Goal: Task Accomplishment & Management: Complete application form

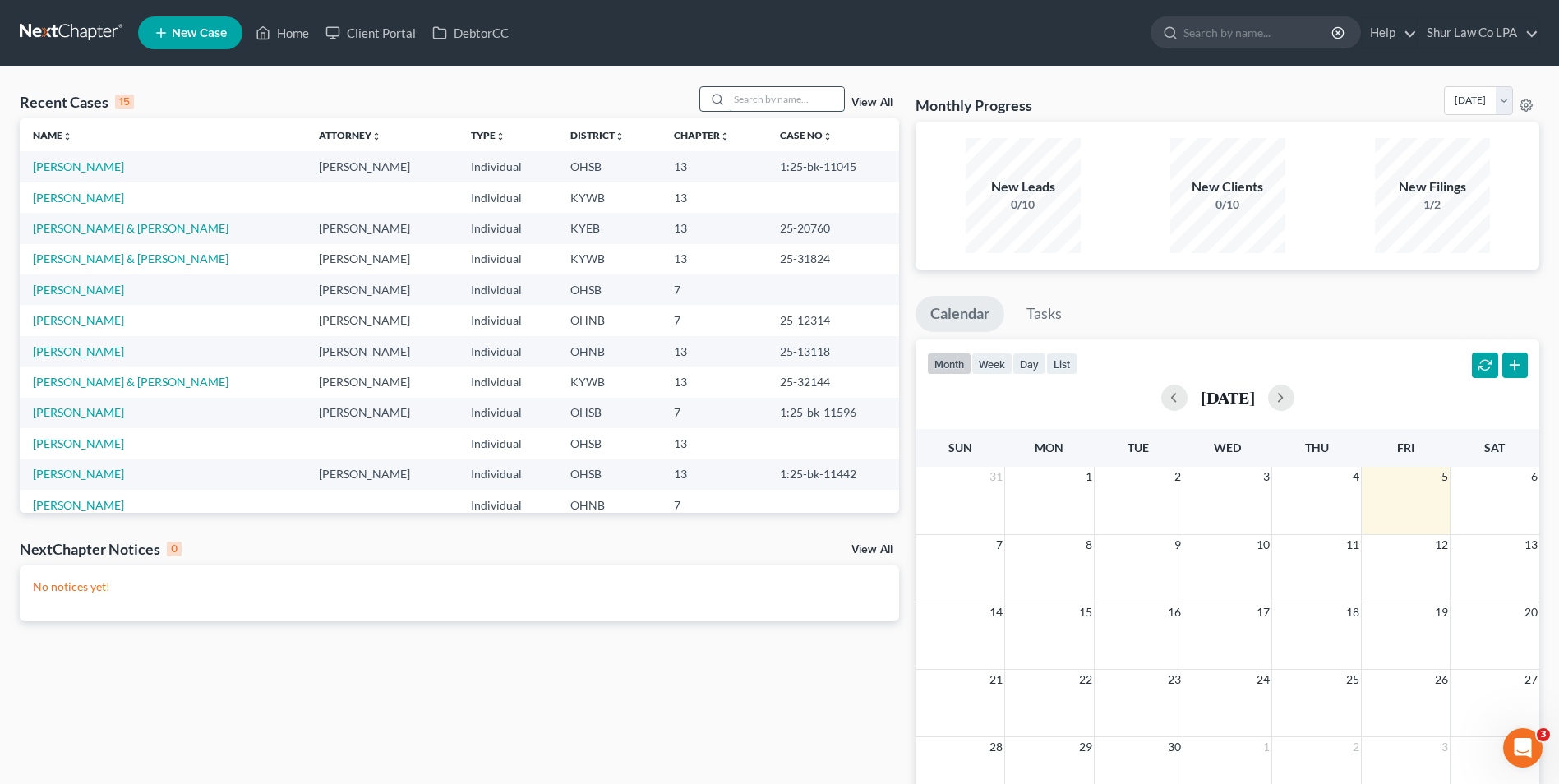
click at [759, 87] on input "search" at bounding box center [787, 99] width 115 height 24
type input "[PERSON_NAME]"
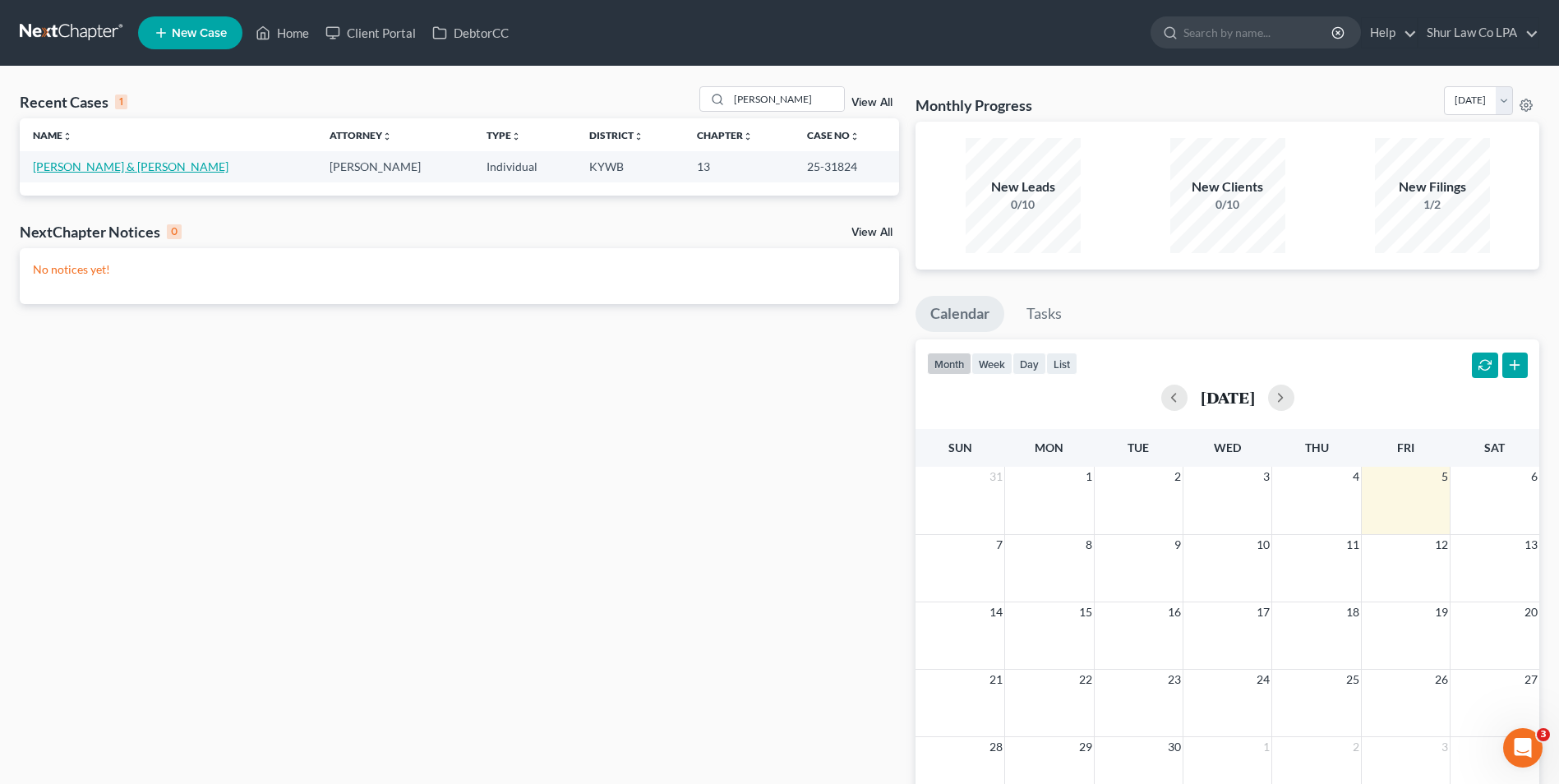
click at [113, 164] on link "[PERSON_NAME] & [PERSON_NAME]" at bounding box center [131, 166] width 196 height 14
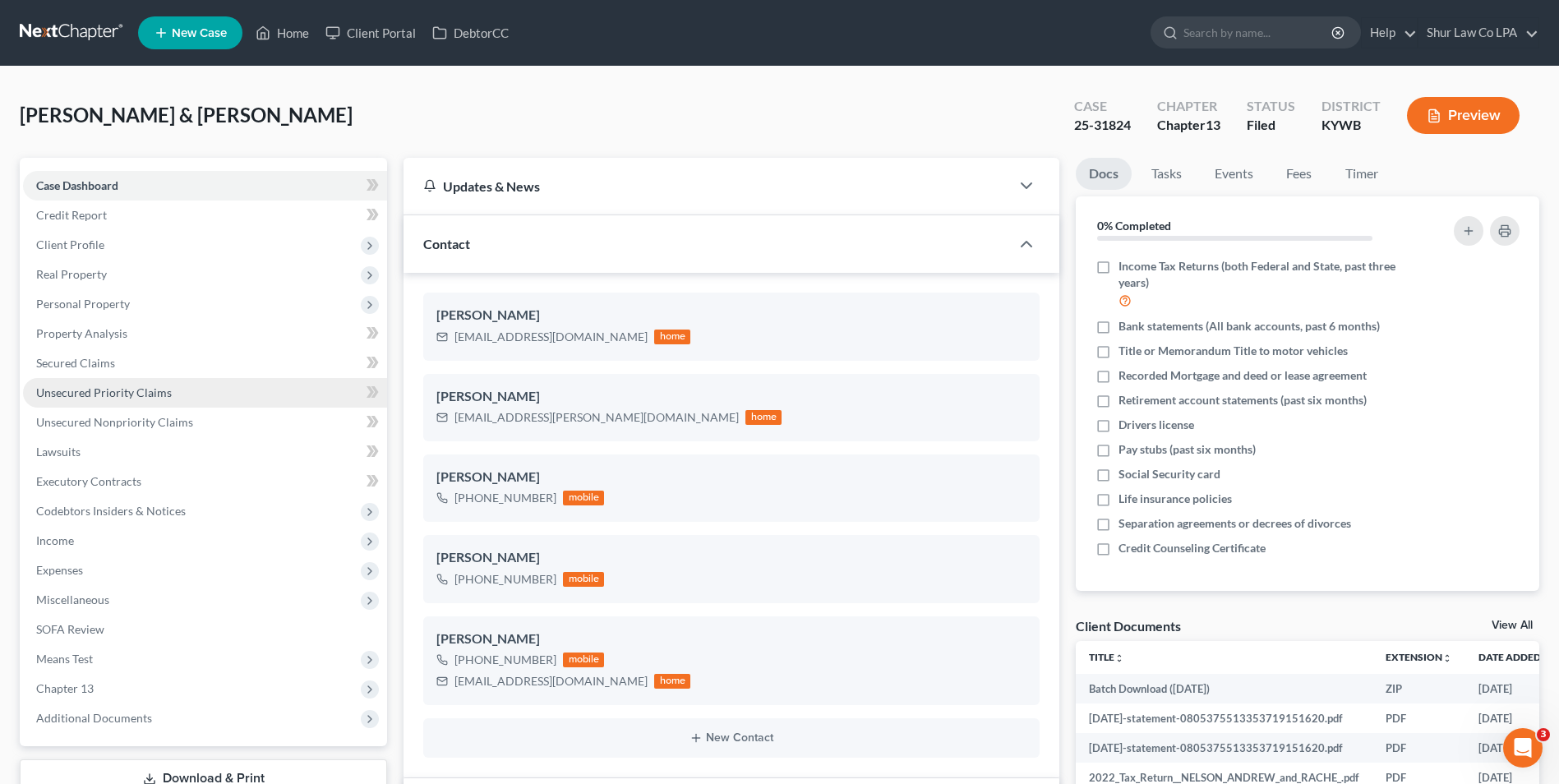
scroll to position [82, 0]
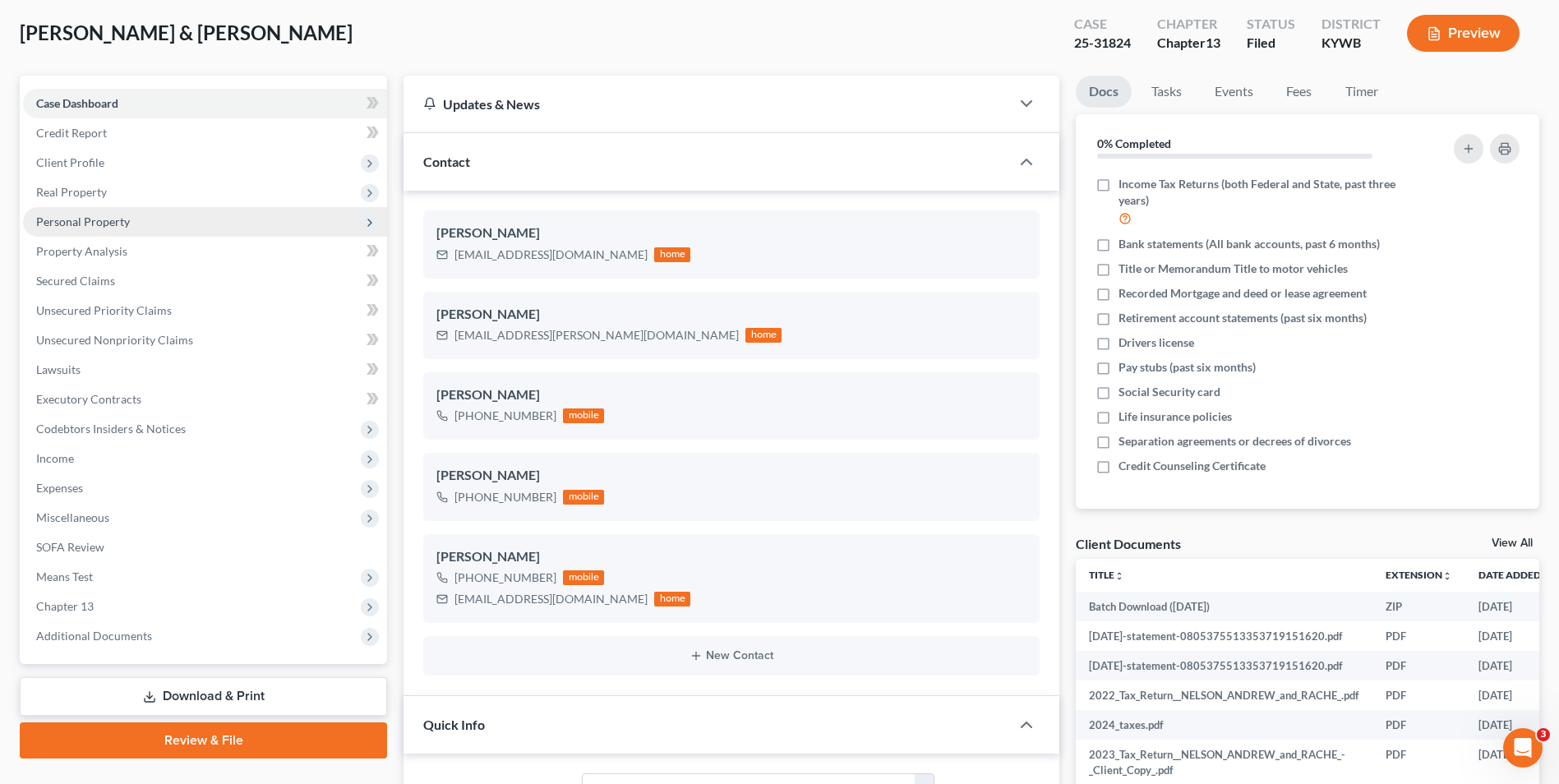
click at [91, 212] on span "Personal Property" at bounding box center [205, 222] width 364 height 30
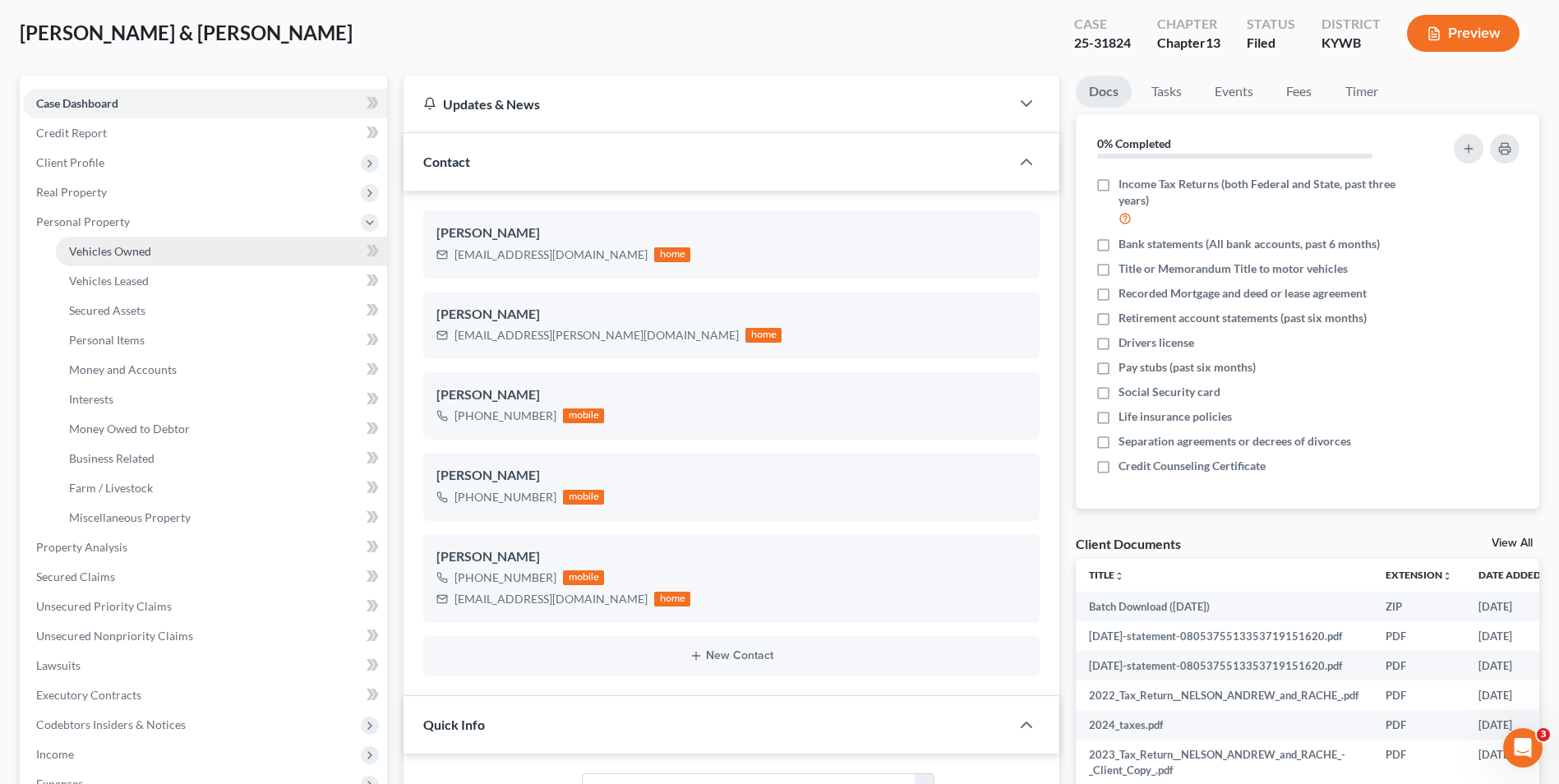
click at [137, 251] on span "Vehicles Owned" at bounding box center [110, 251] width 82 height 14
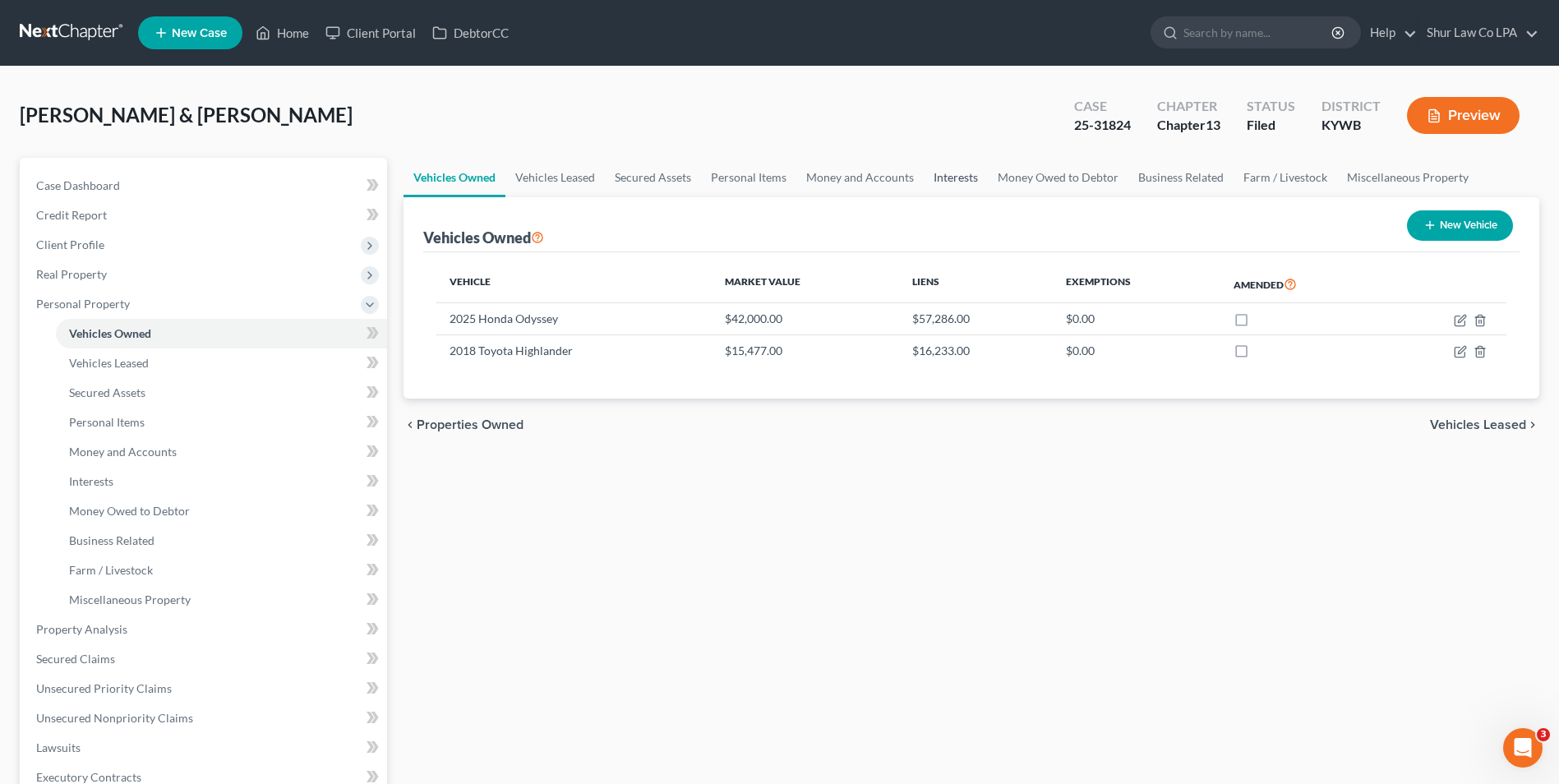
click at [964, 180] on link "Interests" at bounding box center [956, 177] width 64 height 40
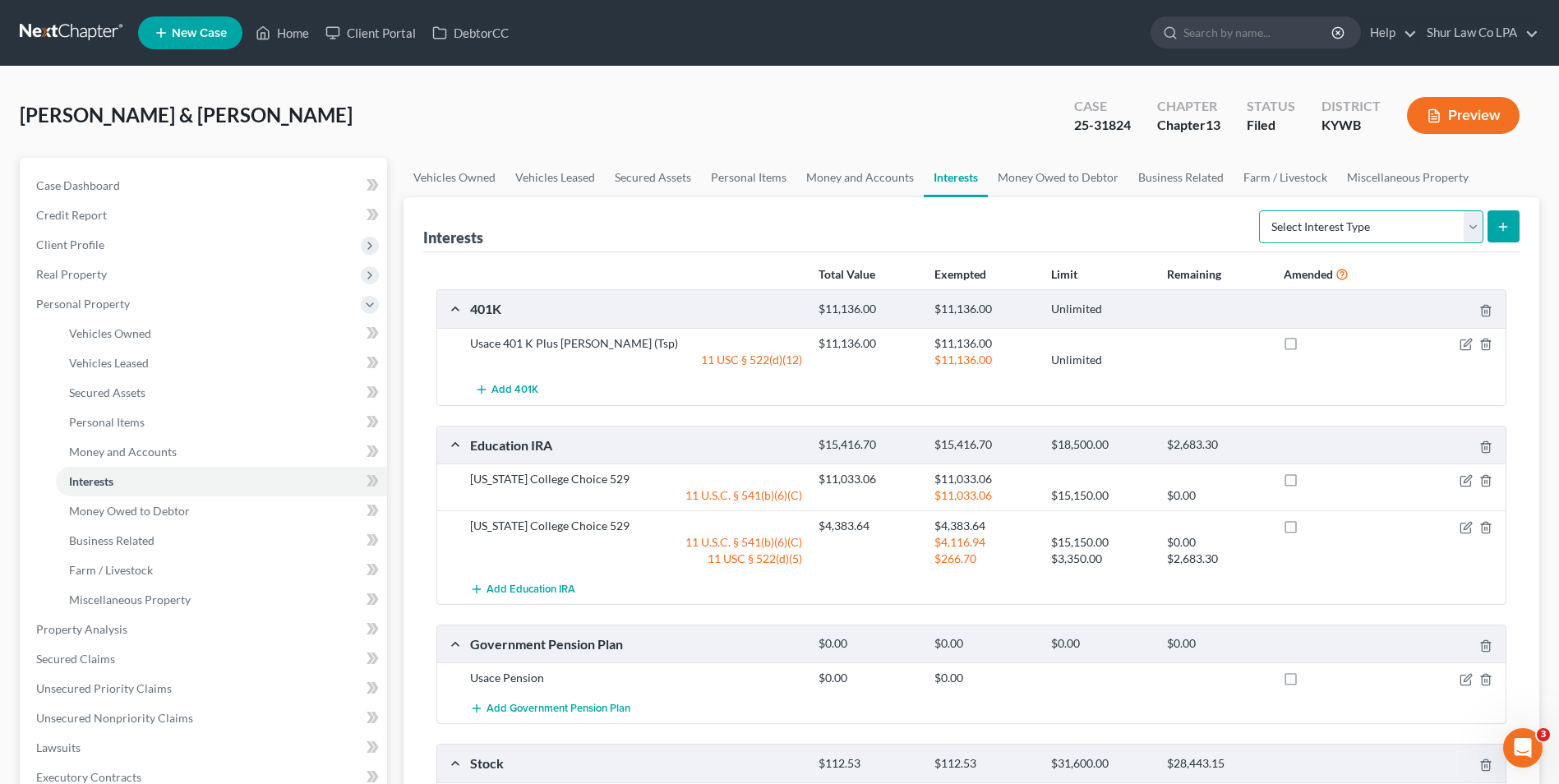
click at [1481, 221] on select "Select Interest Type 401K (A/B: 21) Annuity (A/B: 23) Bond (A/B: 18) Education …" at bounding box center [1371, 227] width 224 height 33
click at [1406, 179] on link "Miscellaneous Property" at bounding box center [1408, 177] width 142 height 40
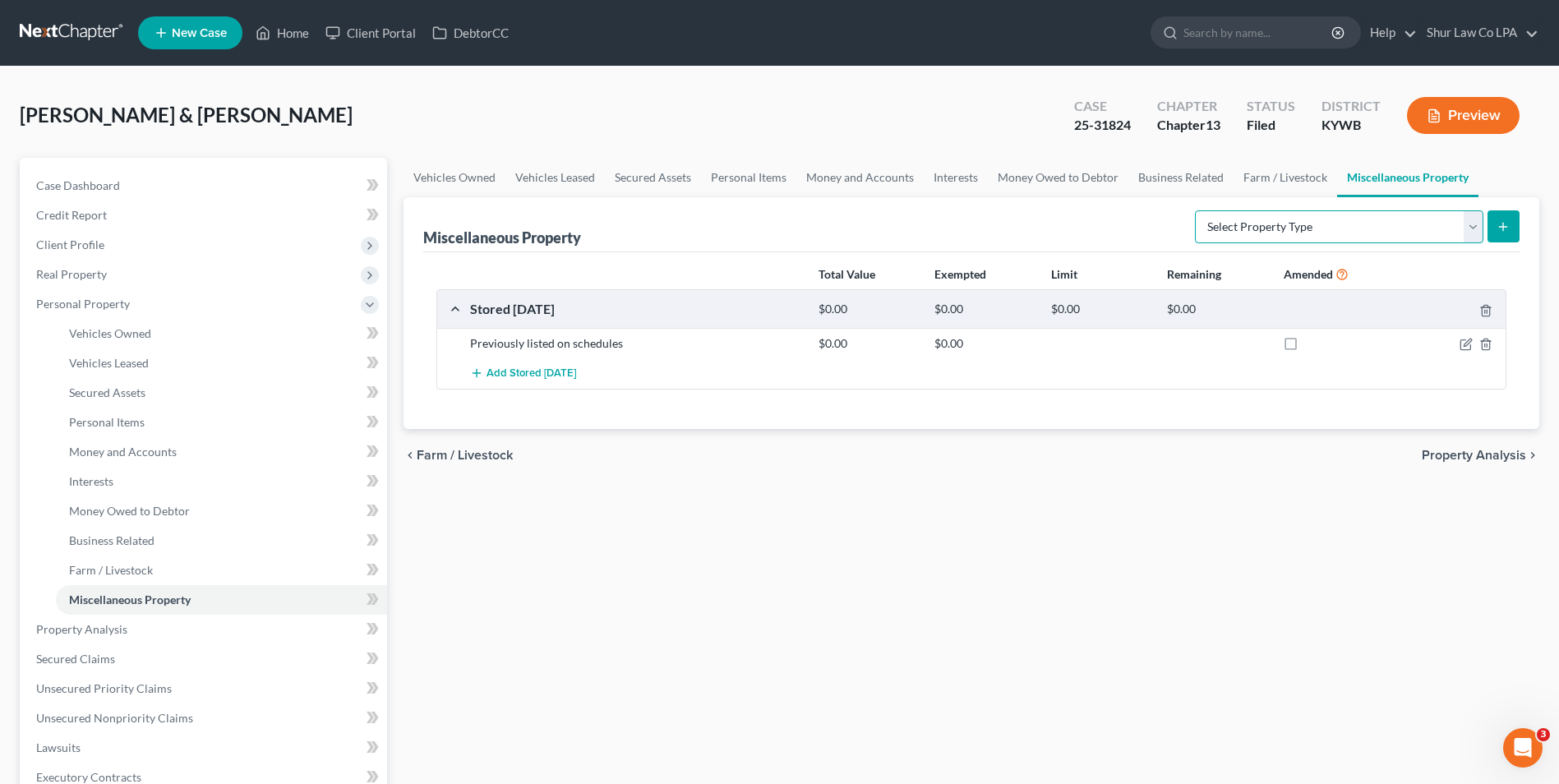
click at [1476, 238] on select "Select Property Type Assigned for Creditor Benefit [DATE] (SOFA: 12) Holding fo…" at bounding box center [1339, 227] width 288 height 33
click at [948, 179] on link "Interests" at bounding box center [956, 177] width 64 height 40
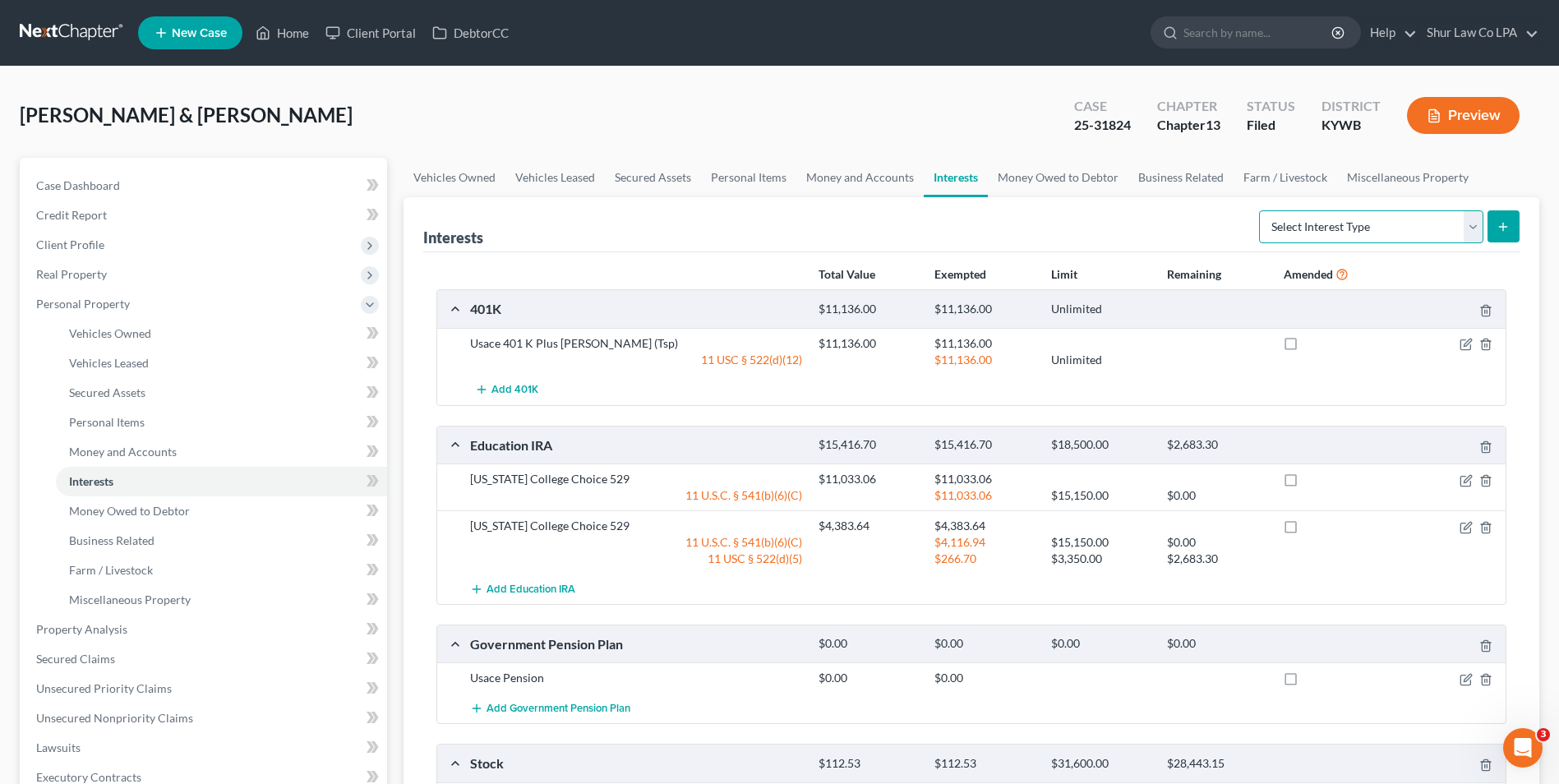
click at [1470, 226] on select "Select Interest Type 401K (A/B: 21) Annuity (A/B: 23) Bond (A/B: 18) Education …" at bounding box center [1371, 227] width 224 height 33
click at [1370, 179] on link "Miscellaneous Property" at bounding box center [1408, 177] width 142 height 40
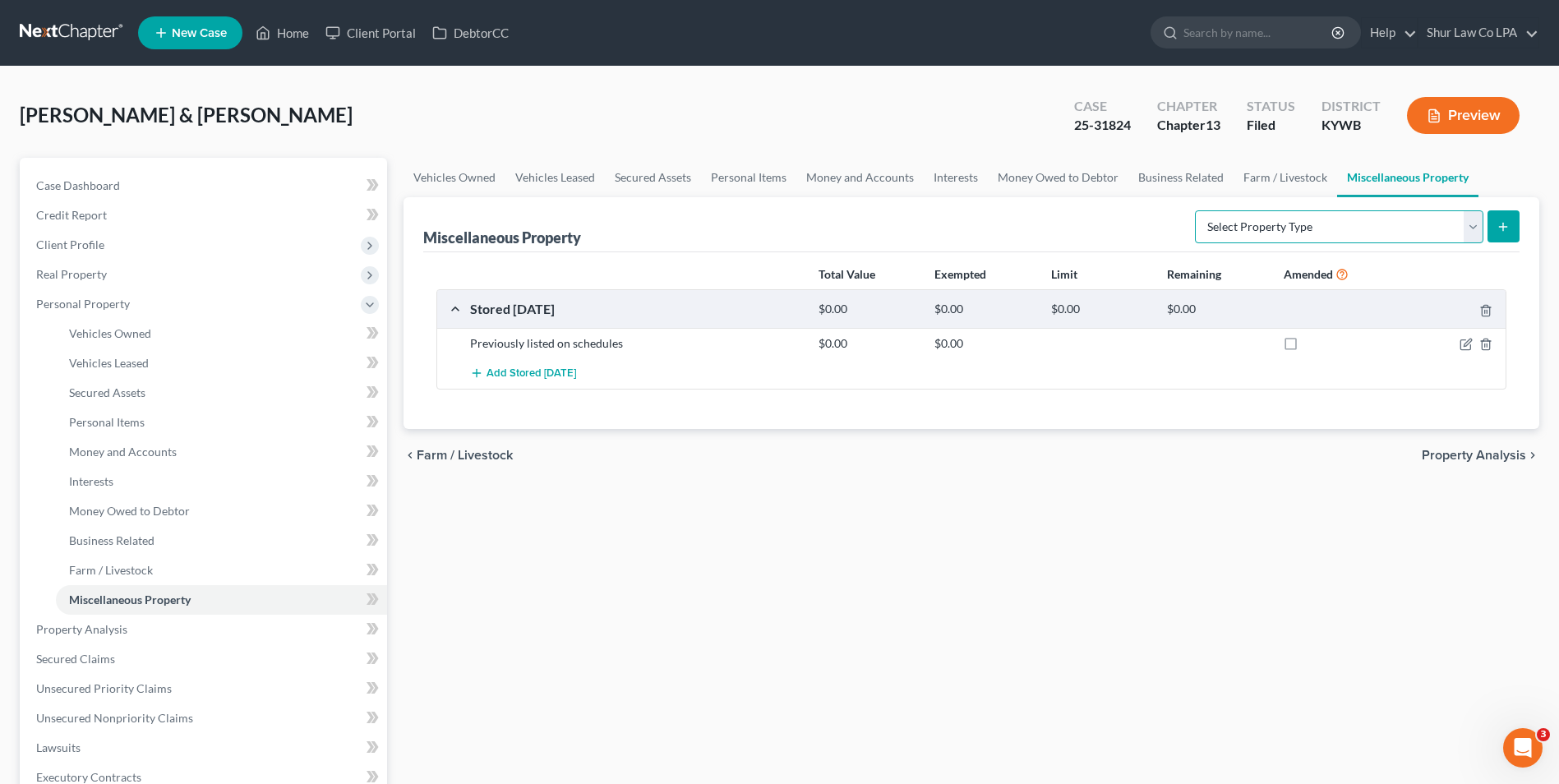
click at [1471, 228] on select "Select Property Type Assigned for Creditor Benefit [DATE] (SOFA: 12) Holding fo…" at bounding box center [1339, 227] width 288 height 33
select select "not_yet_listed"
click at [1195, 211] on select "Select Property Type Assigned for Creditor Benefit [DATE] (SOFA: 12) Holding fo…" at bounding box center [1339, 227] width 288 height 33
click at [1498, 239] on button "submit" at bounding box center [1503, 227] width 32 height 32
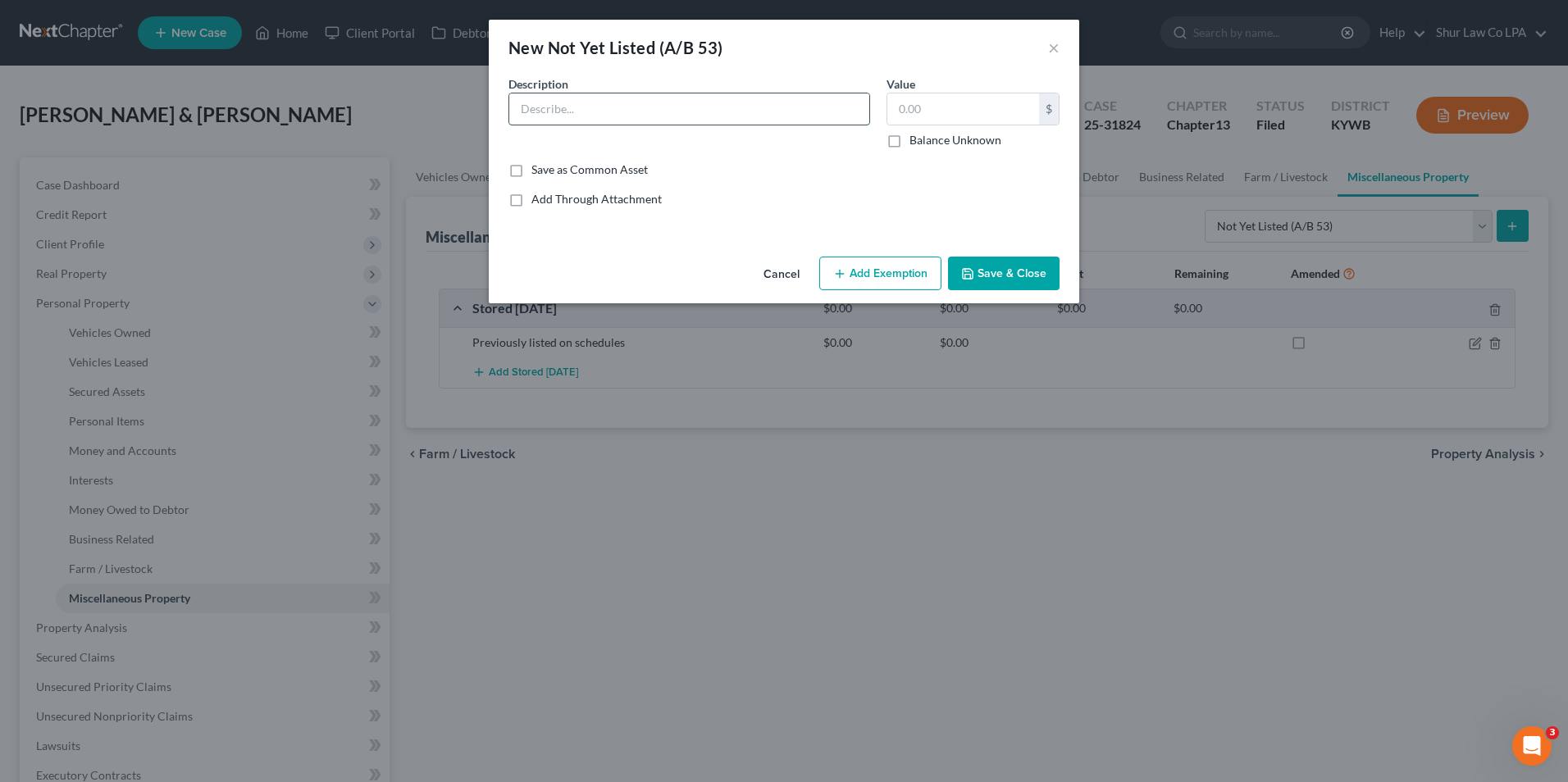
click at [677, 113] on input "text" at bounding box center [689, 108] width 360 height 31
type input "Prepaid vacation"
click at [926, 118] on input "text" at bounding box center [963, 108] width 151 height 31
click at [938, 102] on input "text" at bounding box center [963, 108] width 151 height 31
type input "1,032.64"
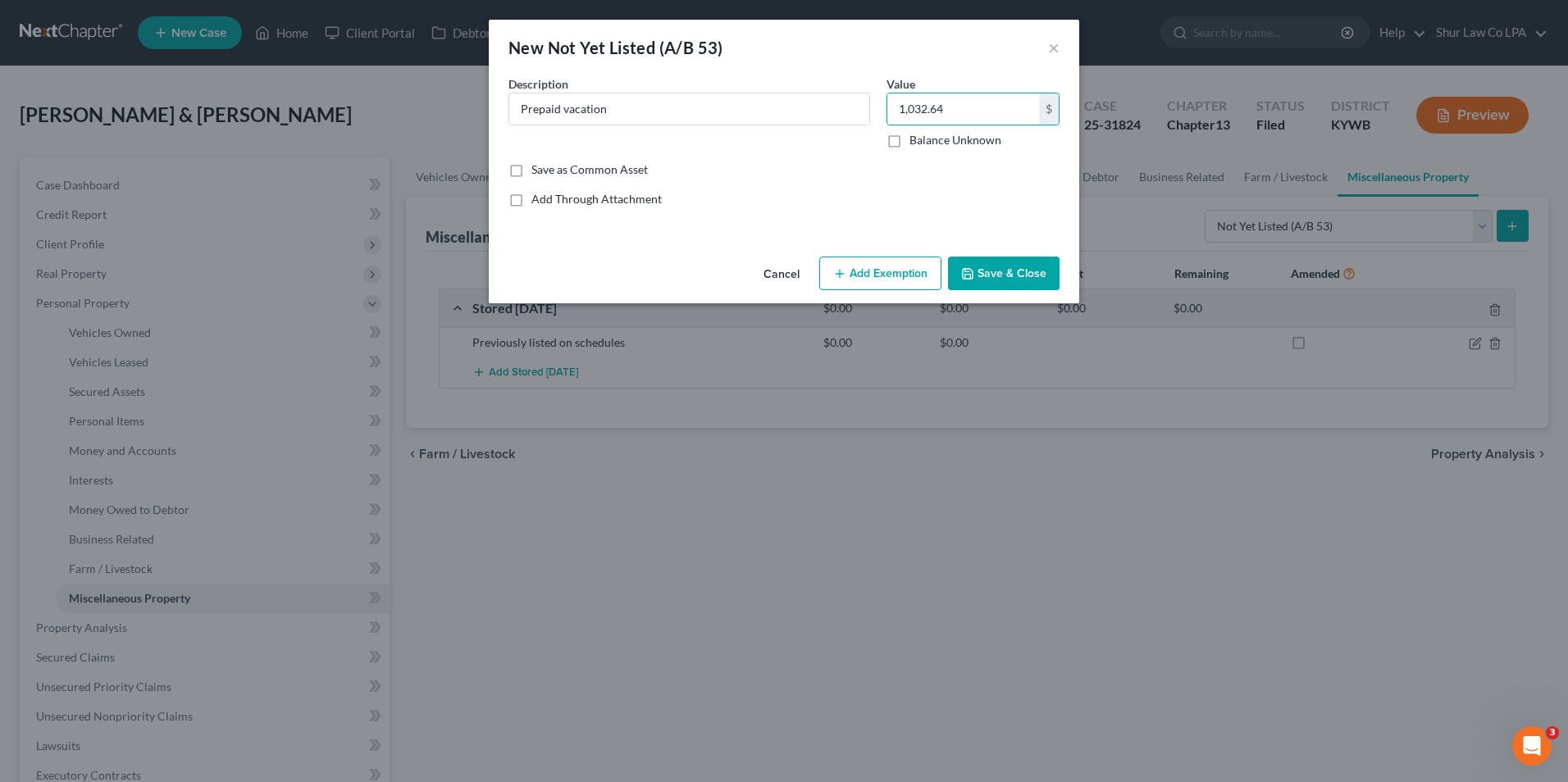
click at [885, 271] on button "Add Exemption" at bounding box center [880, 273] width 122 height 34
select select "2"
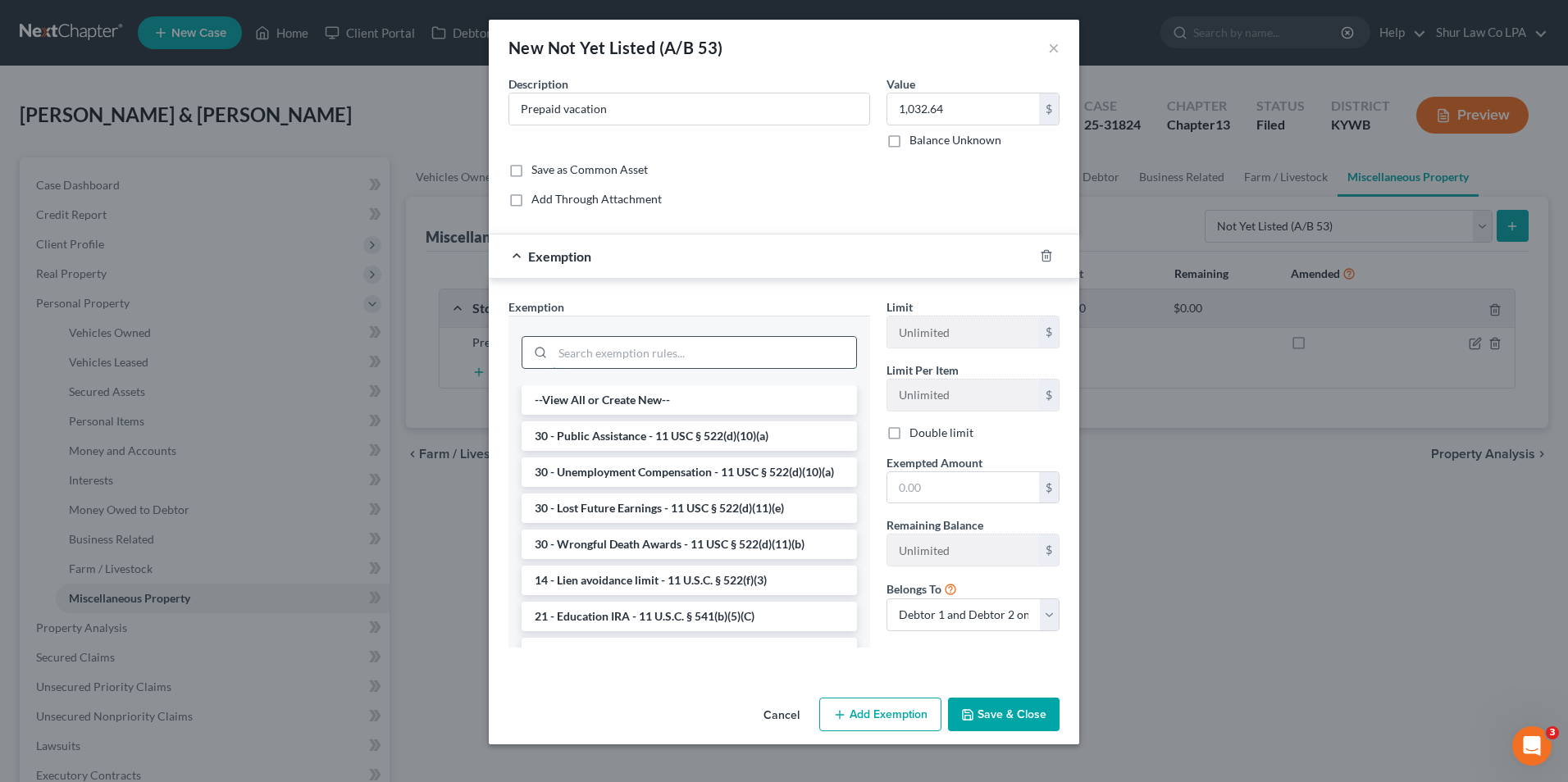
click at [675, 359] on input "search" at bounding box center [704, 352] width 304 height 31
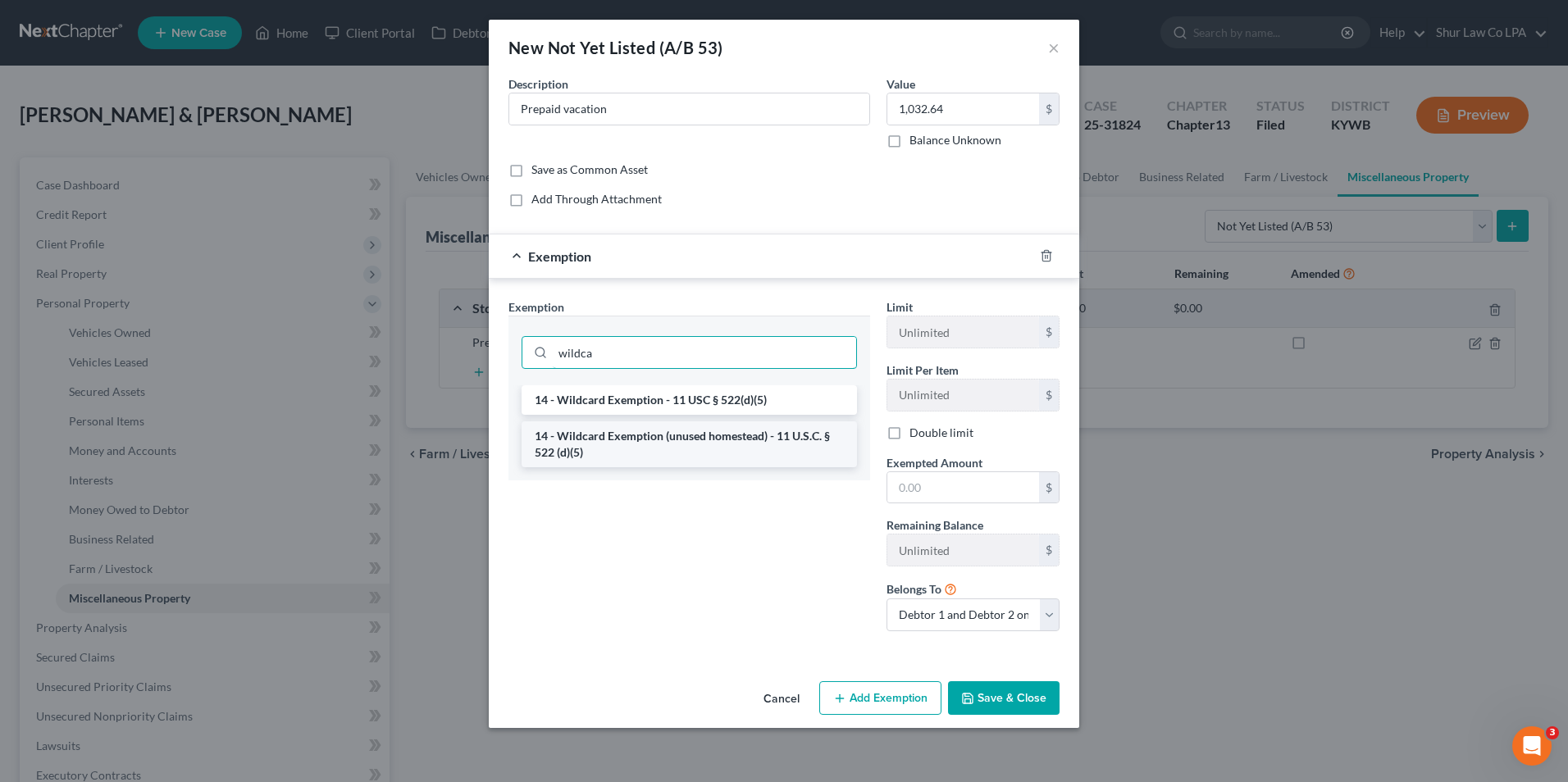
type input "wildca"
click at [640, 454] on li "14 - Wildcard Exemption (unused homestead) - 11 U.S.C. § 522 (d)(5)" at bounding box center [689, 444] width 336 height 46
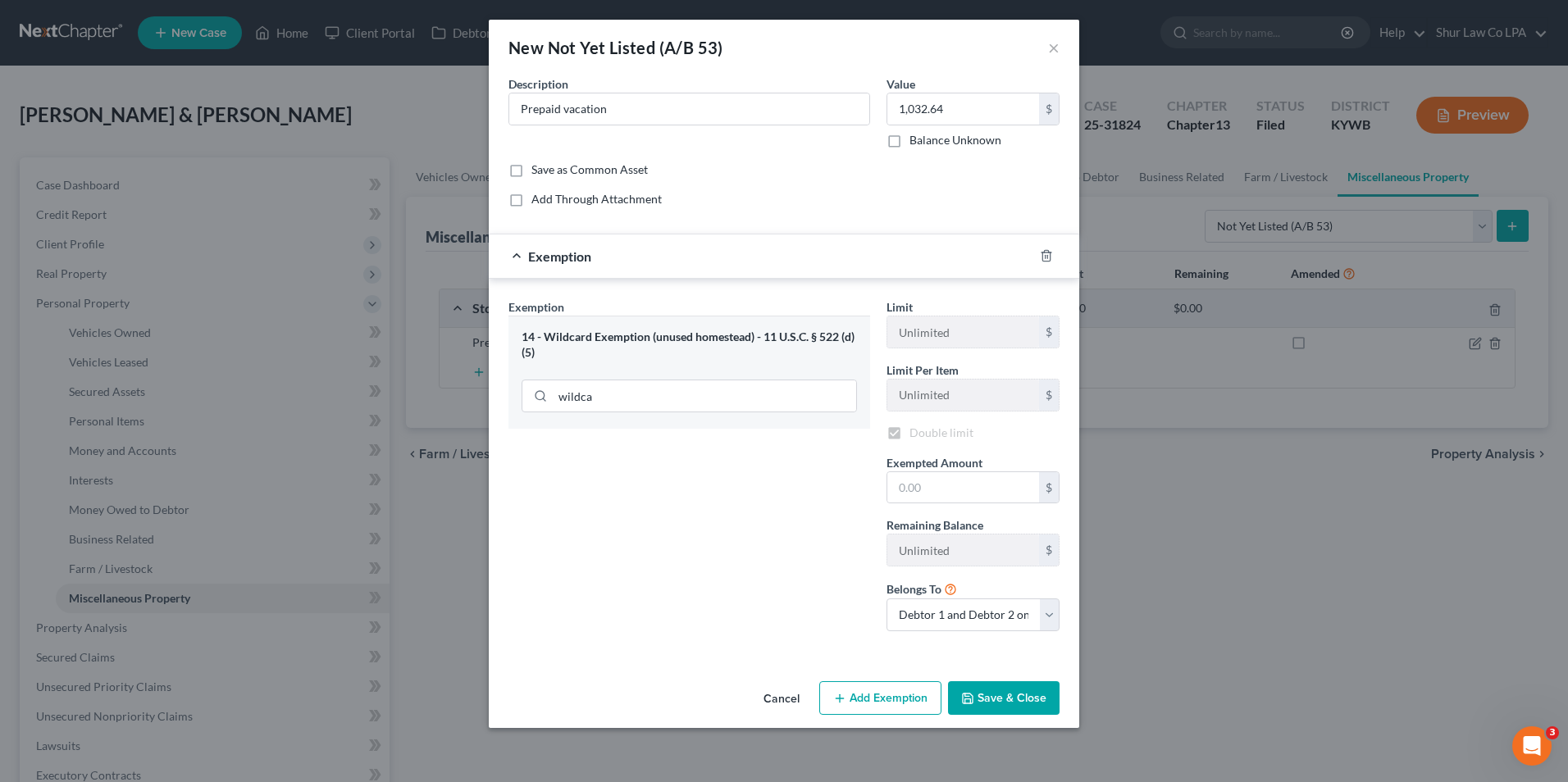
checkbox input "true"
click at [931, 490] on input "text" at bounding box center [963, 487] width 151 height 31
type input "1,032.64"
click at [995, 699] on button "Save & Close" at bounding box center [1004, 698] width 112 height 34
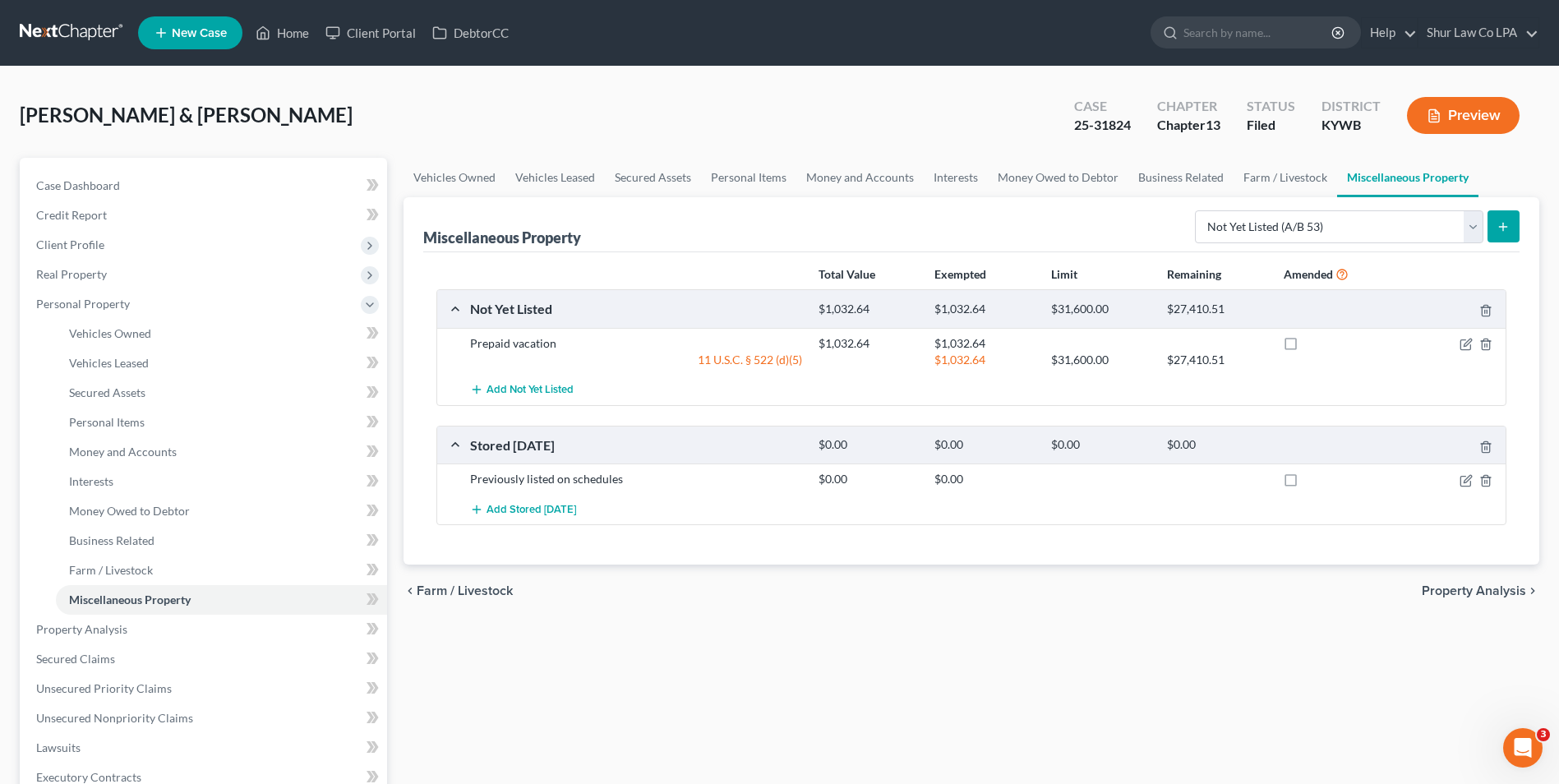
click at [997, 701] on div "Vehicles Owned Vehicles Leased Secured Assets Personal Items Money and Accounts…" at bounding box center [971, 647] width 1153 height 979
click at [1306, 347] on label at bounding box center [1306, 347] width 0 height 0
click at [1313, 341] on input "checkbox" at bounding box center [1318, 341] width 11 height 11
checkbox input "true"
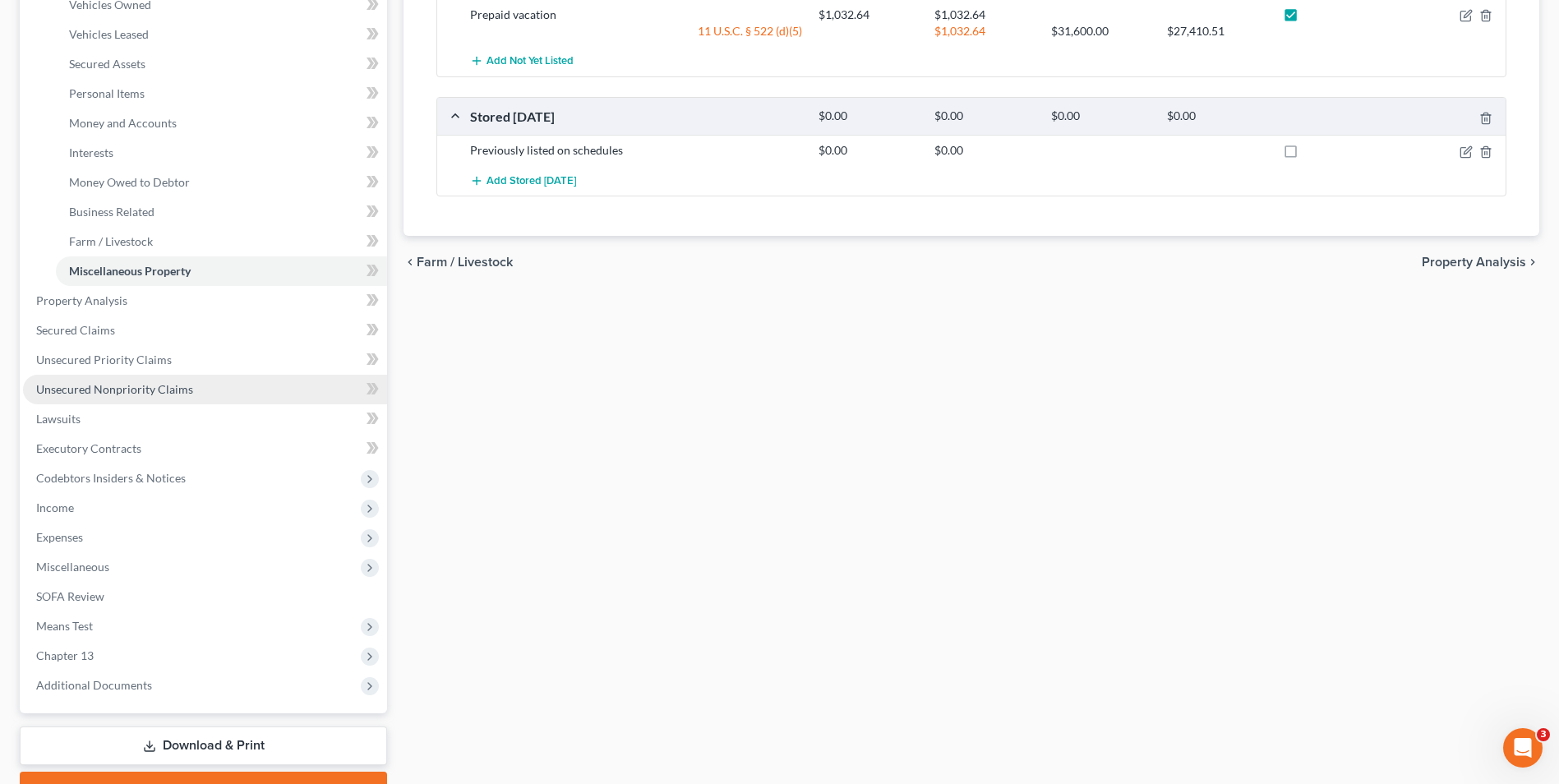
click at [83, 387] on span "Unsecured Nonpriority Claims" at bounding box center [115, 389] width 157 height 14
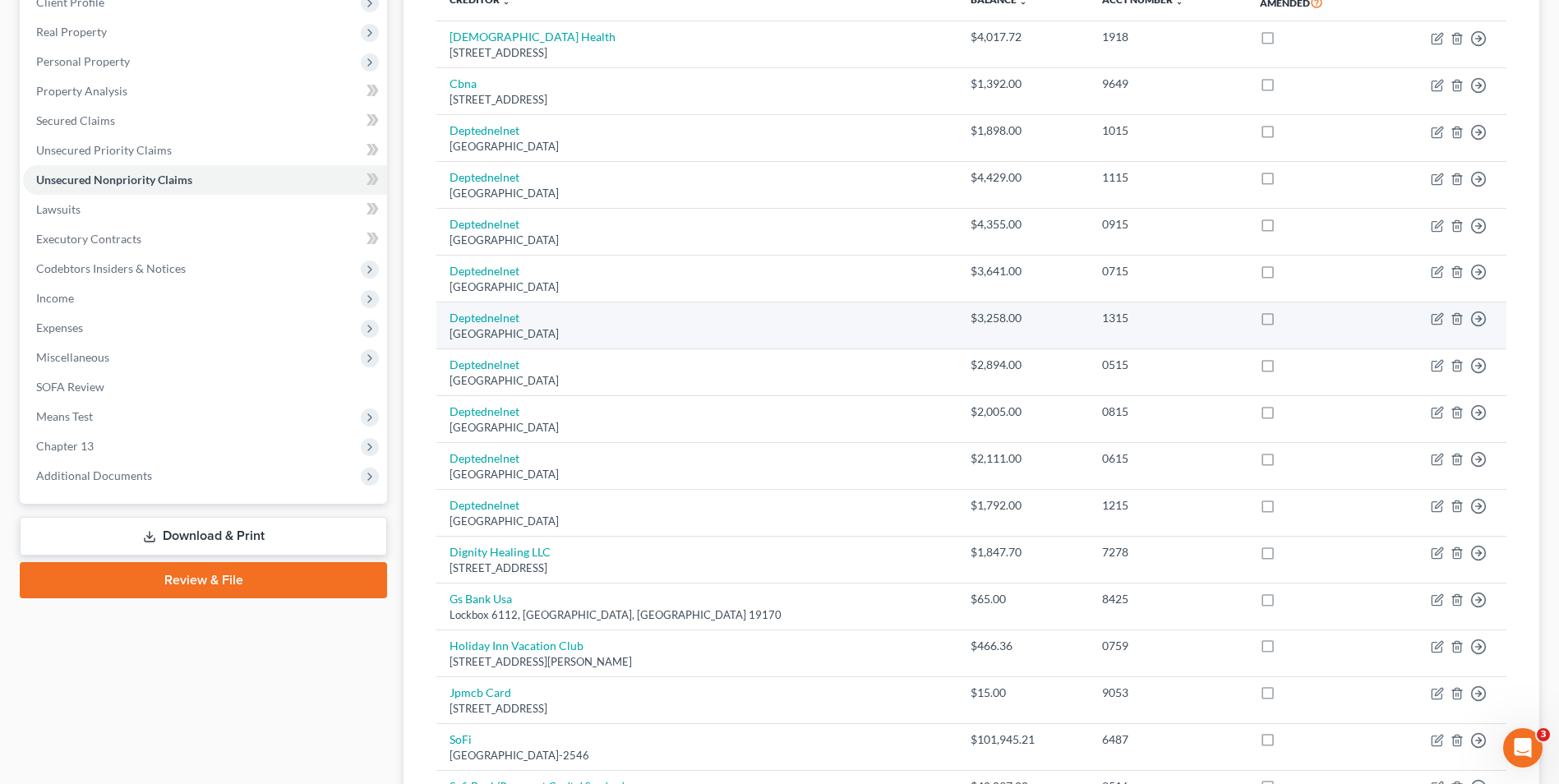
scroll to position [329, 0]
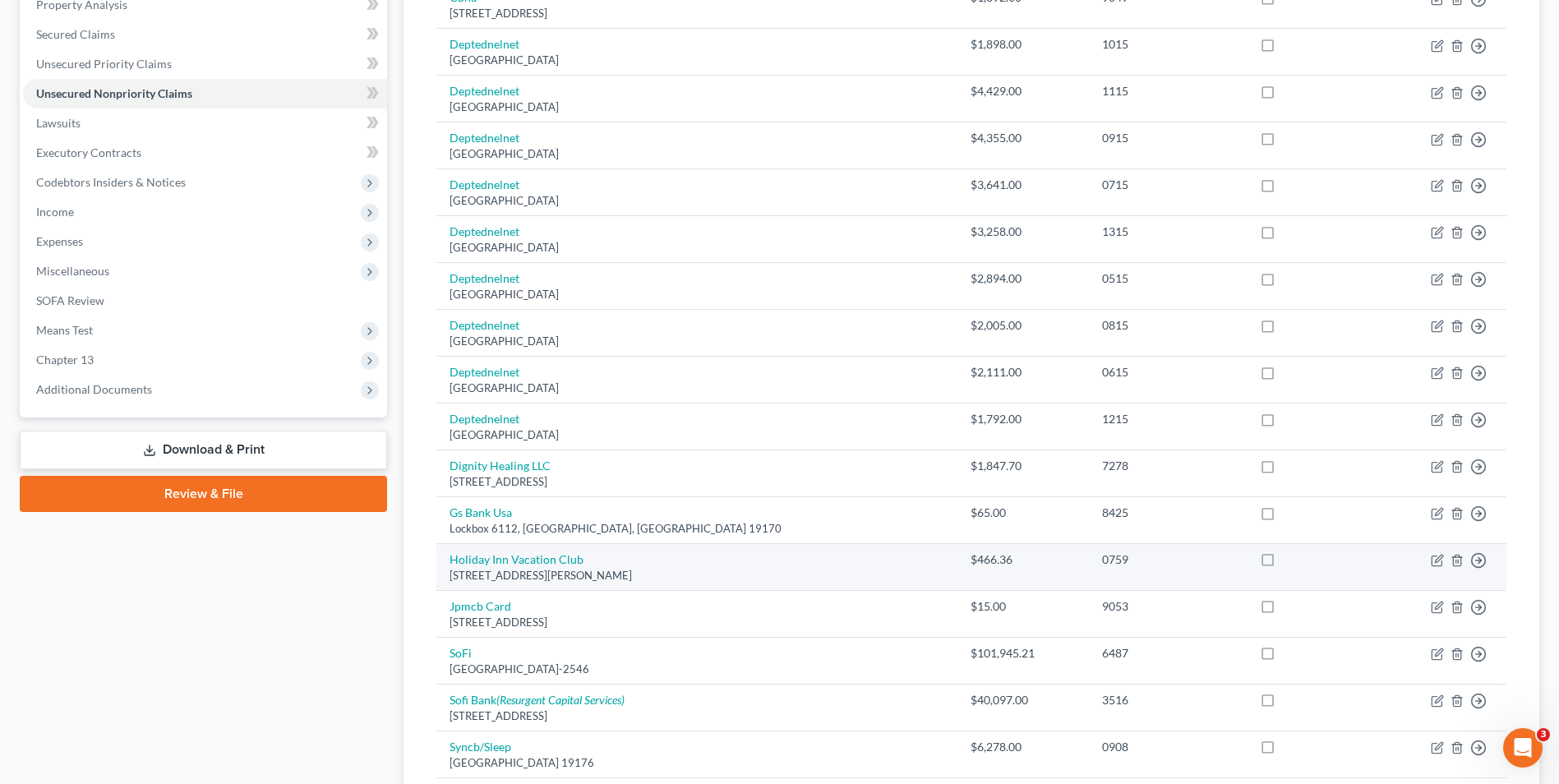
click at [1283, 564] on label at bounding box center [1283, 564] width 0 height 0
click at [1289, 560] on input "checkbox" at bounding box center [1294, 556] width 11 height 11
checkbox input "true"
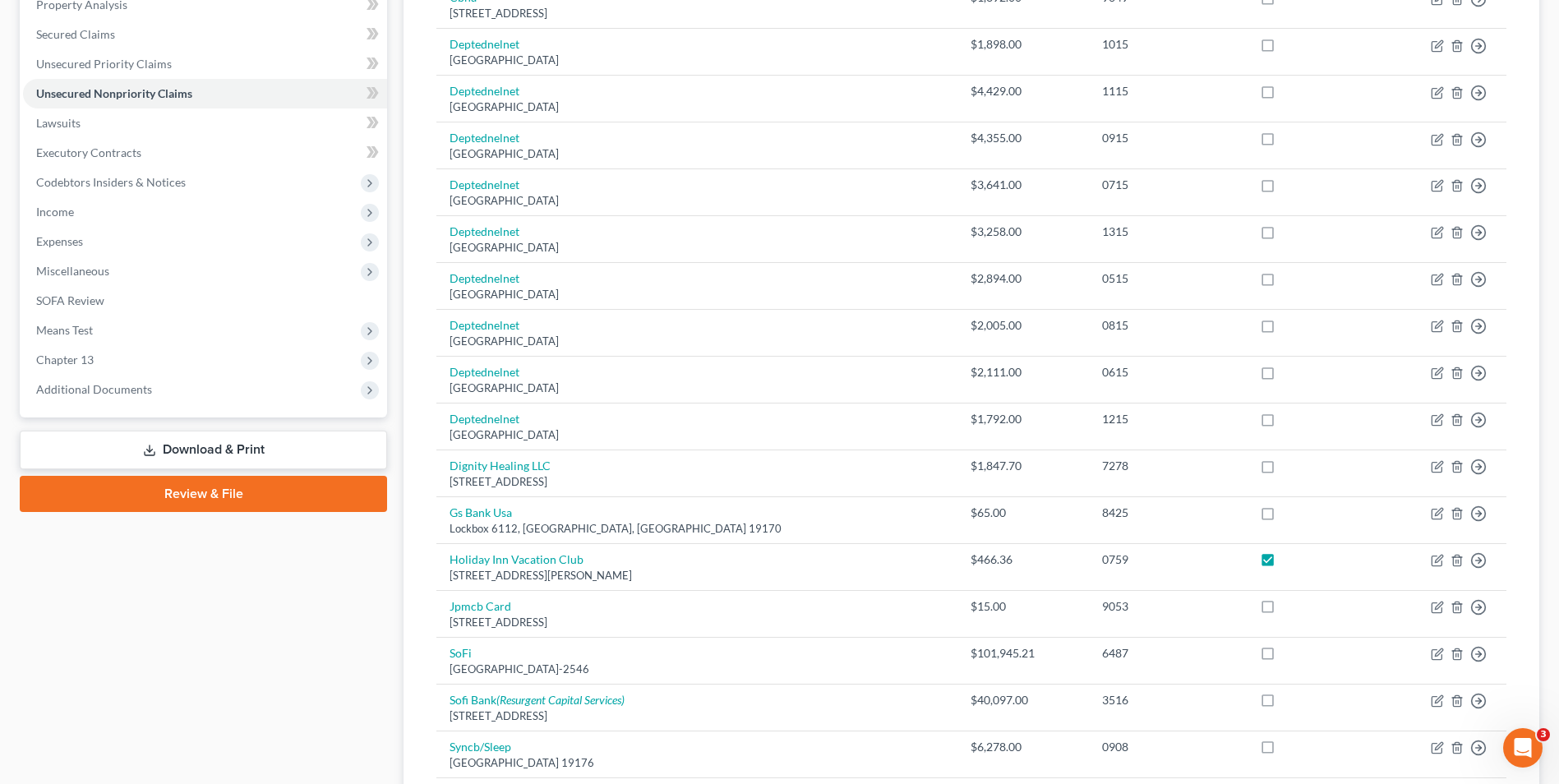
click at [216, 451] on link "Download & Print" at bounding box center [203, 450] width 368 height 39
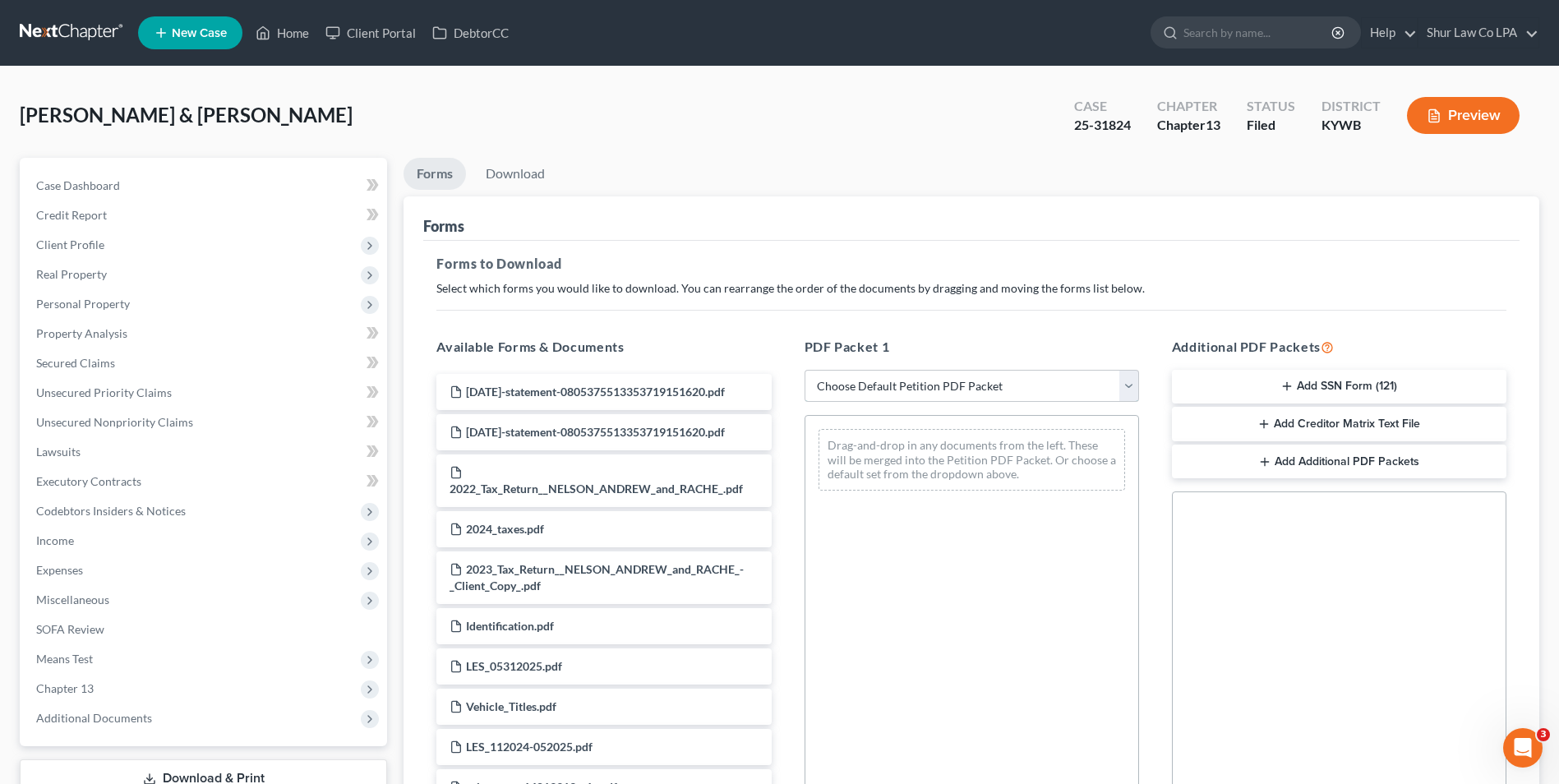
click at [1134, 389] on select "Choose Default Petition PDF Packet Complete Bankruptcy Petition (all forms and …" at bounding box center [971, 386] width 335 height 33
select select "2"
click at [804, 370] on select "Choose Default Petition PDF Packet Complete Bankruptcy Petition (all forms and …" at bounding box center [971, 386] width 335 height 33
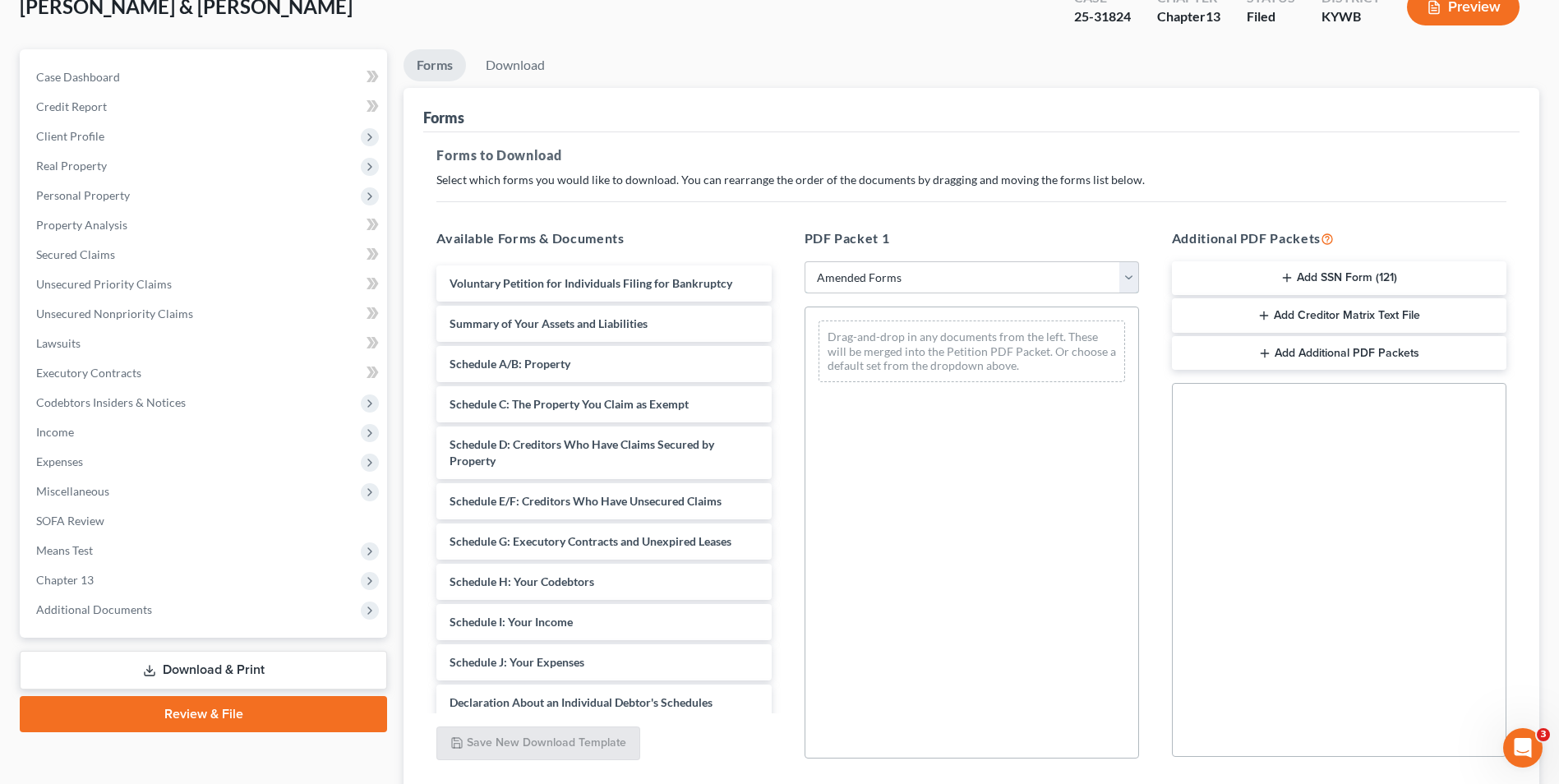
scroll to position [67, 0]
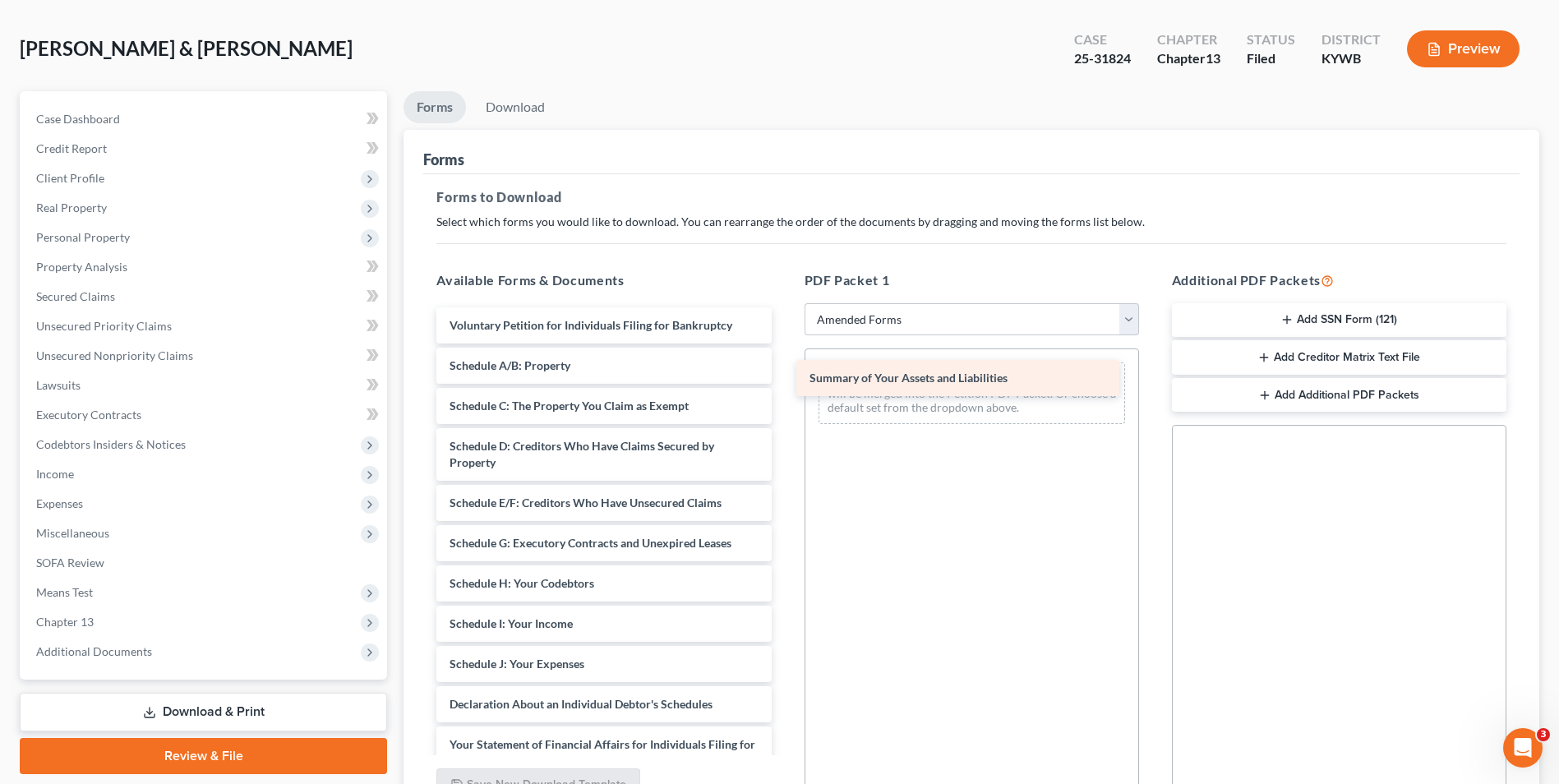
drag, startPoint x: 647, startPoint y: 362, endPoint x: 1007, endPoint y: 374, distance: 360.2
click at [784, 374] on div "Summary of Your Assets and Liabilities Voluntary Petition for Individuals Filin…" at bounding box center [604, 652] width 361 height 690
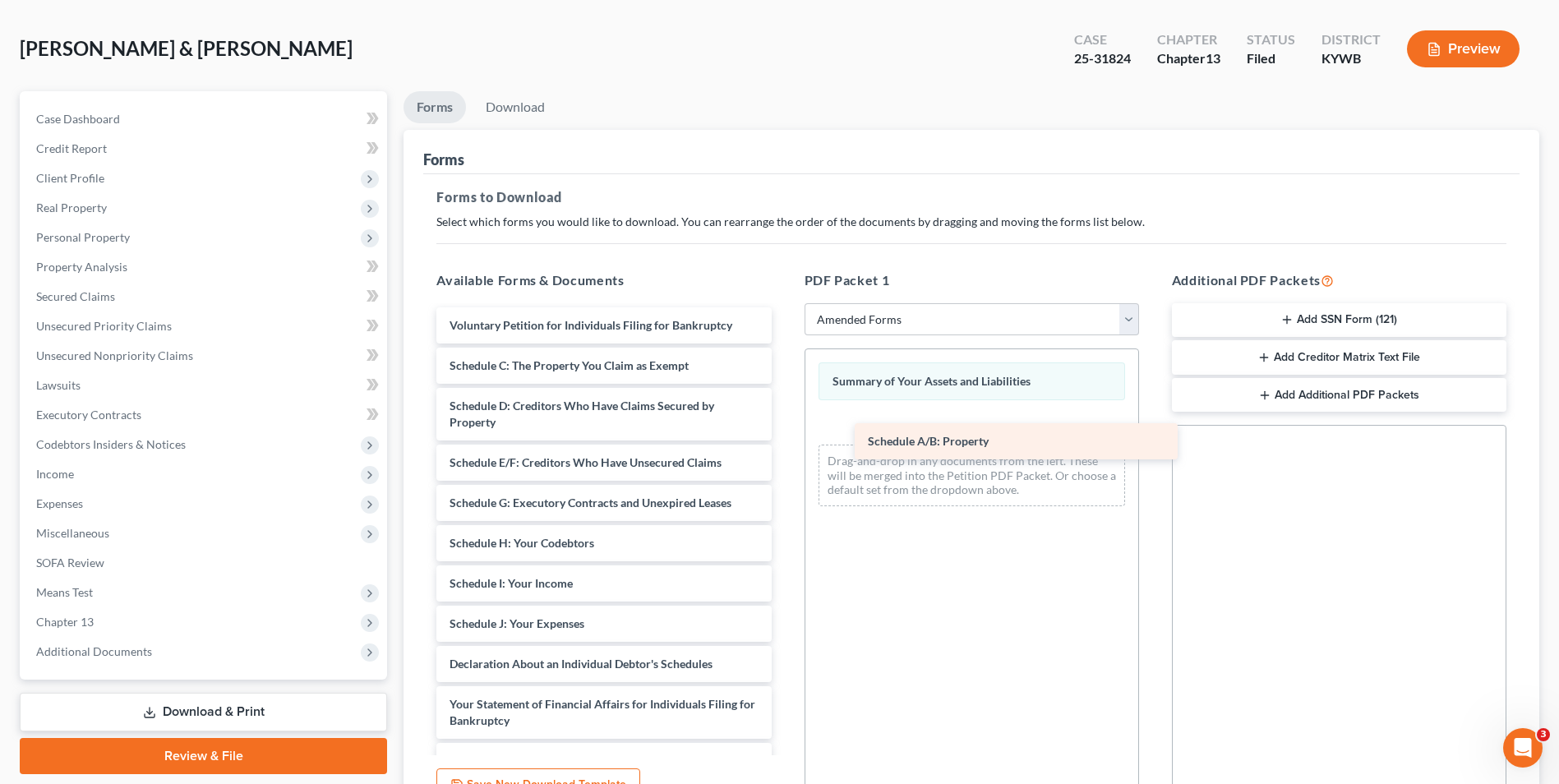
drag, startPoint x: 685, startPoint y: 373, endPoint x: 1100, endPoint y: 448, distance: 421.7
click at [784, 448] on div "Schedule A/B: Property Voluntary Petition for Individuals Filing for Bankruptcy…" at bounding box center [604, 632] width 361 height 649
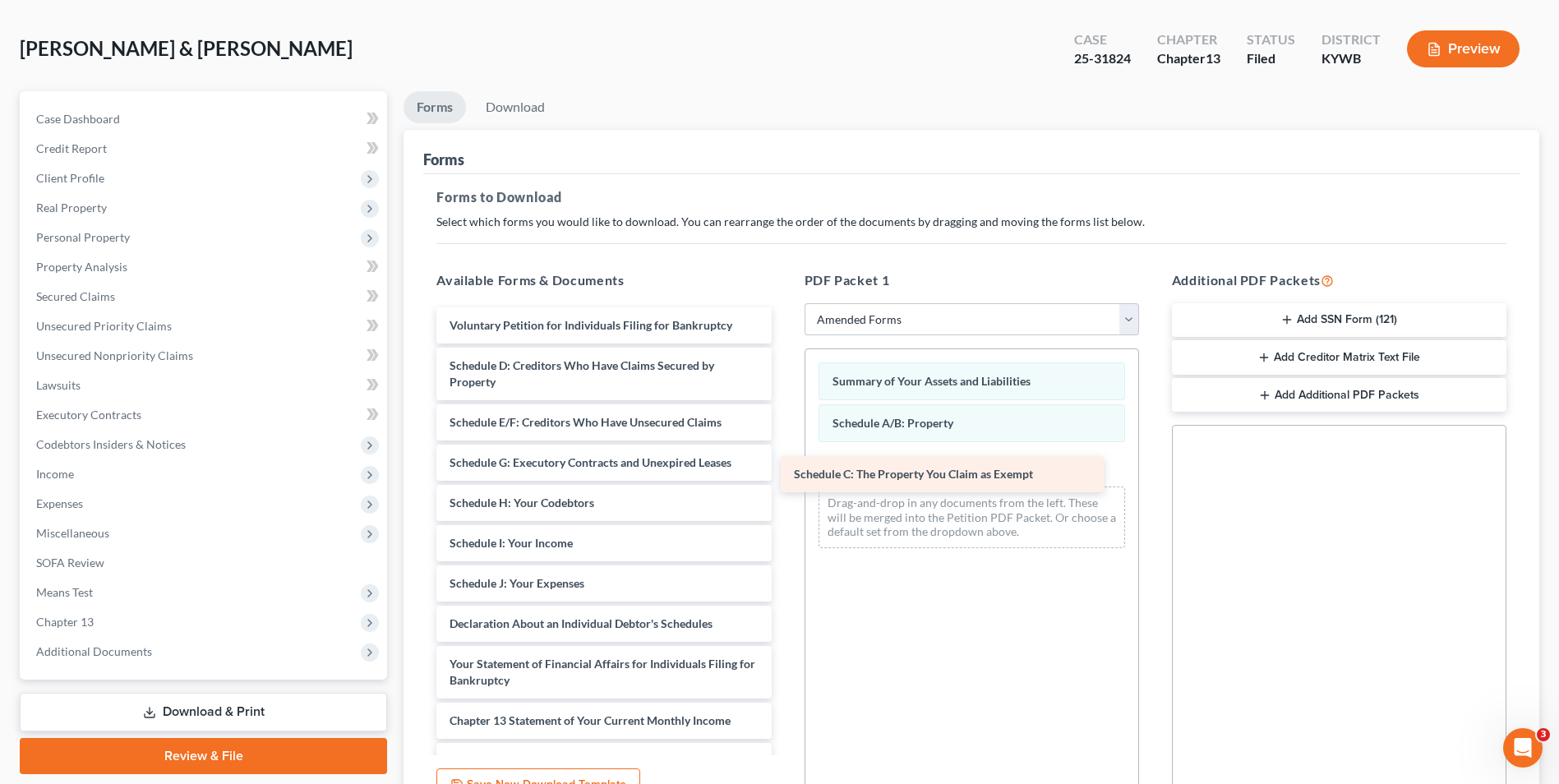
drag, startPoint x: 691, startPoint y: 374, endPoint x: 1035, endPoint y: 481, distance: 360.3
click at [784, 482] on div "Schedule C: The Property You Claim as Exempt Voluntary Petition for Individuals…" at bounding box center [604, 612] width 361 height 609
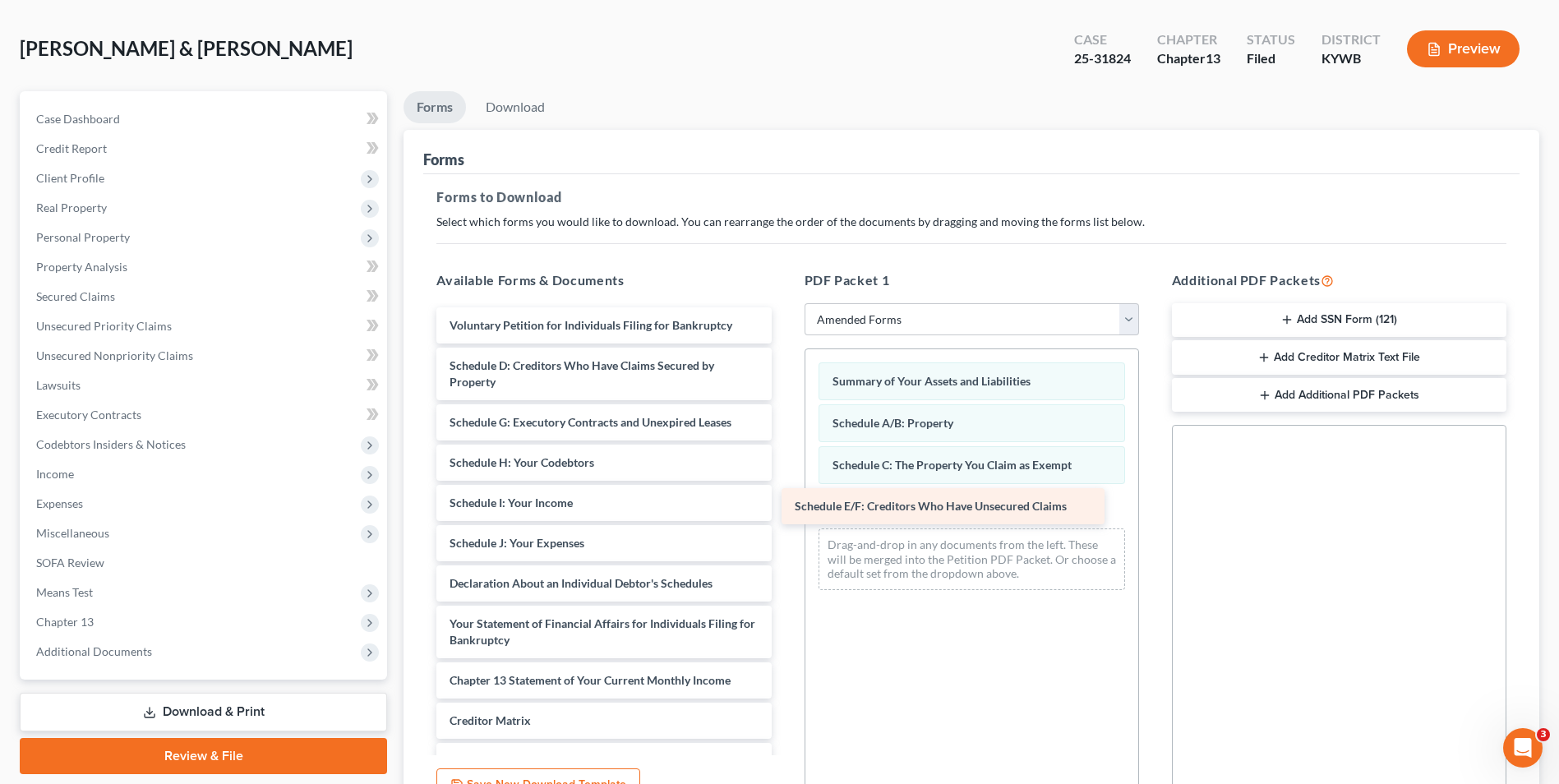
drag, startPoint x: 671, startPoint y: 430, endPoint x: 1023, endPoint y: 508, distance: 360.5
click at [784, 508] on div "Schedule E/F: Creditors Who Have Unsecured Claims Voluntary Petition for Indivi…" at bounding box center [604, 592] width 361 height 569
click at [534, 94] on link "Download" at bounding box center [514, 107] width 85 height 32
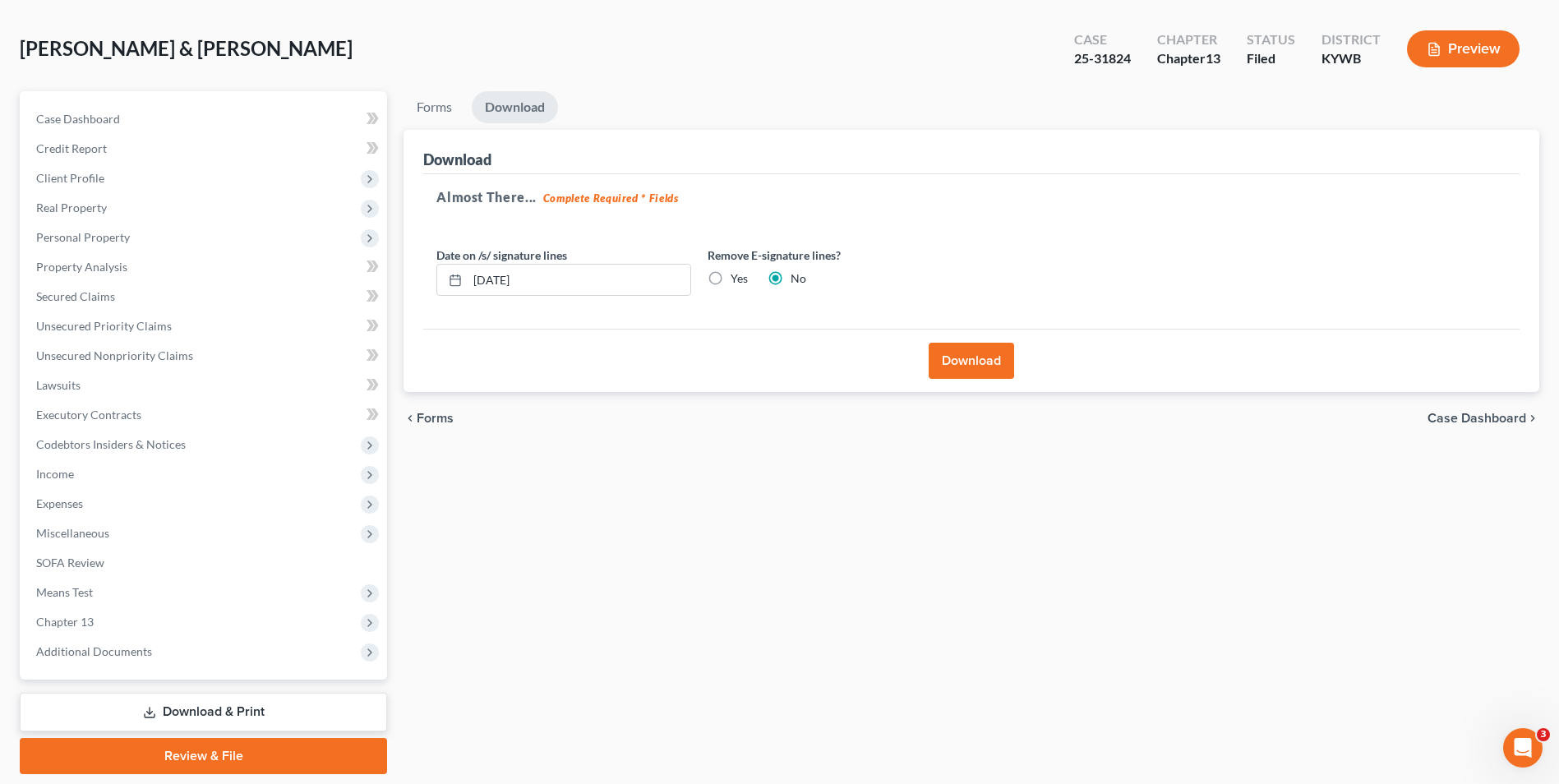
click at [978, 350] on button "Download" at bounding box center [970, 360] width 85 height 36
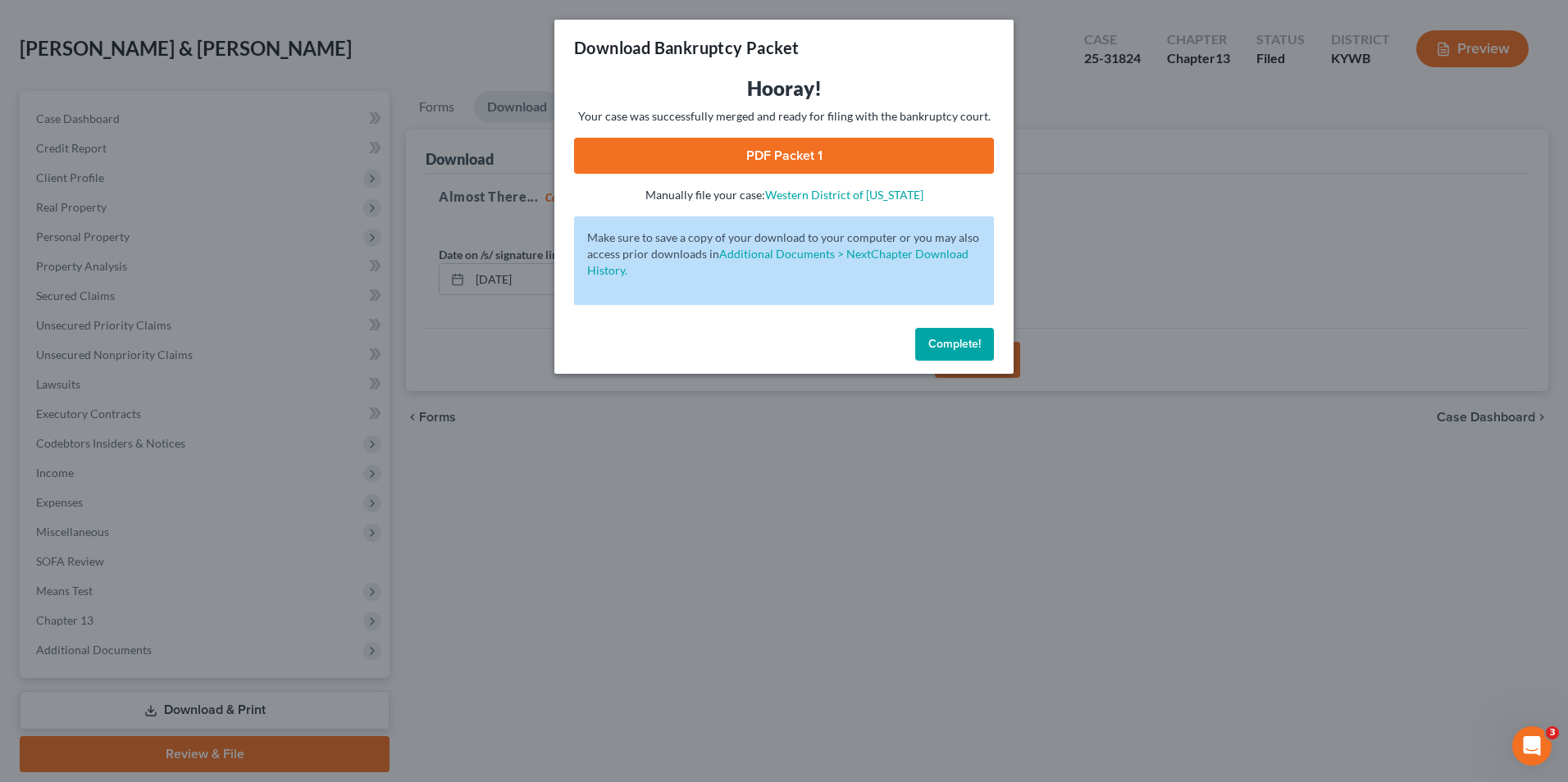
click at [845, 164] on link "PDF Packet 1" at bounding box center [783, 156] width 420 height 36
click at [956, 339] on span "Complete!" at bounding box center [954, 344] width 52 height 14
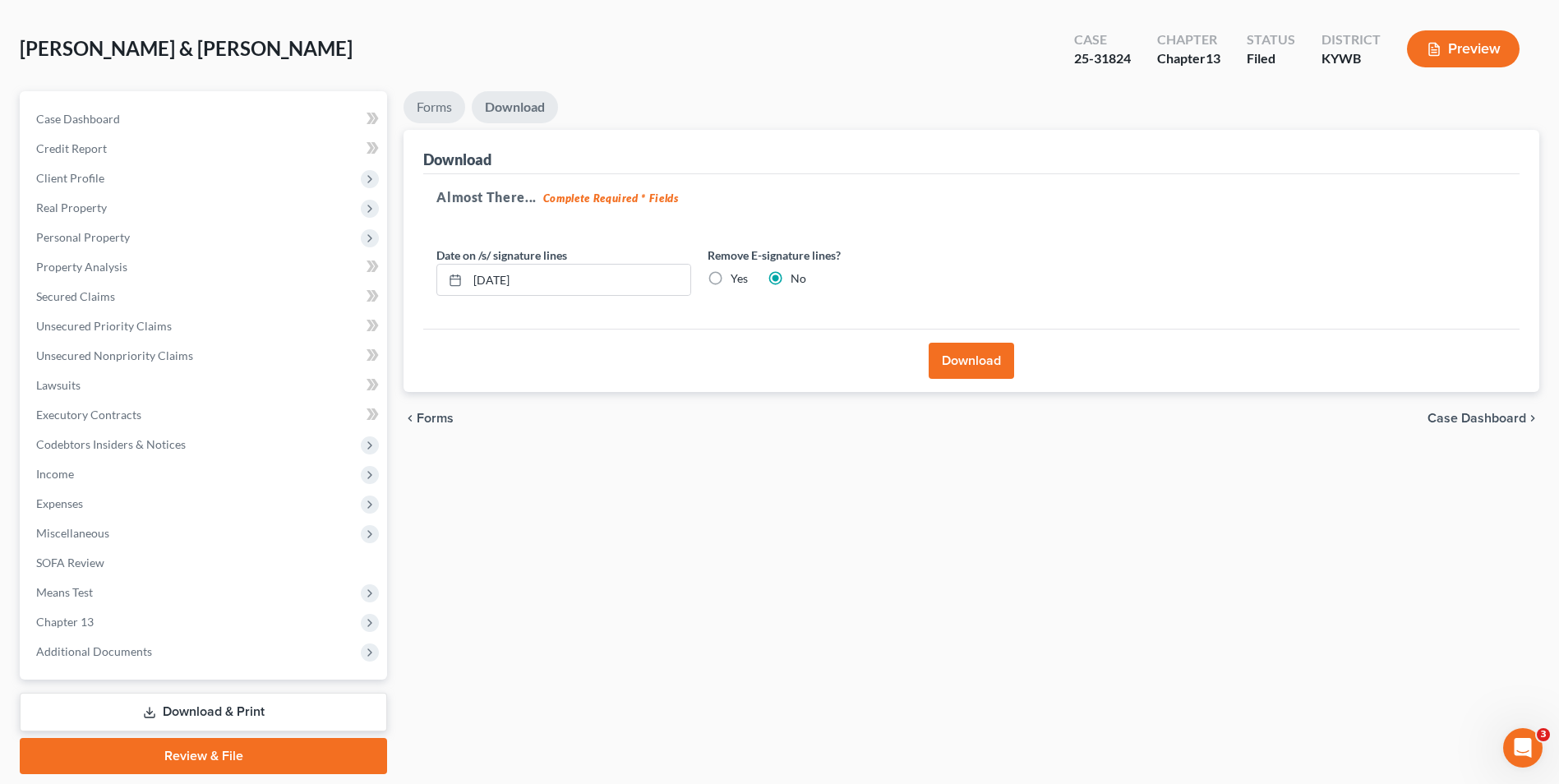
click at [438, 109] on link "Forms" at bounding box center [434, 107] width 62 height 32
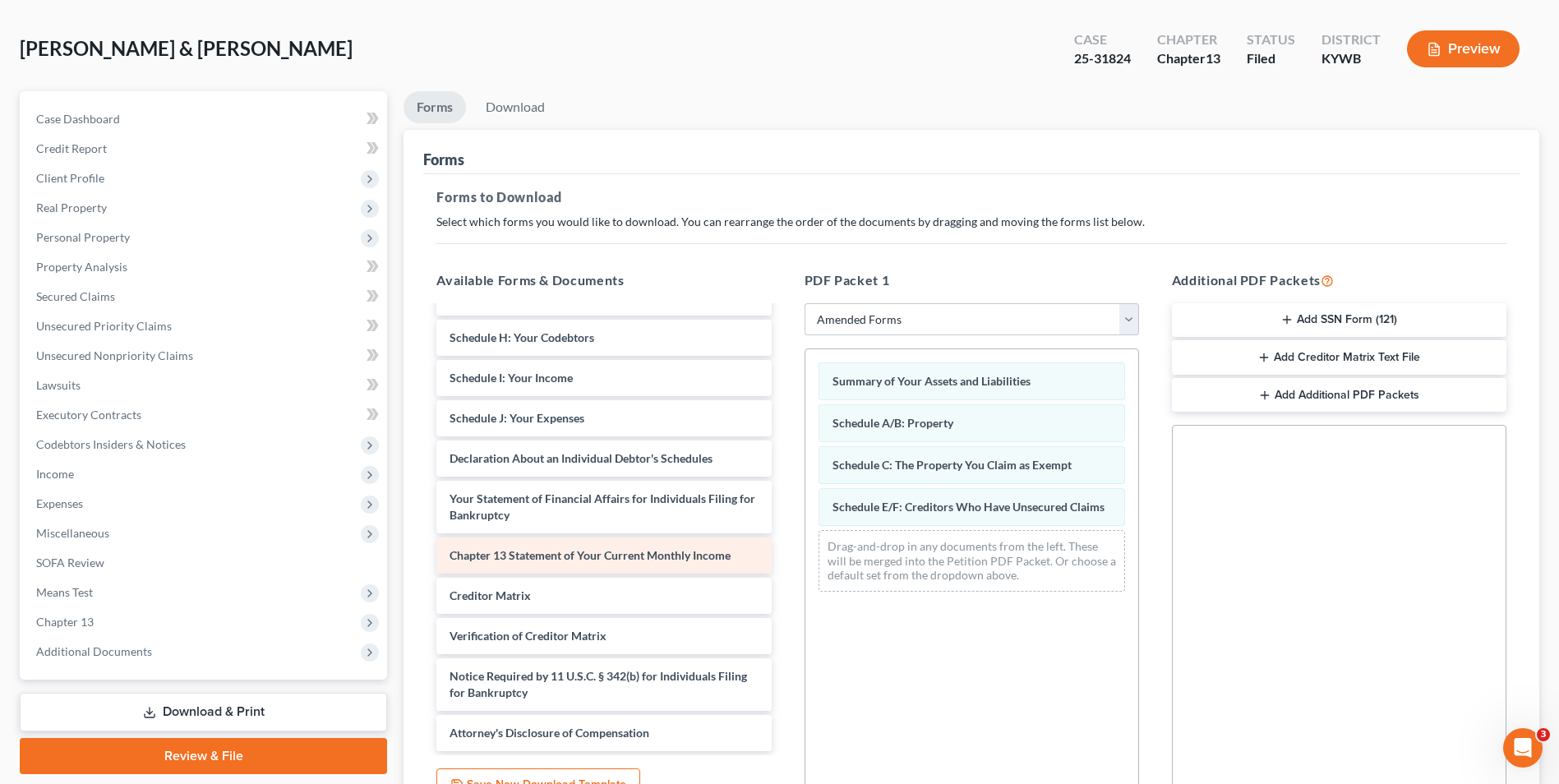
scroll to position [0, 0]
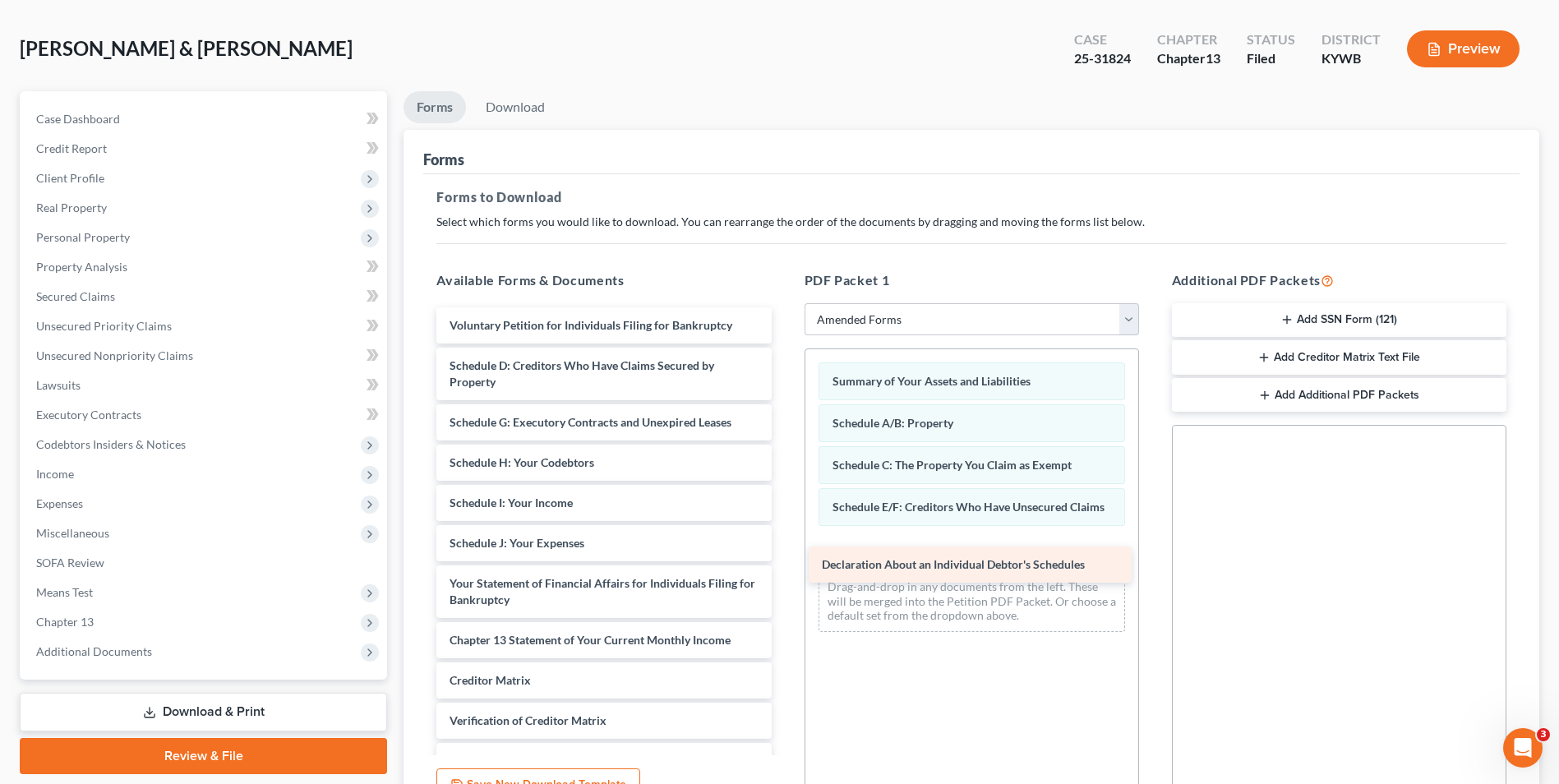
drag, startPoint x: 610, startPoint y: 588, endPoint x: 983, endPoint y: 570, distance: 373.4
click at [784, 570] on div "Declaration About an Individual Debtor's Schedules Voluntary Petition for Indiv…" at bounding box center [604, 572] width 361 height 529
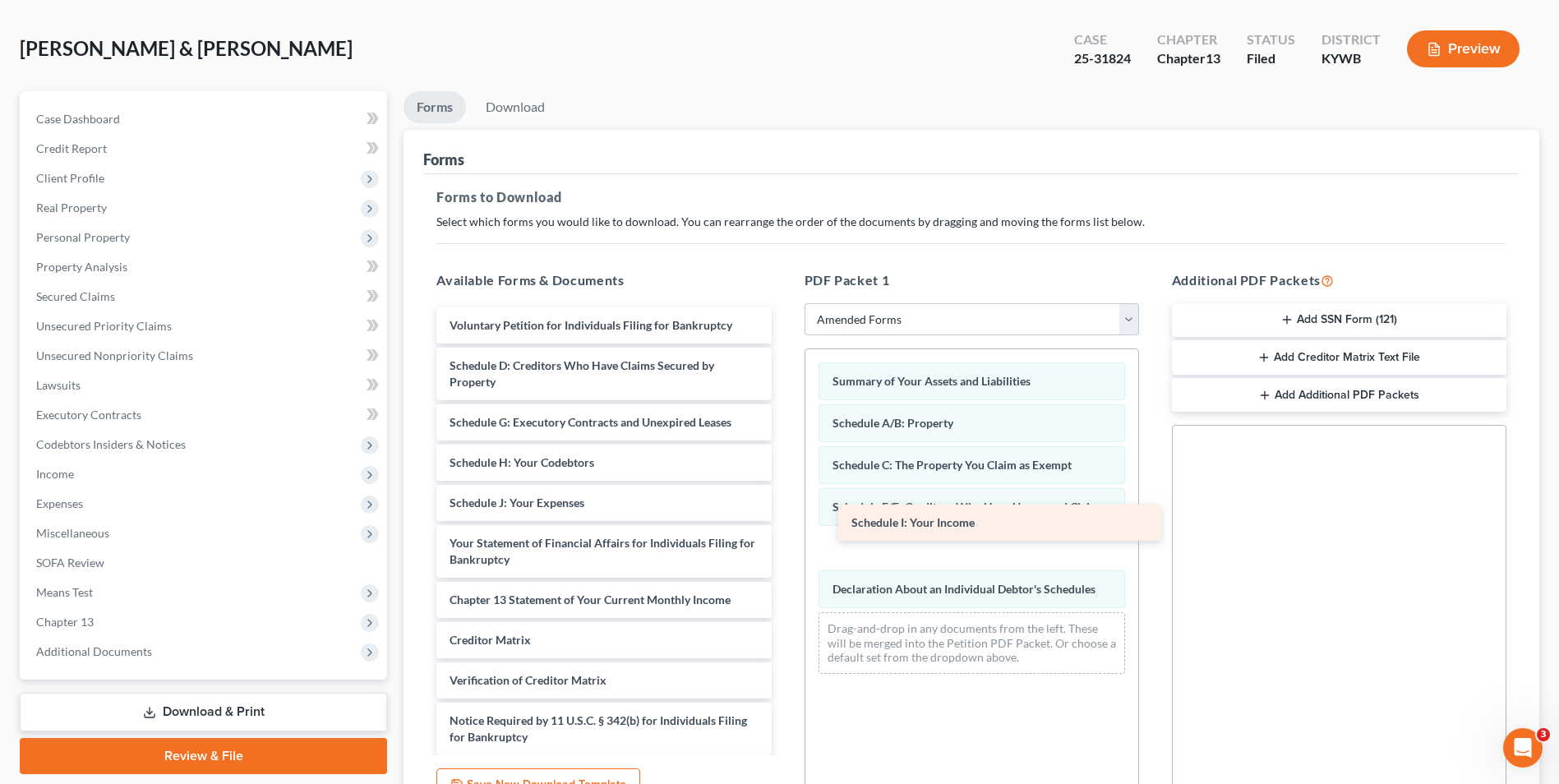
drag, startPoint x: 598, startPoint y: 497, endPoint x: 999, endPoint y: 517, distance: 401.5
click at [784, 517] on div "Schedule I: Your Income Voluntary Petition for Individuals Filing for Bankruptc…" at bounding box center [604, 551] width 361 height 488
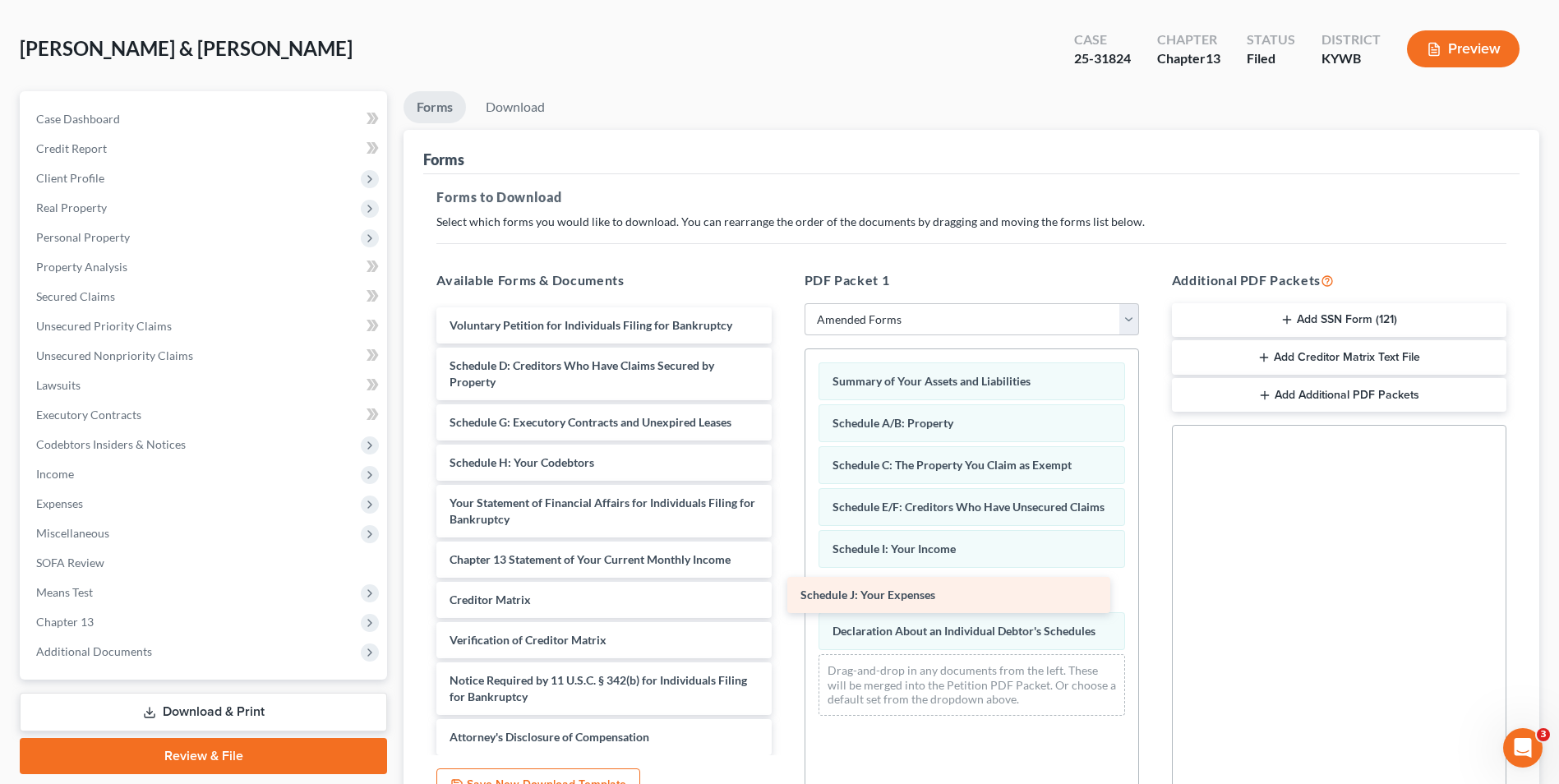
drag, startPoint x: 669, startPoint y: 498, endPoint x: 1021, endPoint y: 590, distance: 363.8
click at [784, 590] on div "Schedule J: Your Expenses Voluntary Petition for Individuals Filing for Bankrup…" at bounding box center [604, 531] width 361 height 448
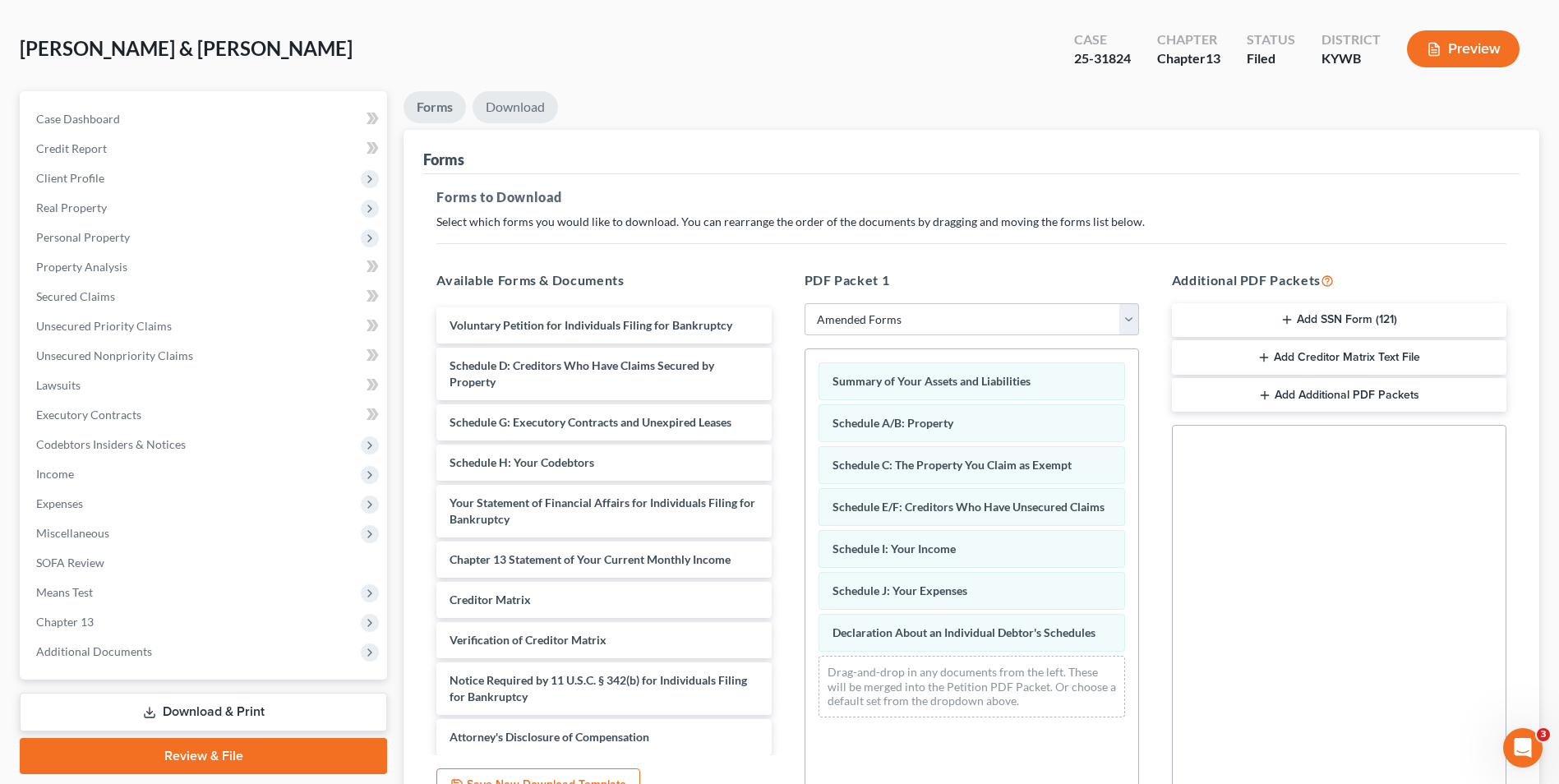
click at [534, 94] on link "Download" at bounding box center [514, 107] width 85 height 32
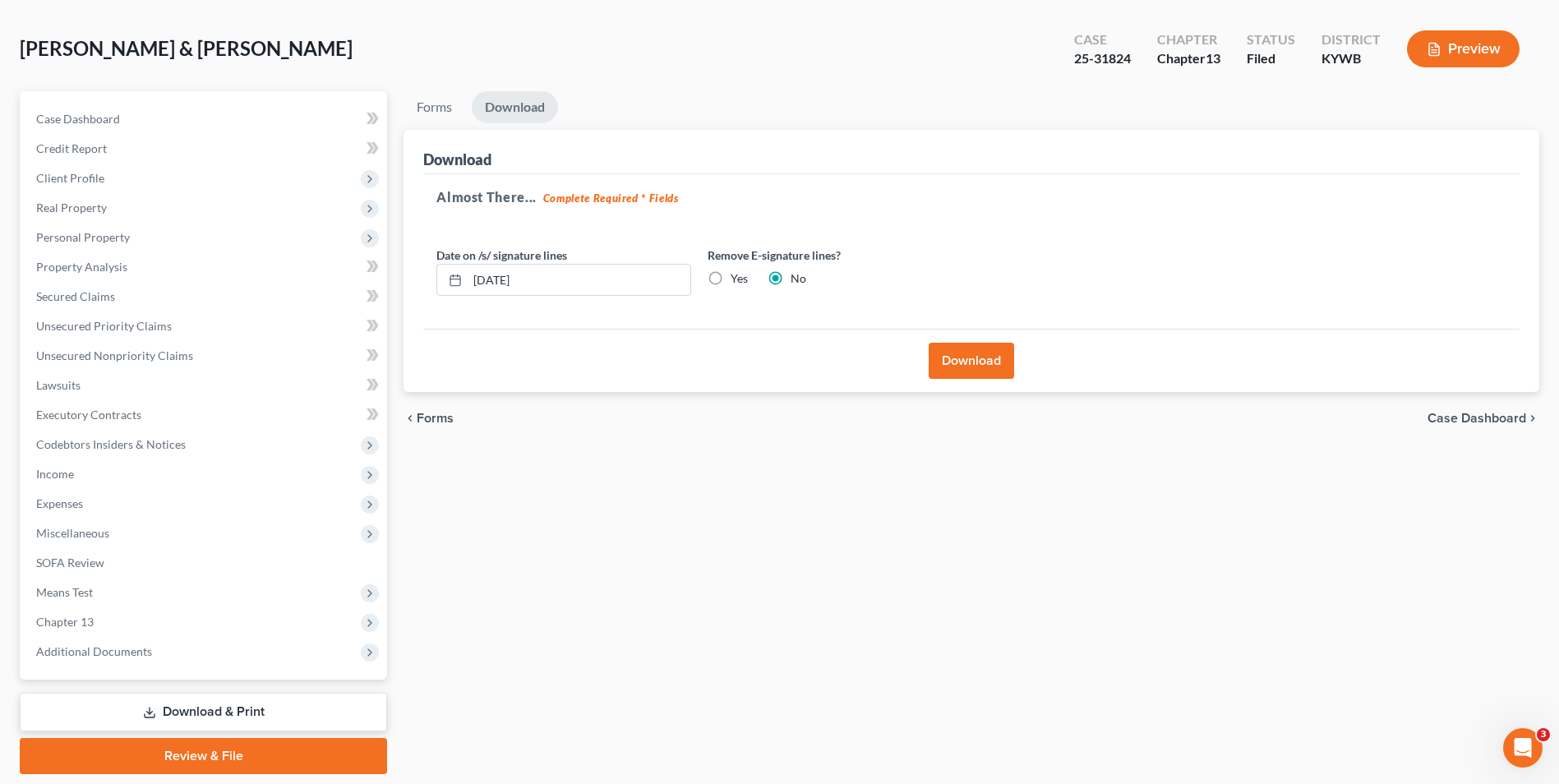
click at [993, 353] on button "Download" at bounding box center [970, 360] width 85 height 36
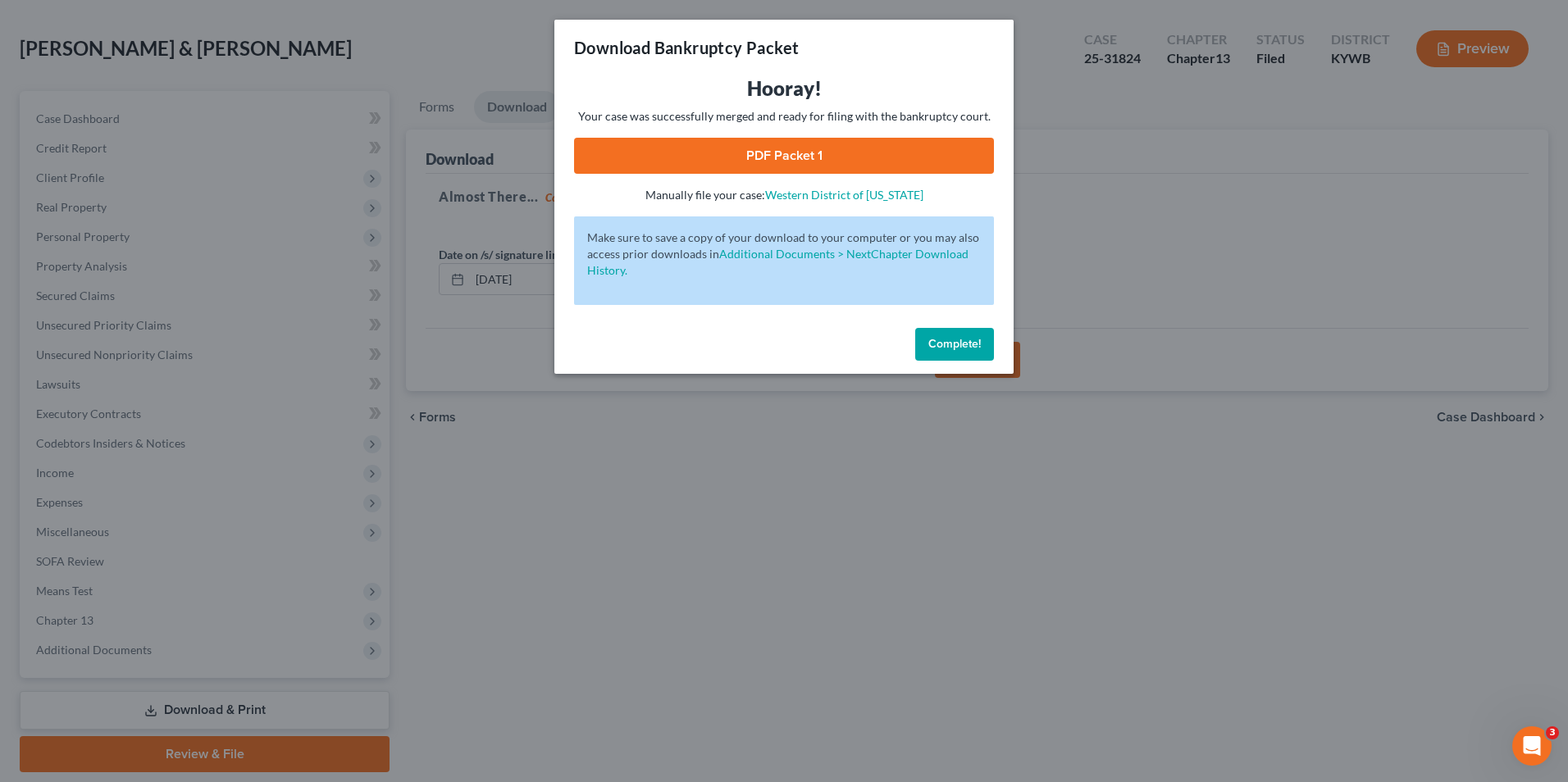
click at [881, 167] on link "PDF Packet 1" at bounding box center [783, 156] width 420 height 36
click at [958, 340] on span "Complete!" at bounding box center [954, 344] width 52 height 14
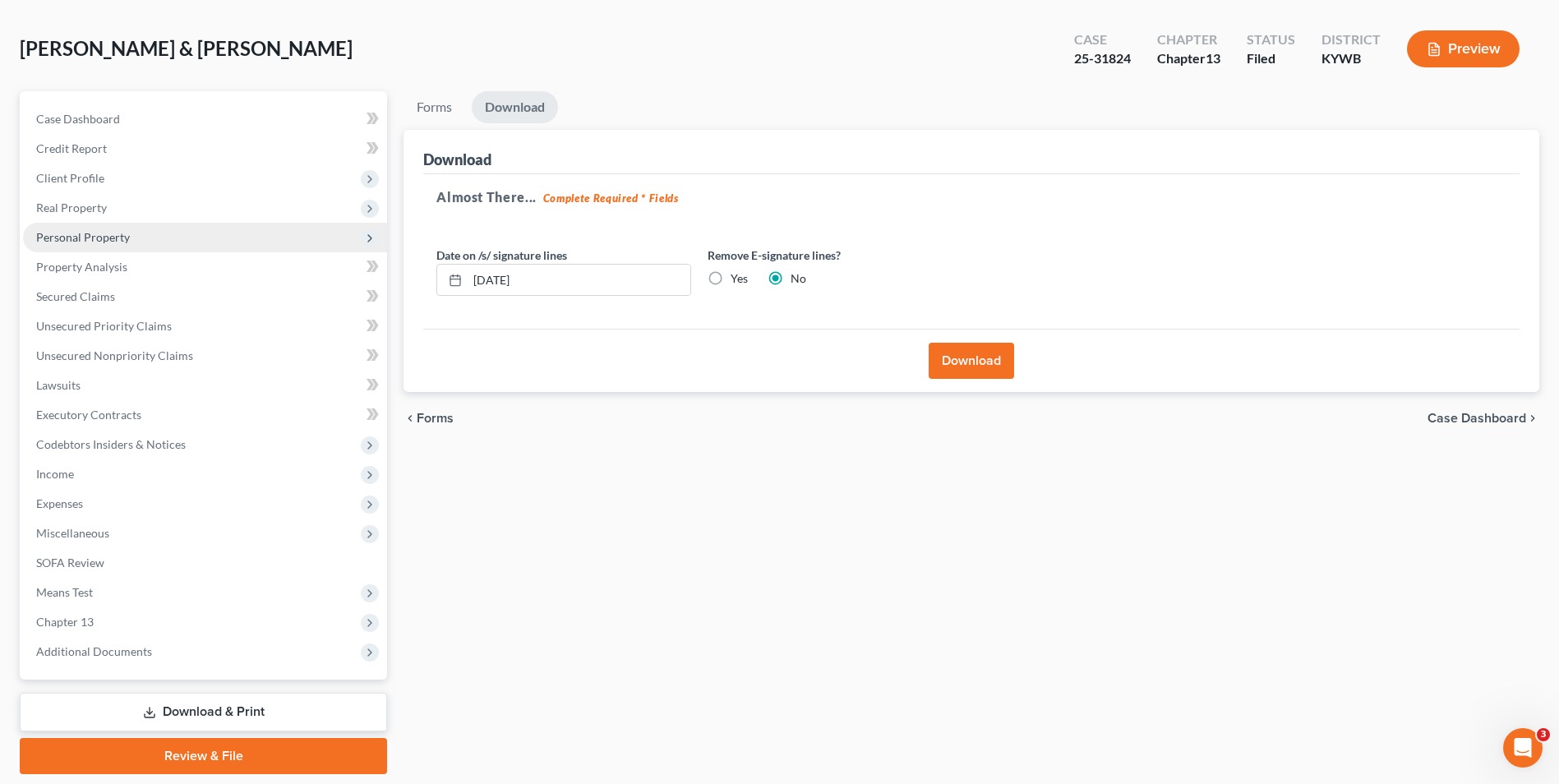
click at [114, 235] on span "Personal Property" at bounding box center [83, 237] width 94 height 14
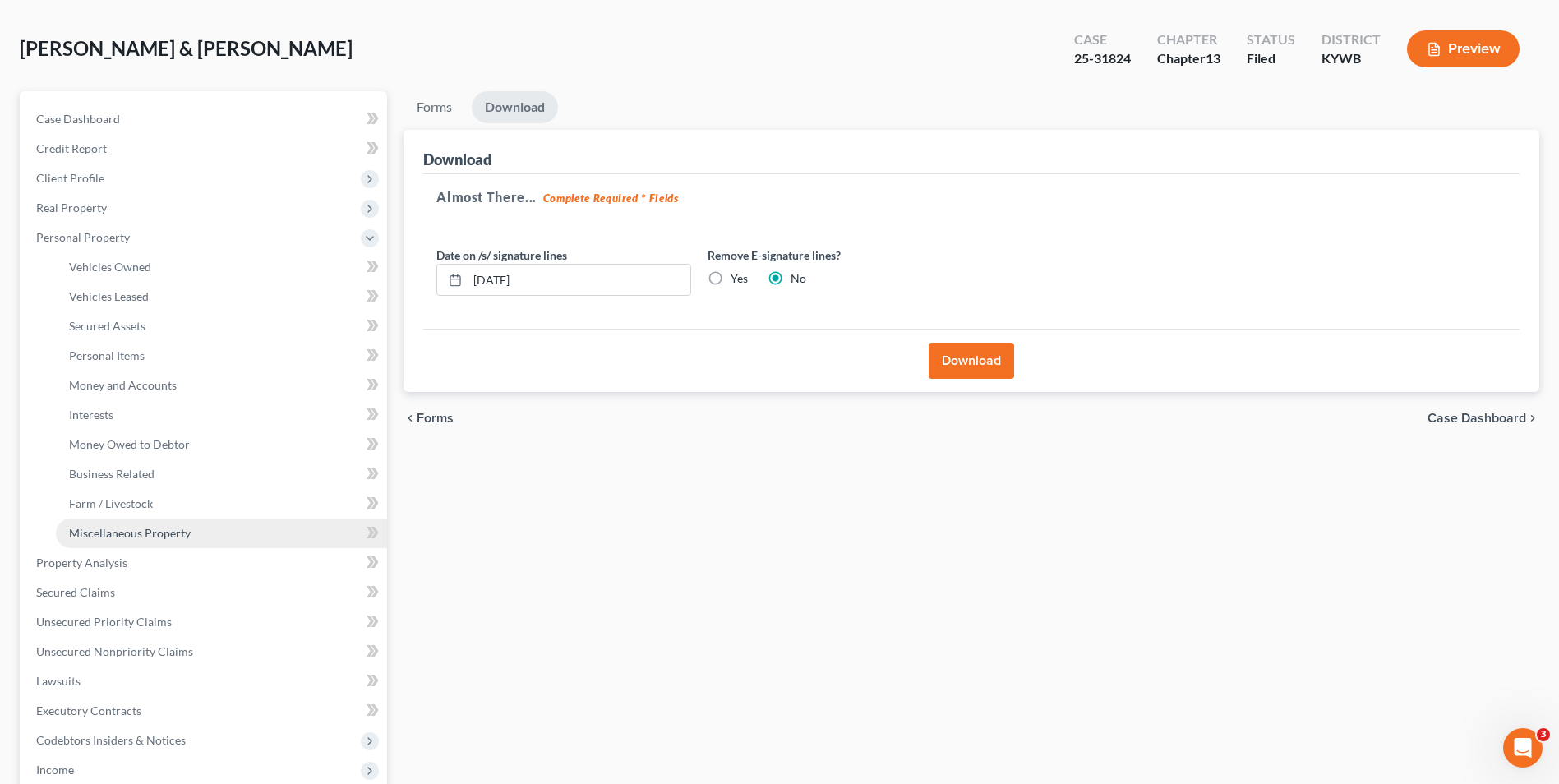
click at [135, 541] on link "Miscellaneous Property" at bounding box center [221, 533] width 331 height 30
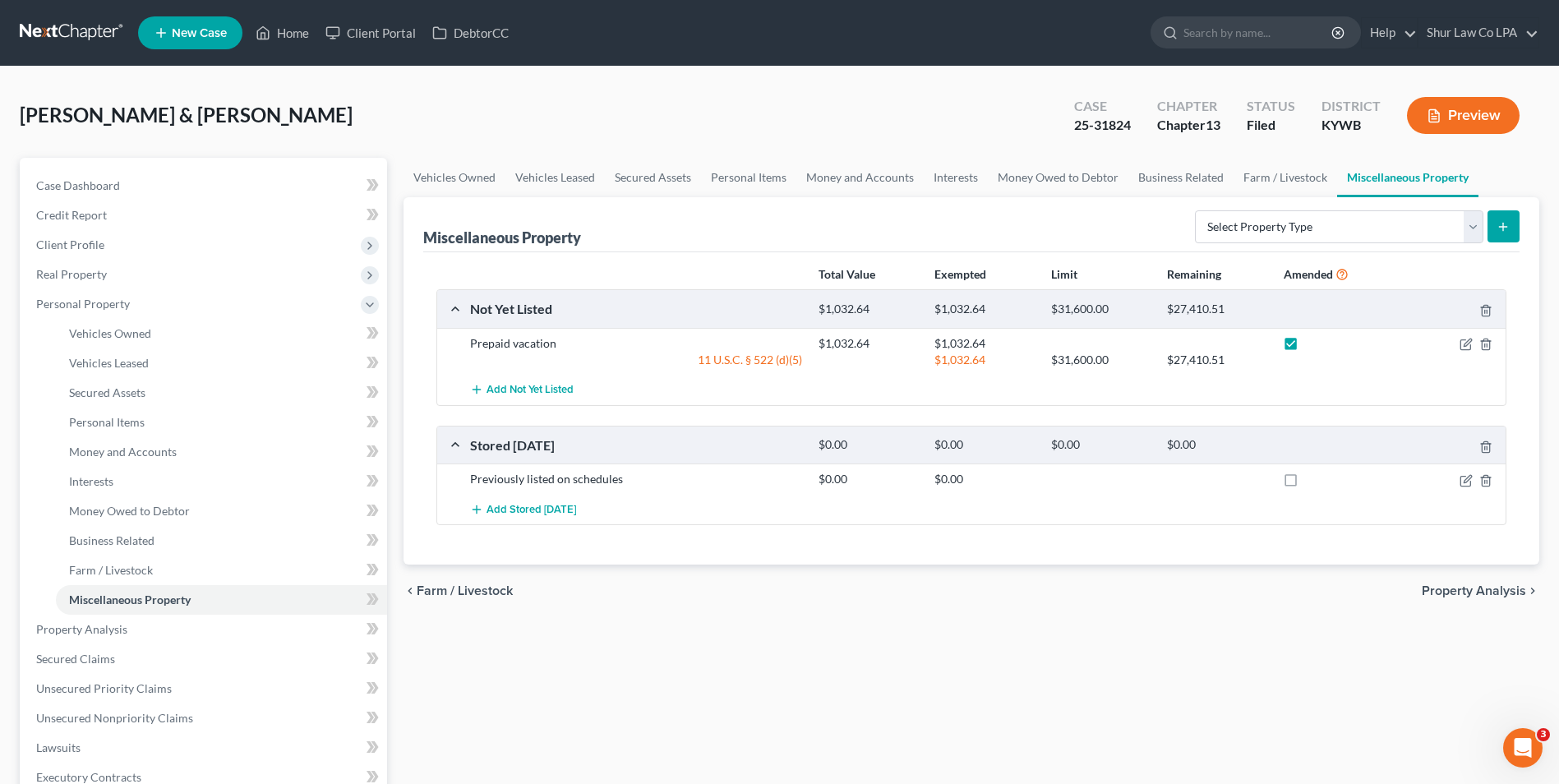
click at [25, 31] on link at bounding box center [72, 32] width 105 height 30
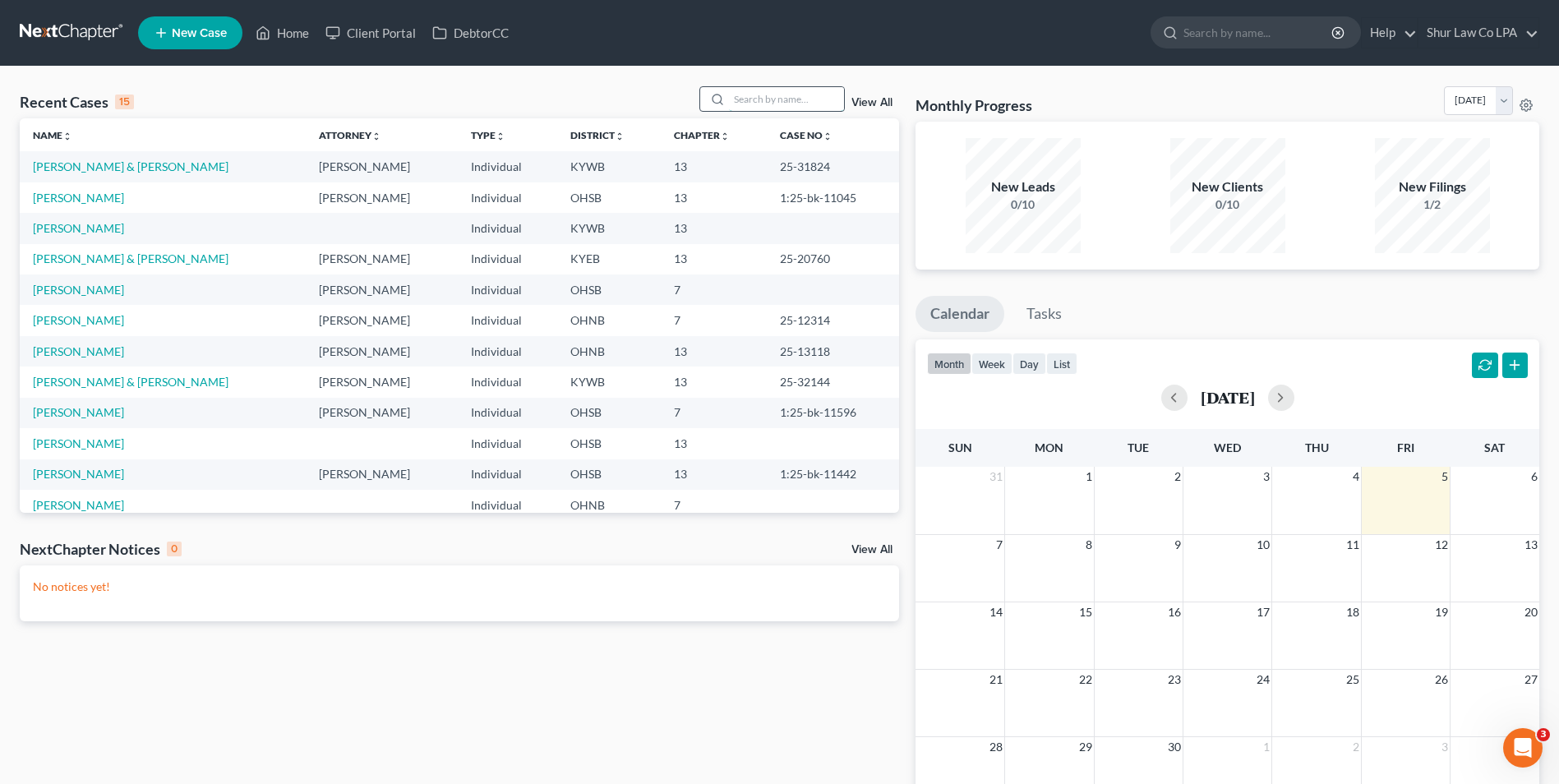
click at [814, 88] on input "search" at bounding box center [787, 99] width 115 height 24
type input "davis"
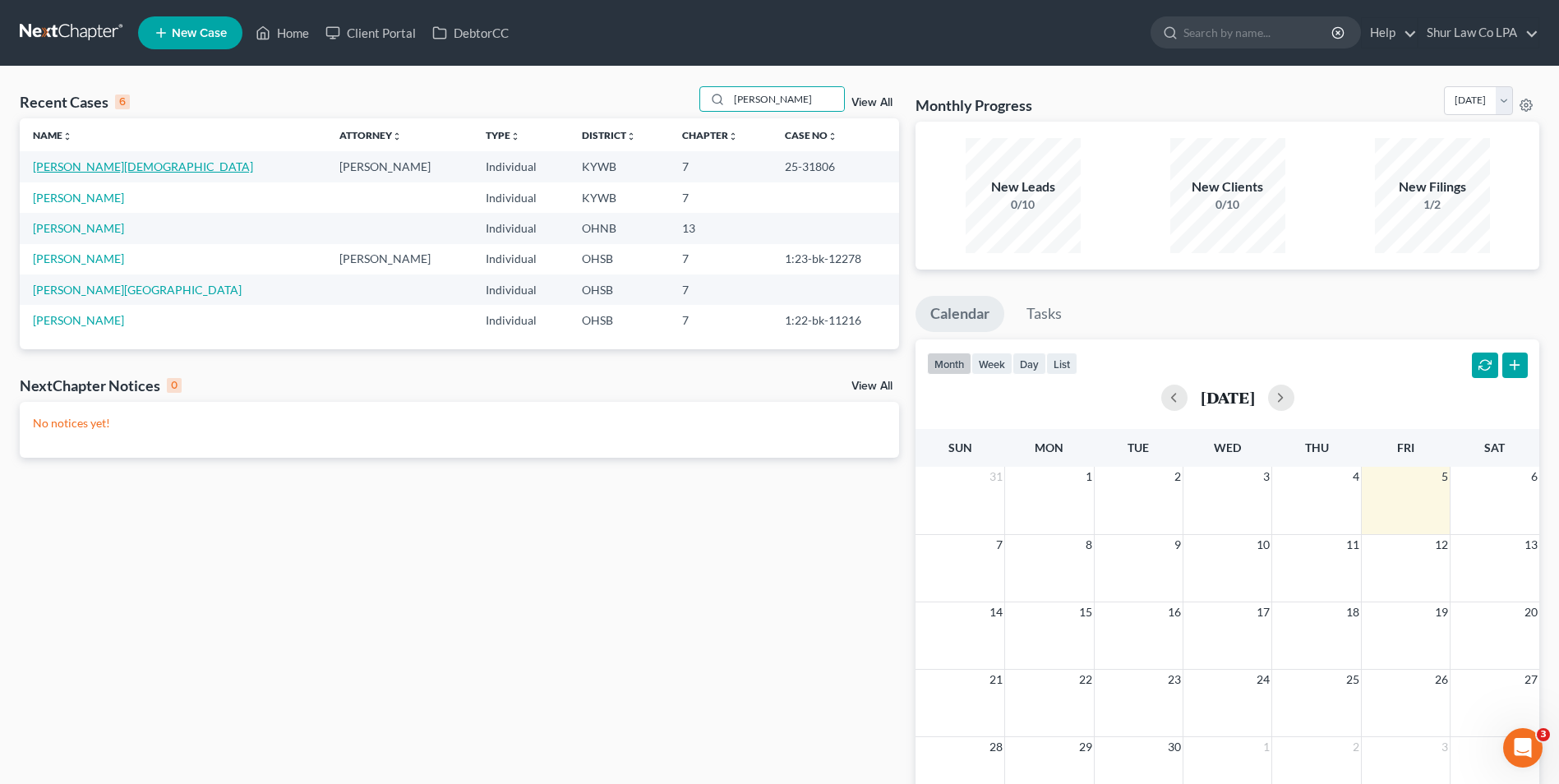
click at [48, 164] on link "Davis, Christi" at bounding box center [142, 166] width 220 height 14
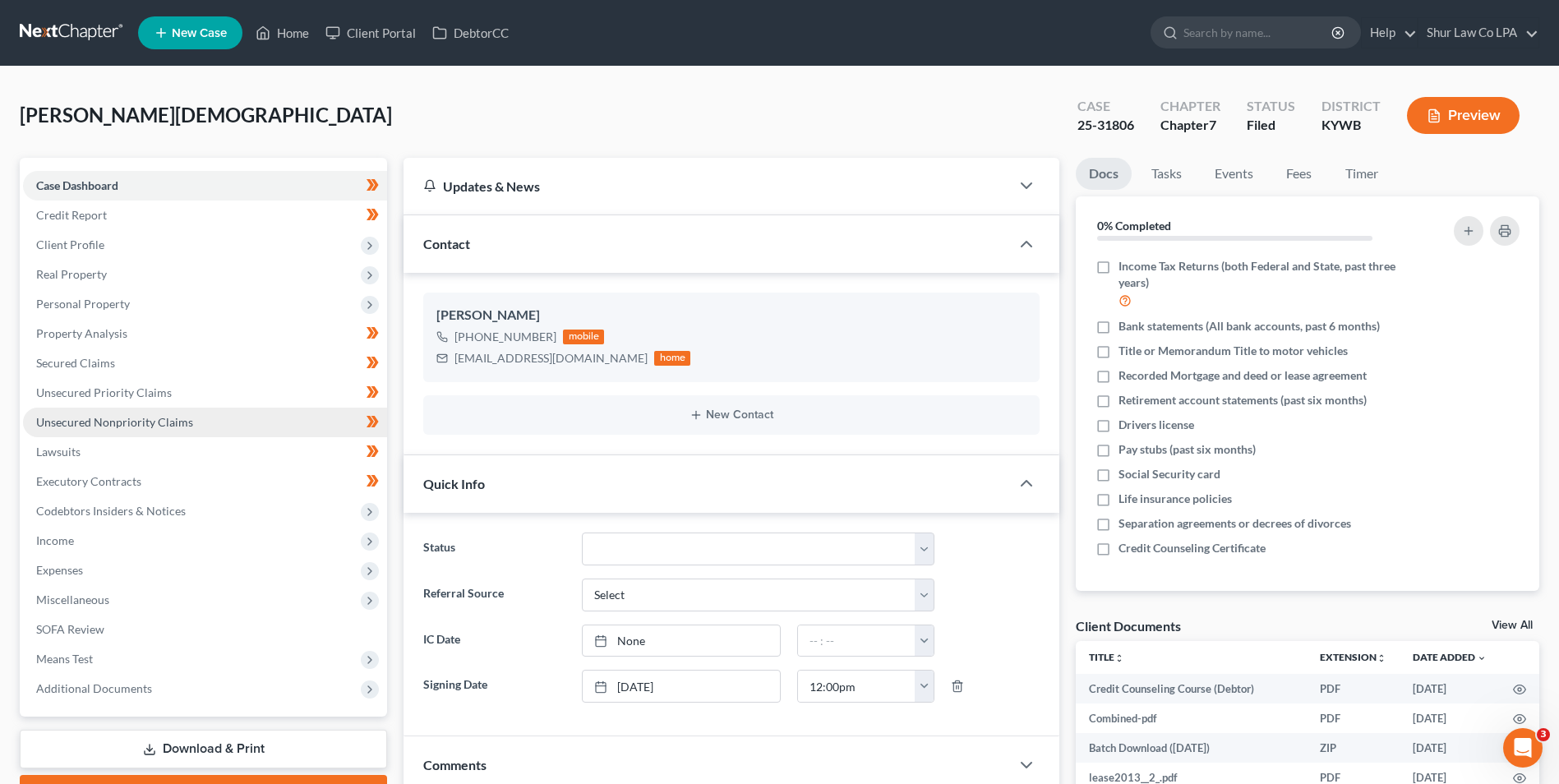
click at [107, 428] on link "Unsecured Nonpriority Claims" at bounding box center [205, 422] width 364 height 30
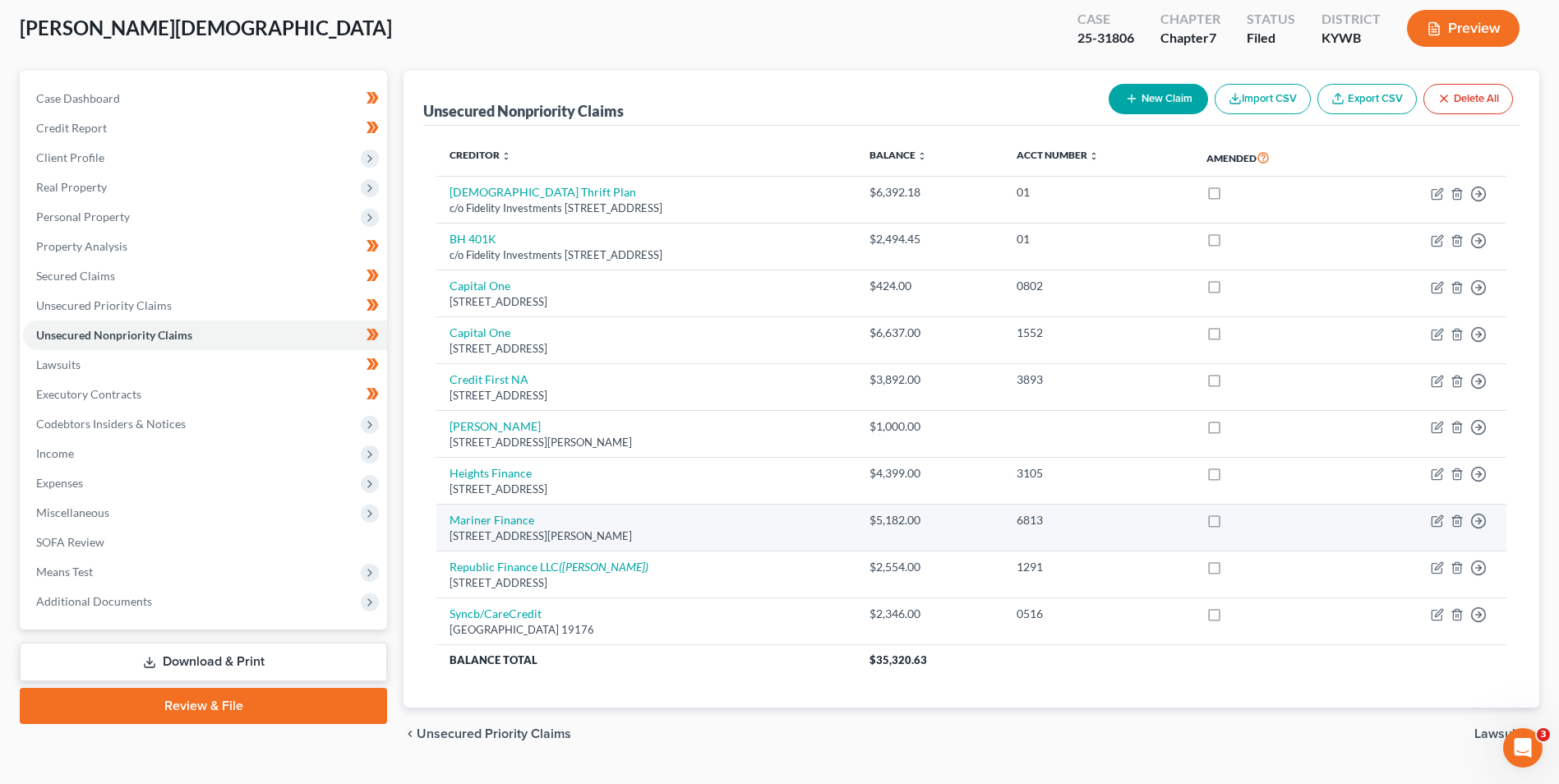
scroll to position [126, 0]
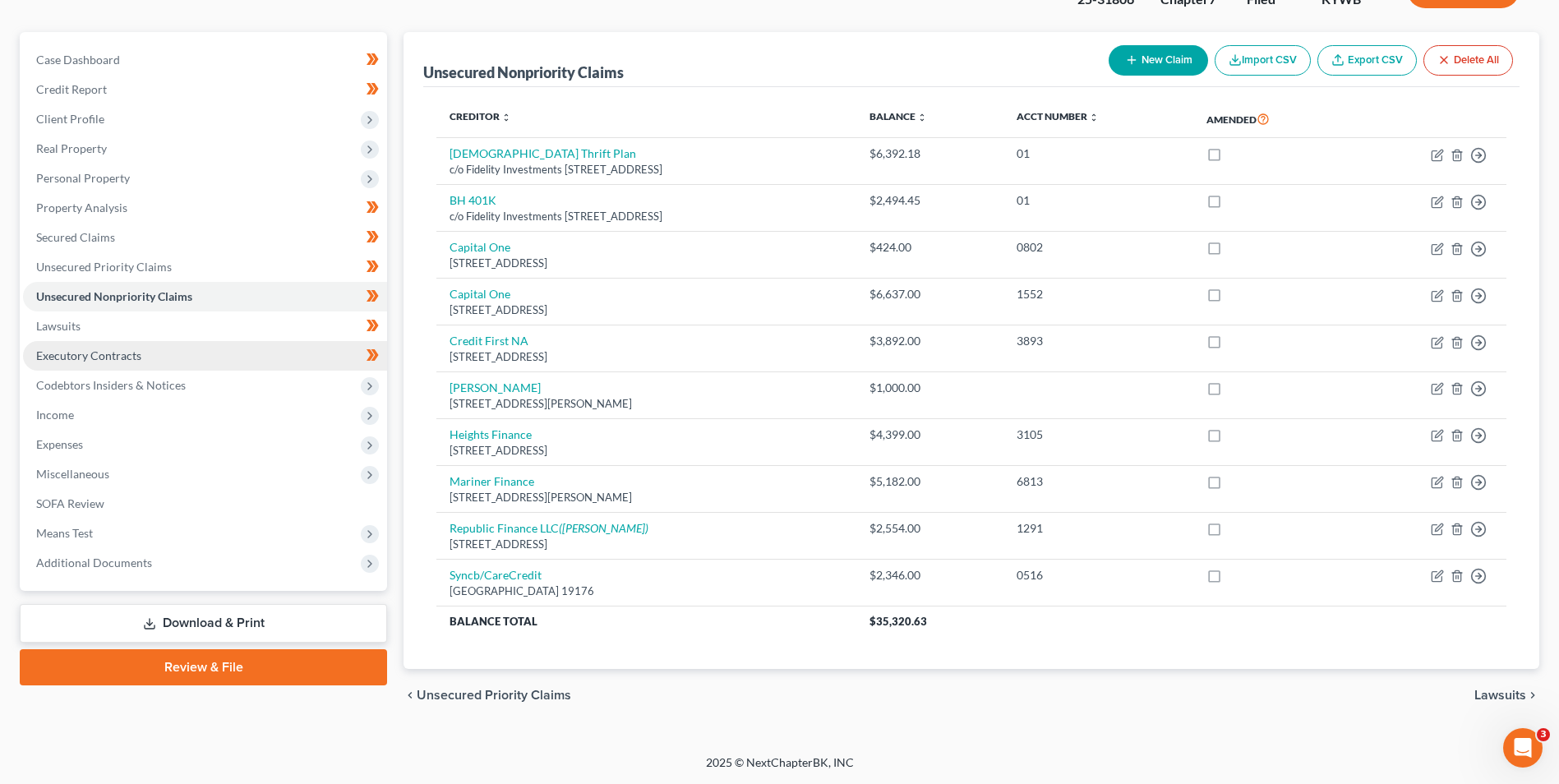
click at [82, 367] on link "Executory Contracts" at bounding box center [205, 356] width 364 height 30
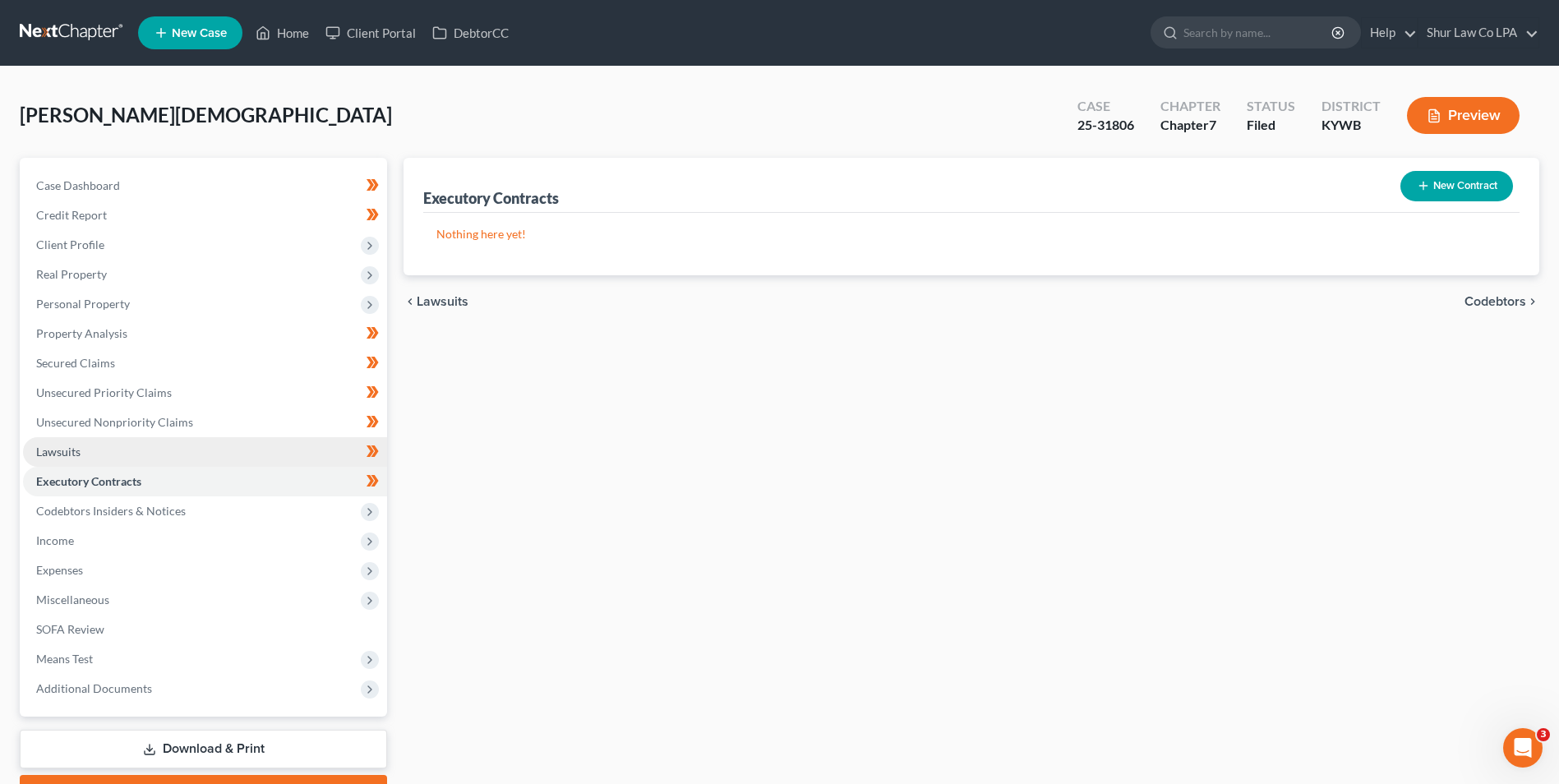
click at [81, 447] on link "Lawsuits" at bounding box center [205, 452] width 364 height 30
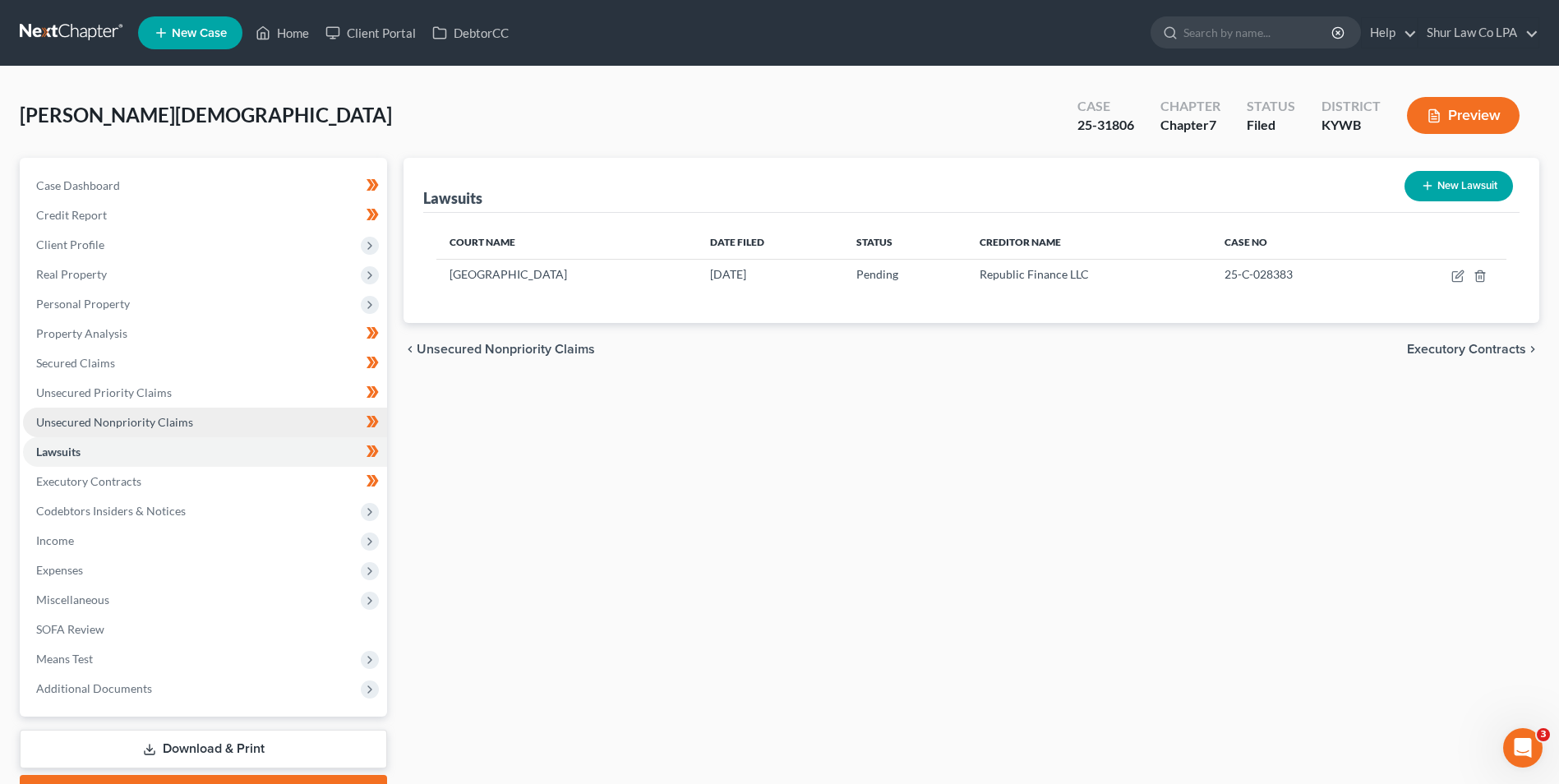
click at [99, 429] on link "Unsecured Nonpriority Claims" at bounding box center [205, 422] width 364 height 30
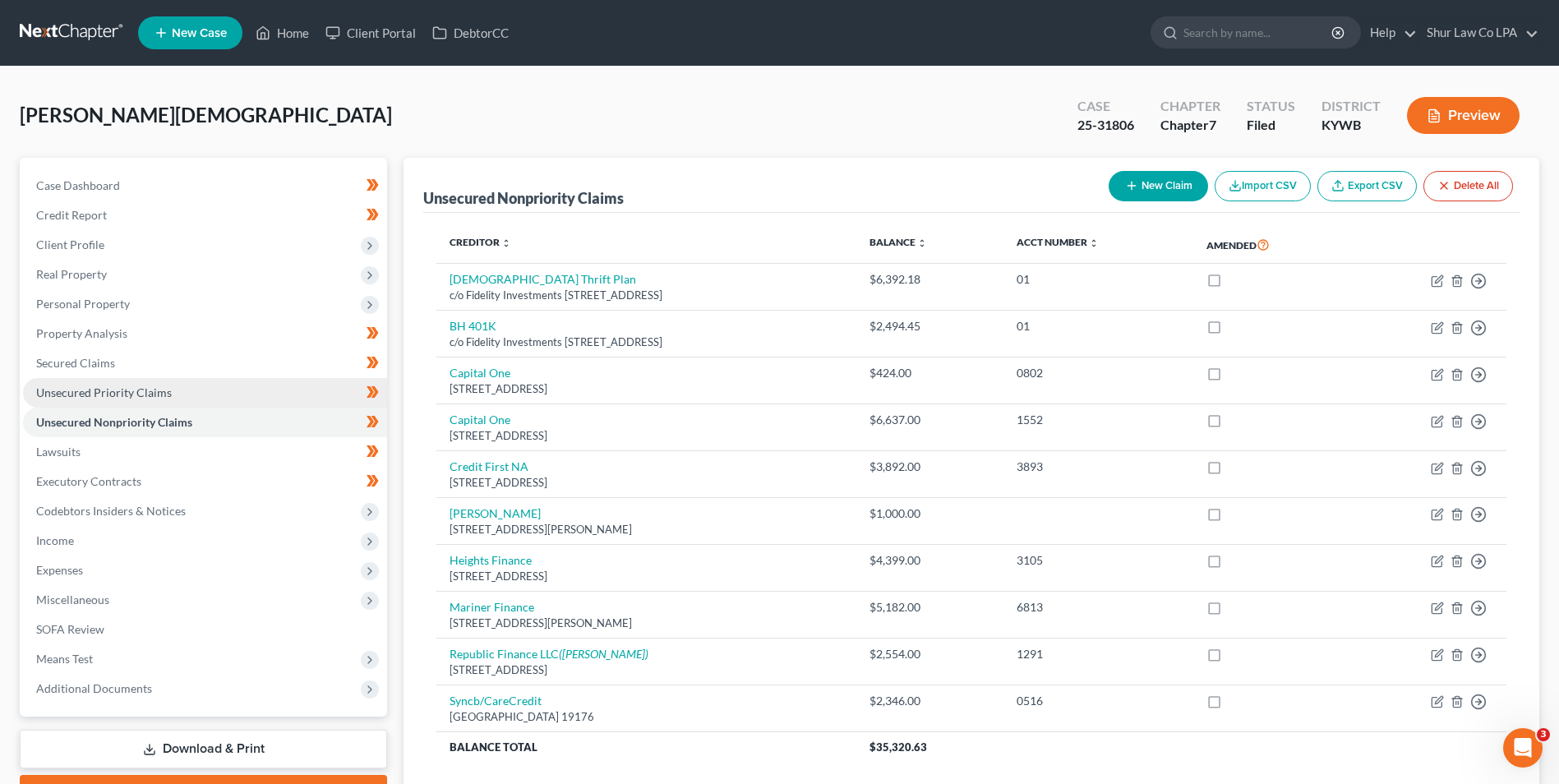
click at [100, 384] on link "Unsecured Priority Claims" at bounding box center [205, 392] width 364 height 30
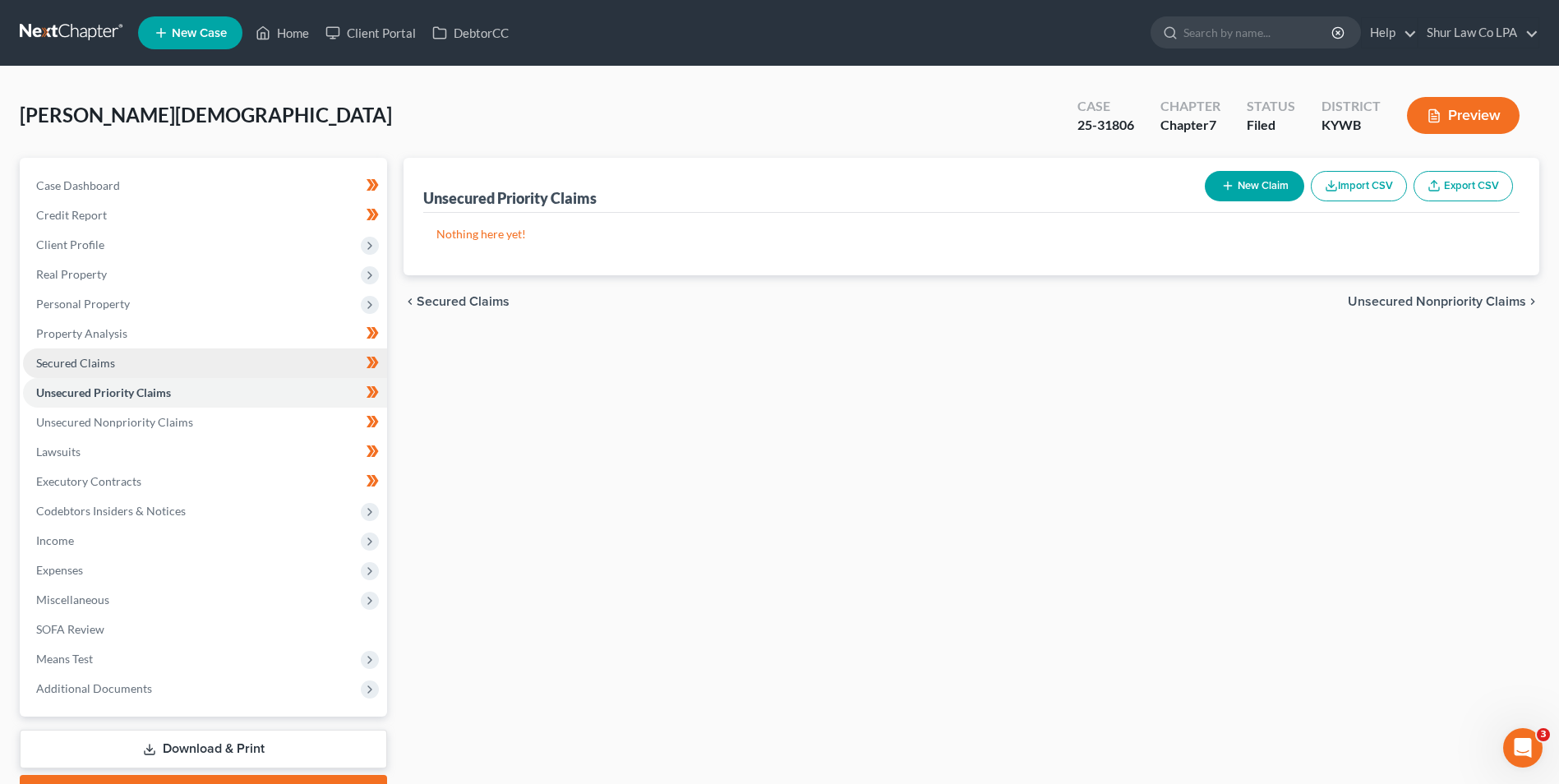
click at [93, 362] on span "Secured Claims" at bounding box center [76, 362] width 79 height 14
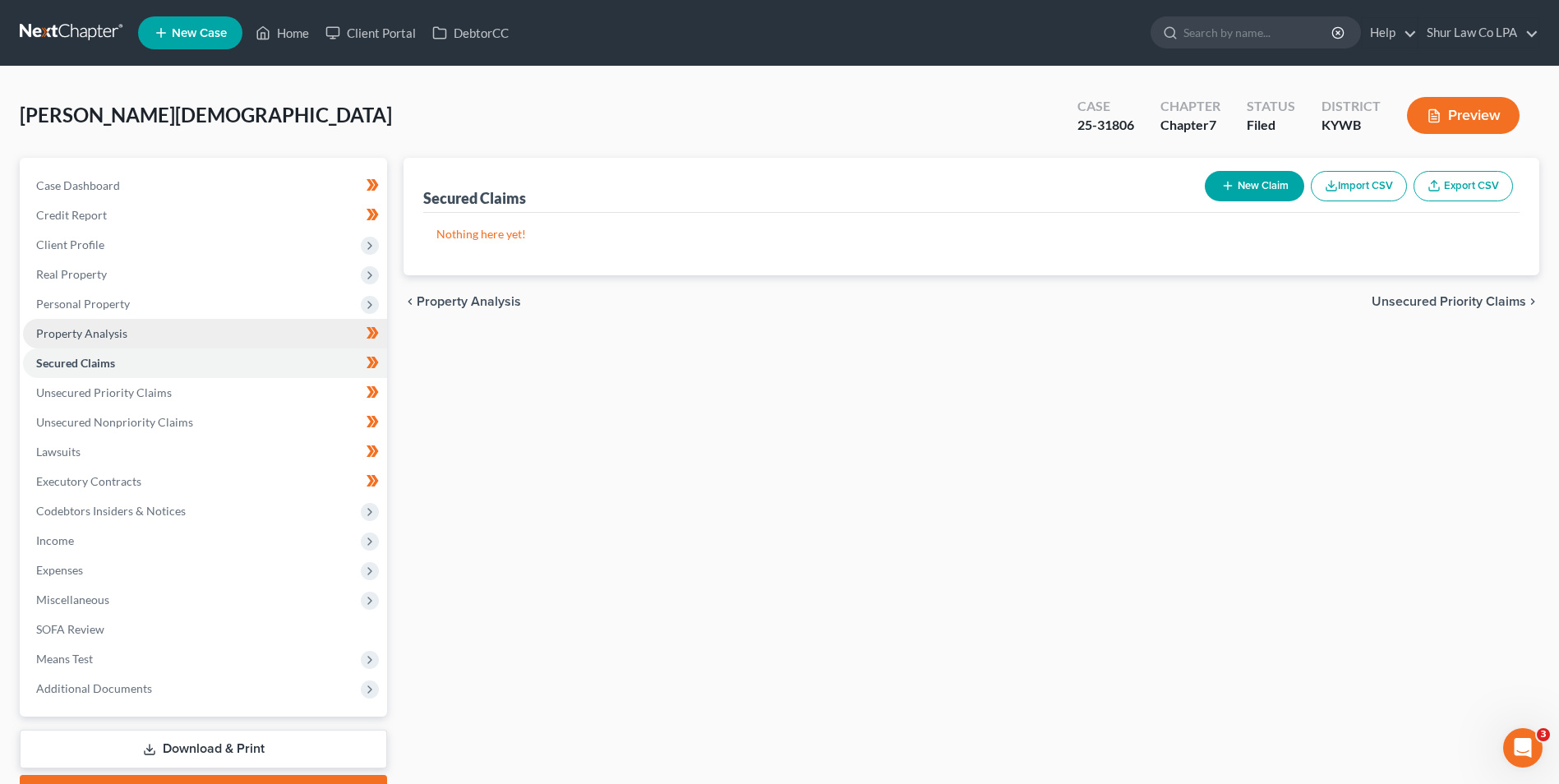
click at [82, 328] on span "Property Analysis" at bounding box center [82, 333] width 91 height 14
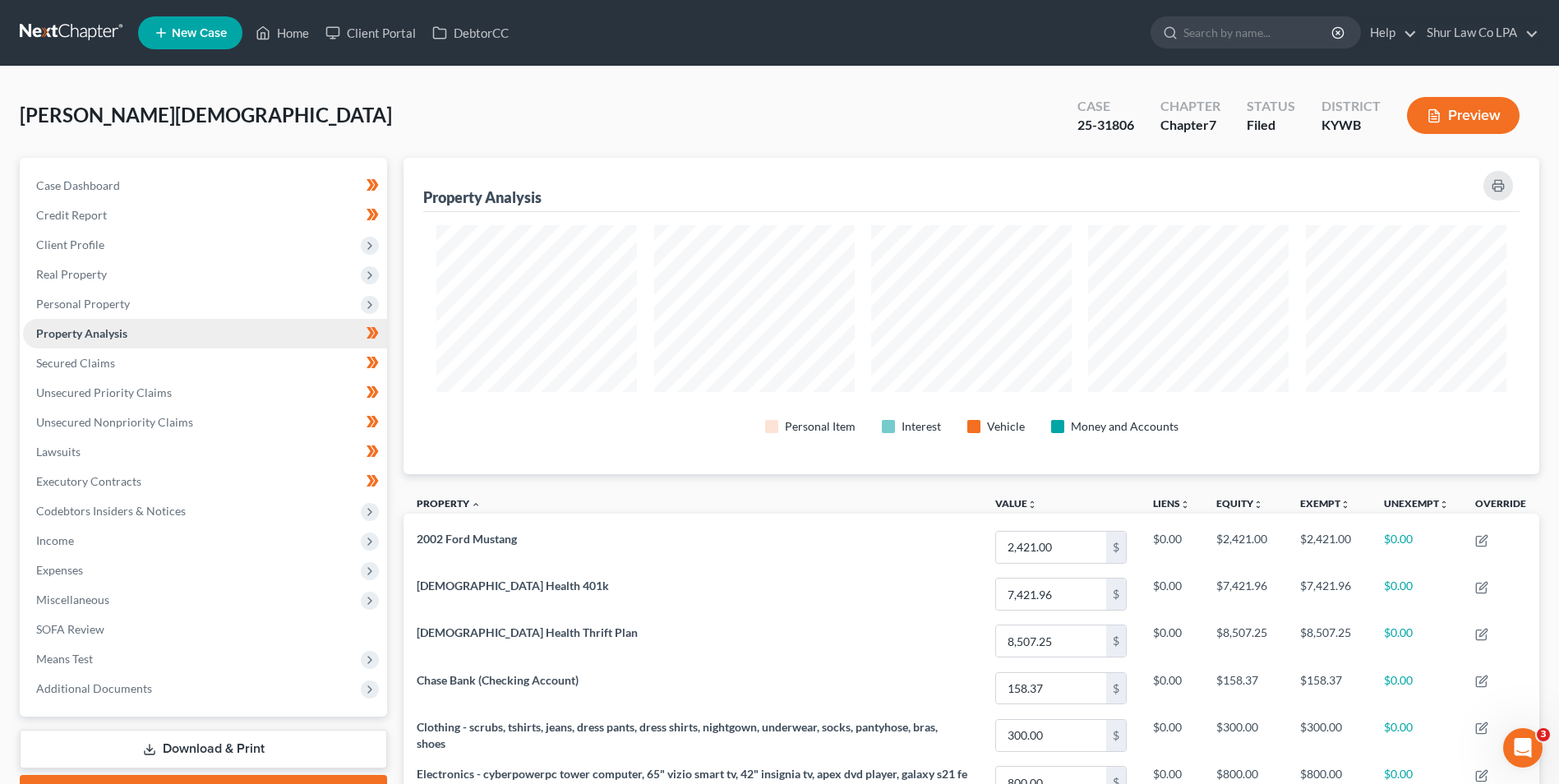
scroll to position [316, 1136]
click at [172, 416] on span "Unsecured Nonpriority Claims" at bounding box center [115, 422] width 157 height 14
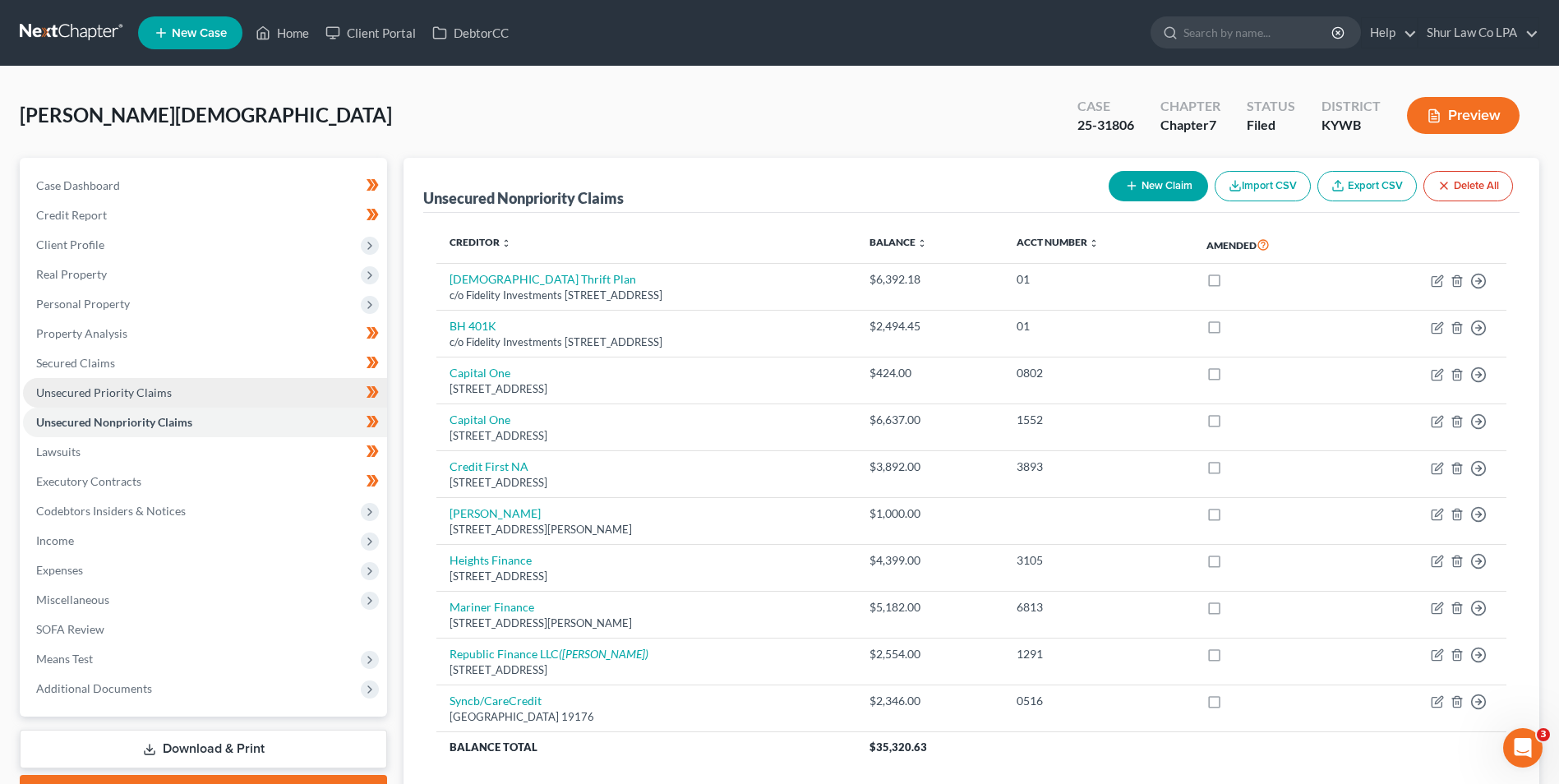
click at [68, 396] on span "Unsecured Priority Claims" at bounding box center [104, 392] width 136 height 14
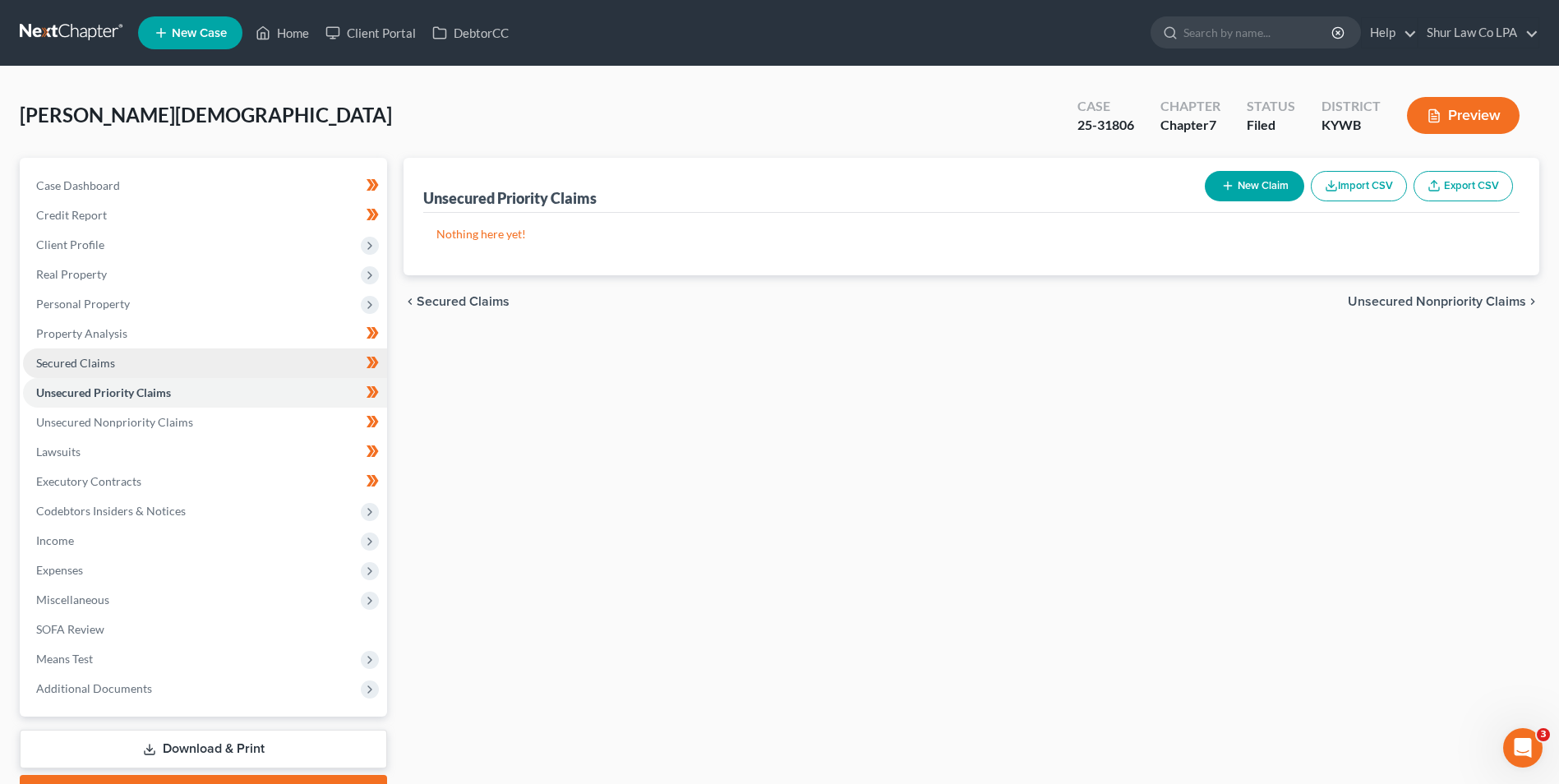
click at [104, 363] on span "Secured Claims" at bounding box center [76, 362] width 79 height 14
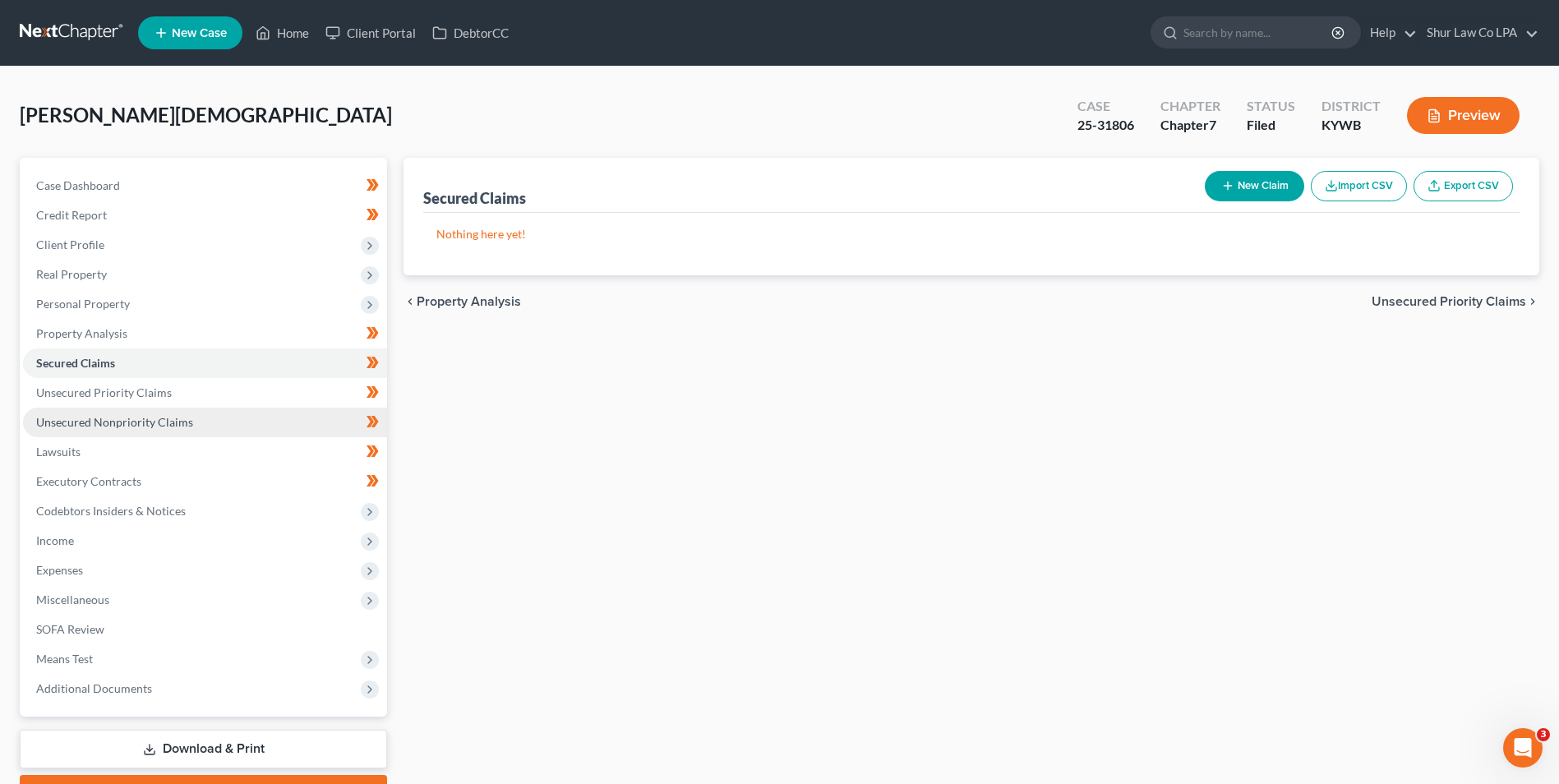
click at [126, 430] on link "Unsecured Nonpriority Claims" at bounding box center [205, 422] width 364 height 30
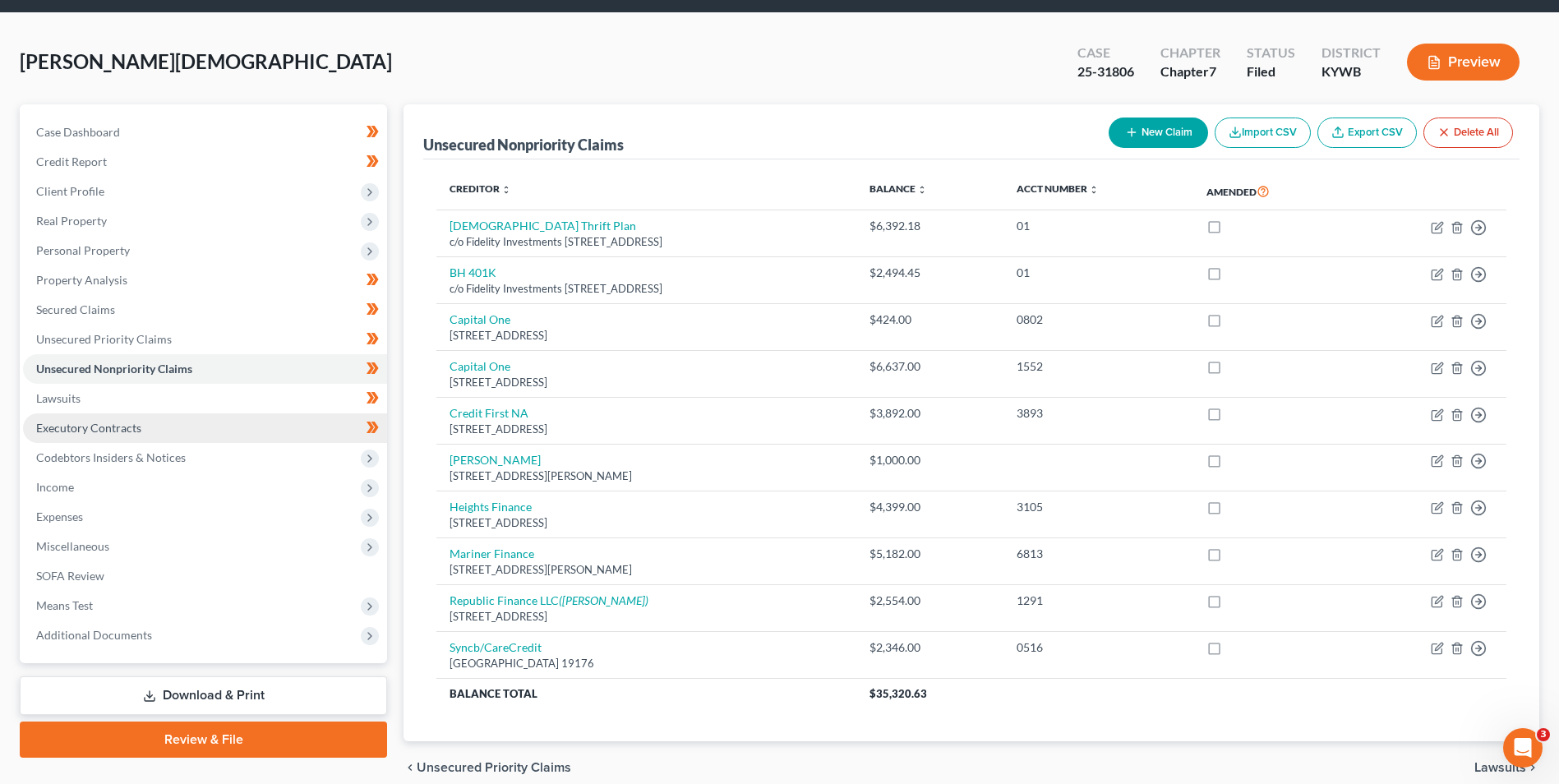
scroll to position [82, 0]
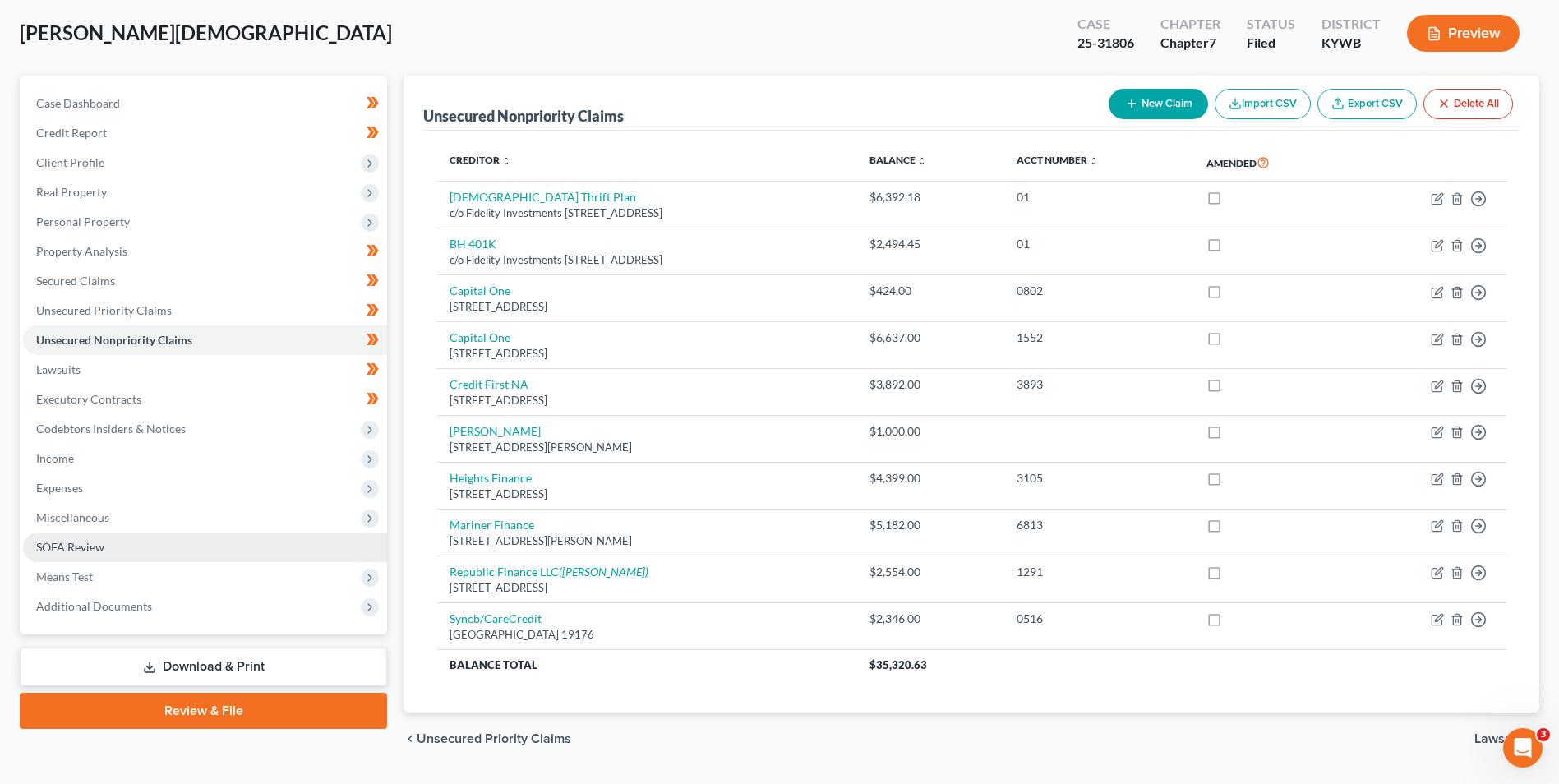
click at [109, 545] on link "SOFA Review" at bounding box center [205, 547] width 364 height 30
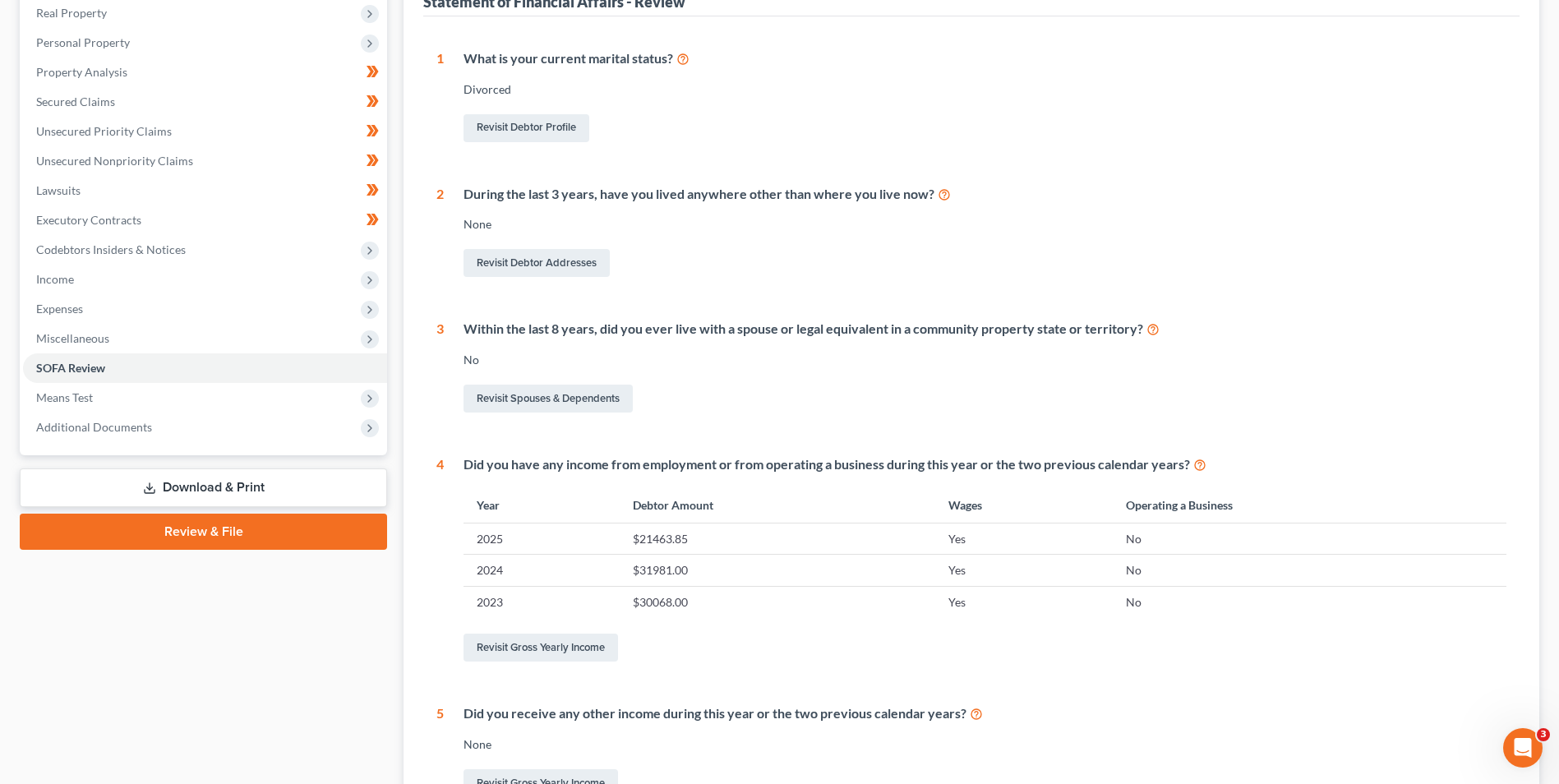
scroll to position [82, 0]
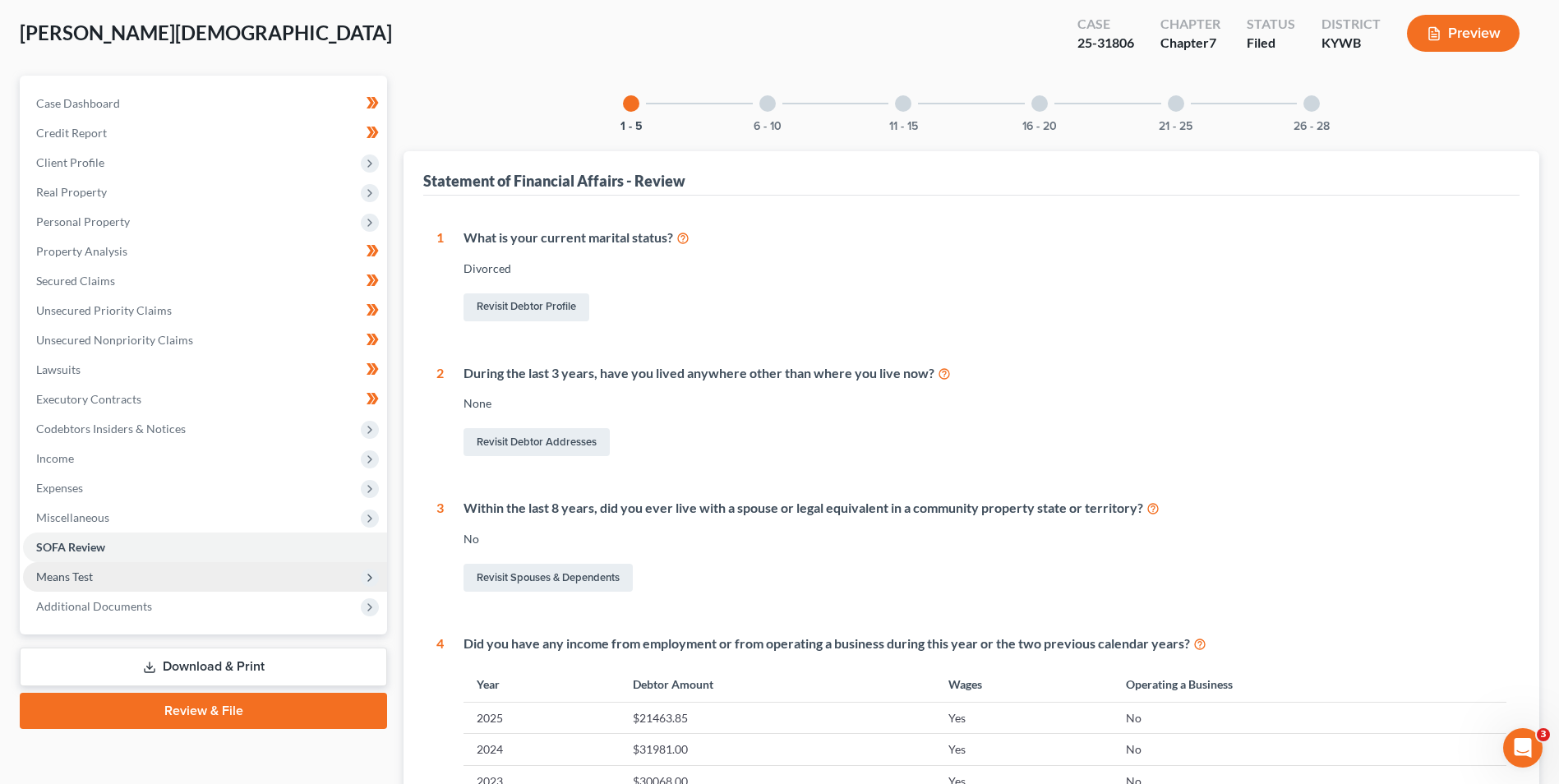
click at [79, 574] on span "Means Test" at bounding box center [64, 577] width 56 height 14
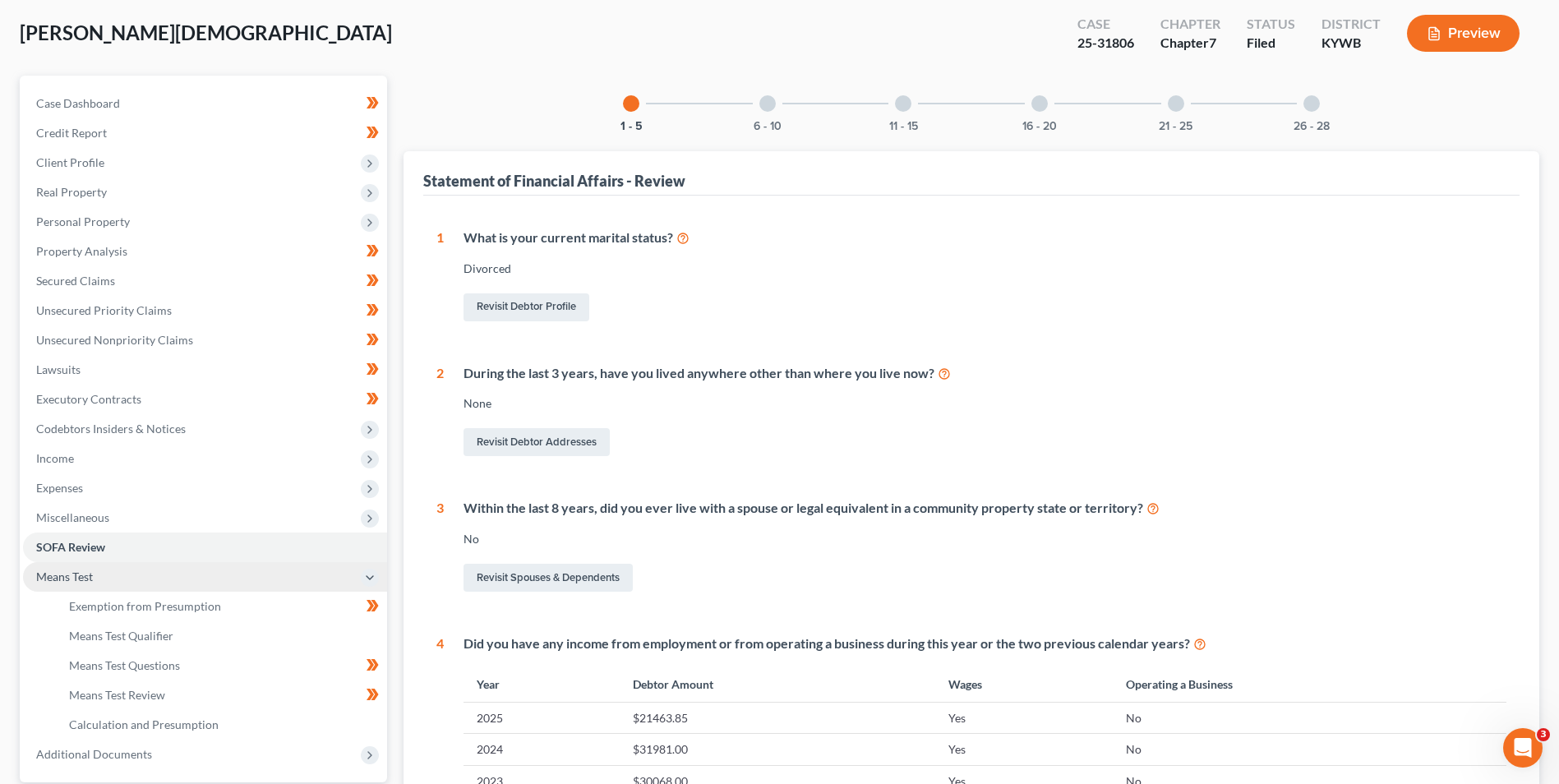
scroll to position [329, 0]
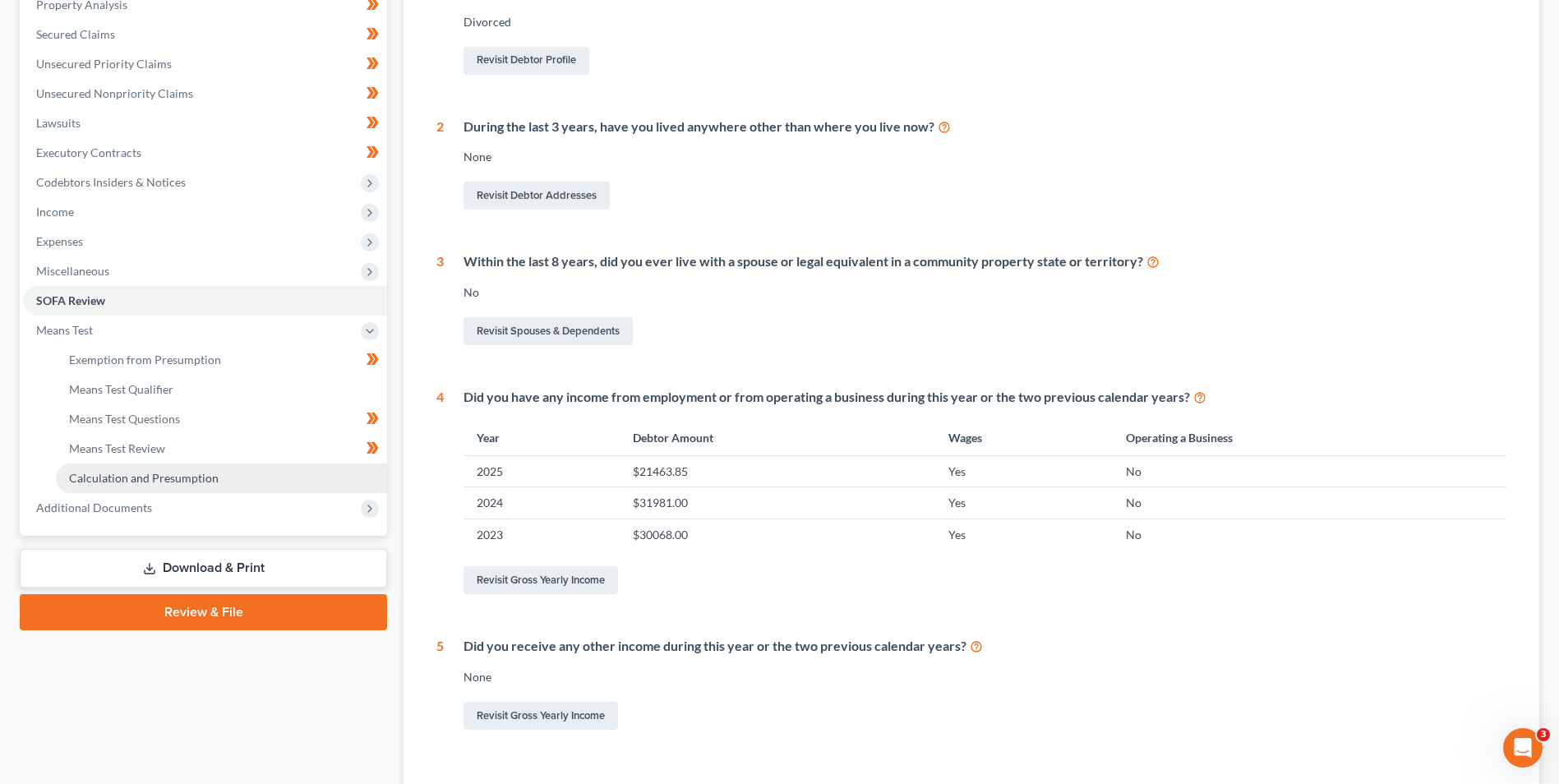
click at [137, 481] on span "Calculation and Presumption" at bounding box center [143, 478] width 149 height 14
